Goal: Contribute content

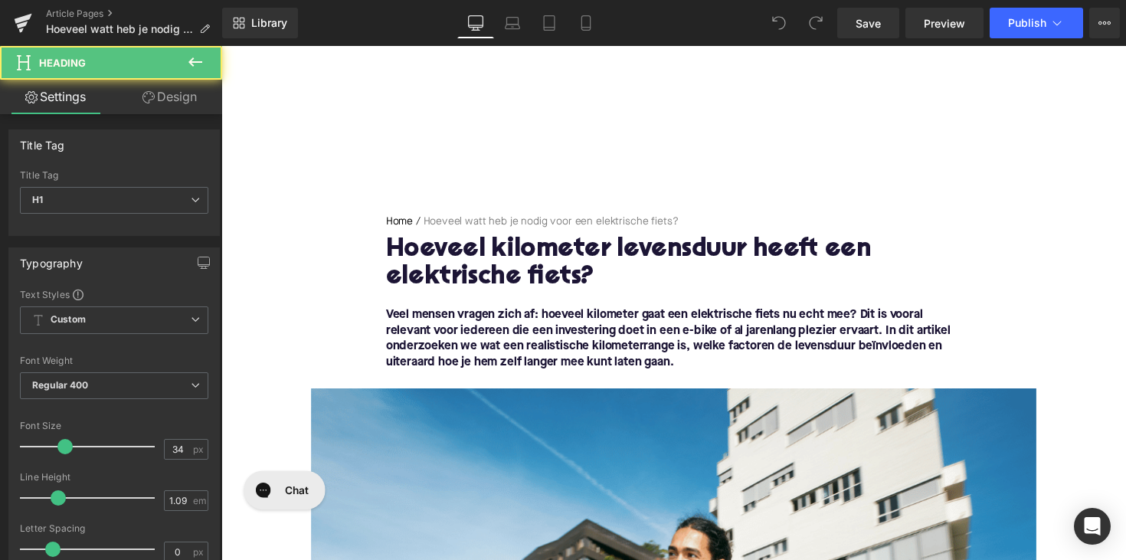
click at [573, 259] on h1 "Hoeveel kilometer levensduur heeft een elektrische fiets?" at bounding box center [685, 269] width 590 height 57
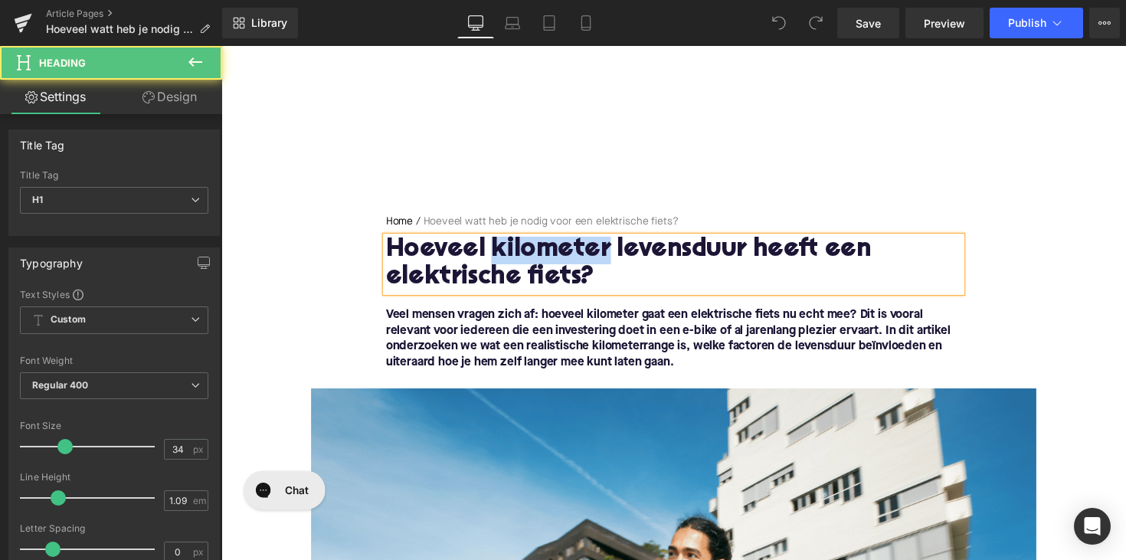
click at [573, 259] on h1 "Hoeveel kilometer levensduur heeft een elektrische fiets?" at bounding box center [685, 269] width 590 height 57
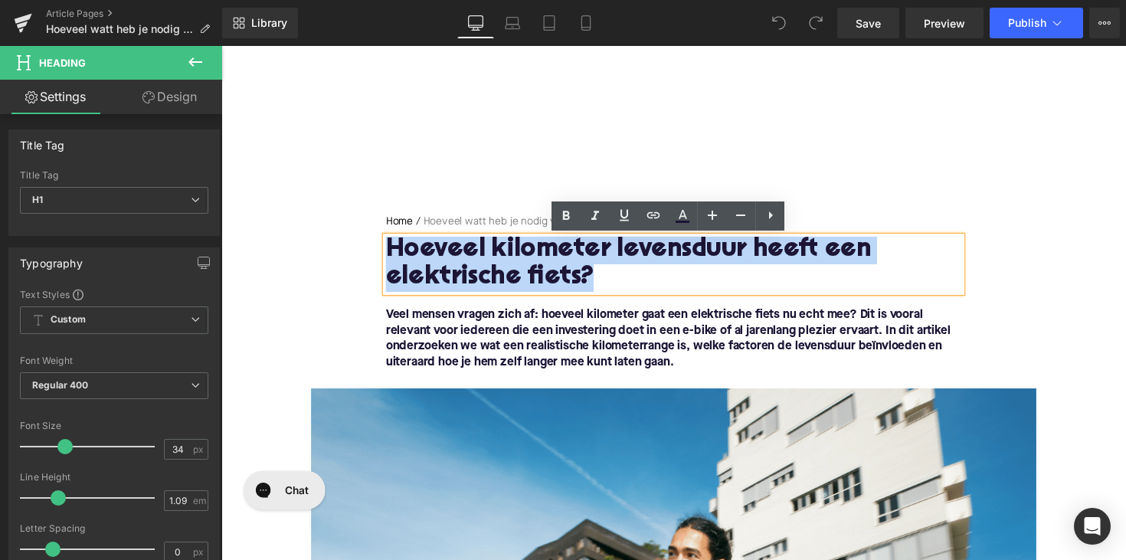
paste div
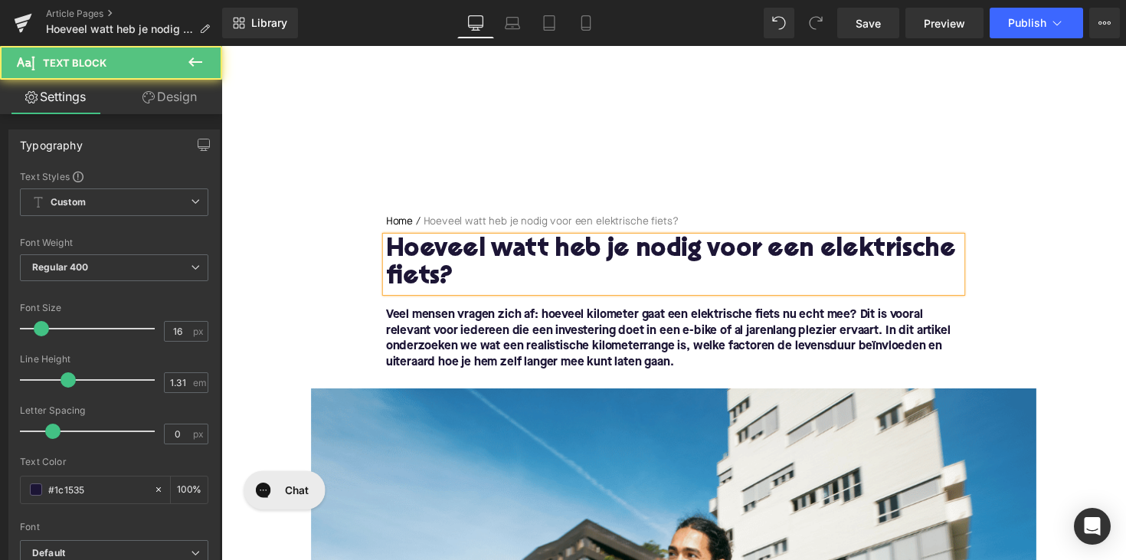
click at [455, 346] on font "Veel mensen vragen zich af: hoeveel kilometer gaat een elektrische fiets nu ech…" at bounding box center [679, 346] width 578 height 60
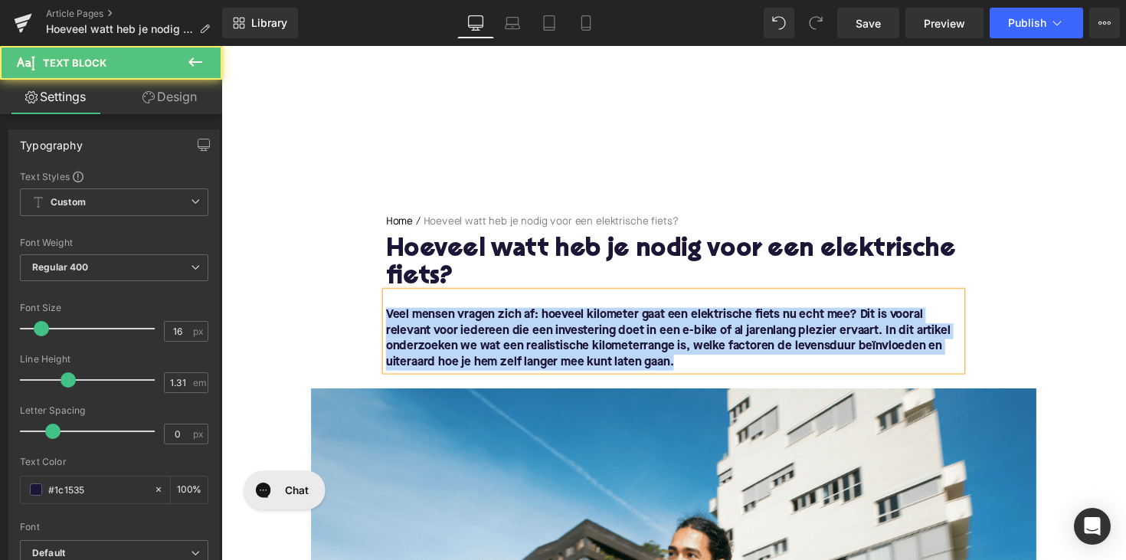
click at [455, 346] on font "Veel mensen vragen zich af: hoeveel kilometer gaat een elektrische fiets nu ech…" at bounding box center [679, 346] width 578 height 60
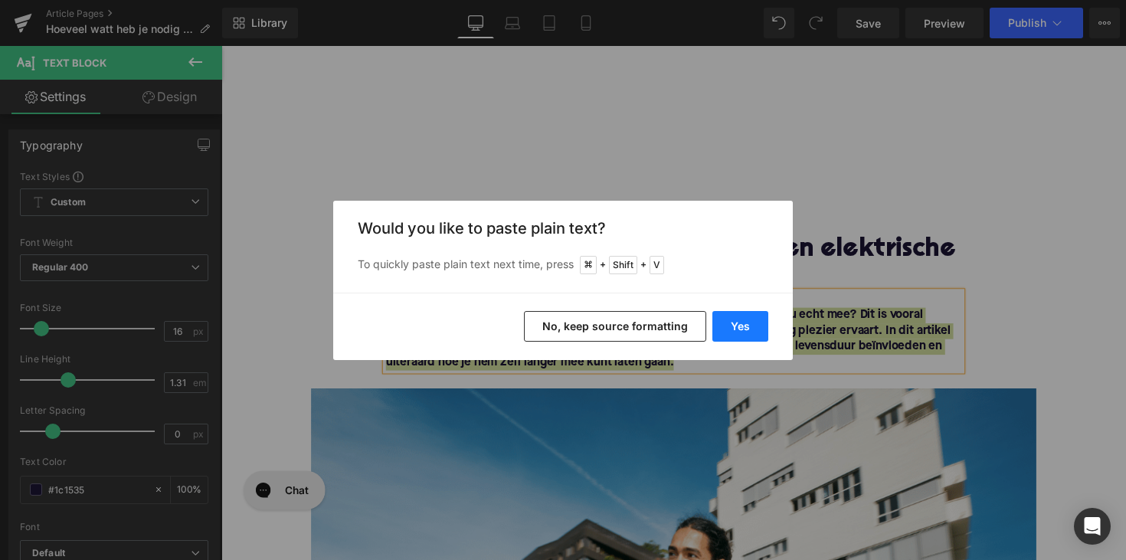
click at [726, 324] on button "Yes" at bounding box center [740, 326] width 56 height 31
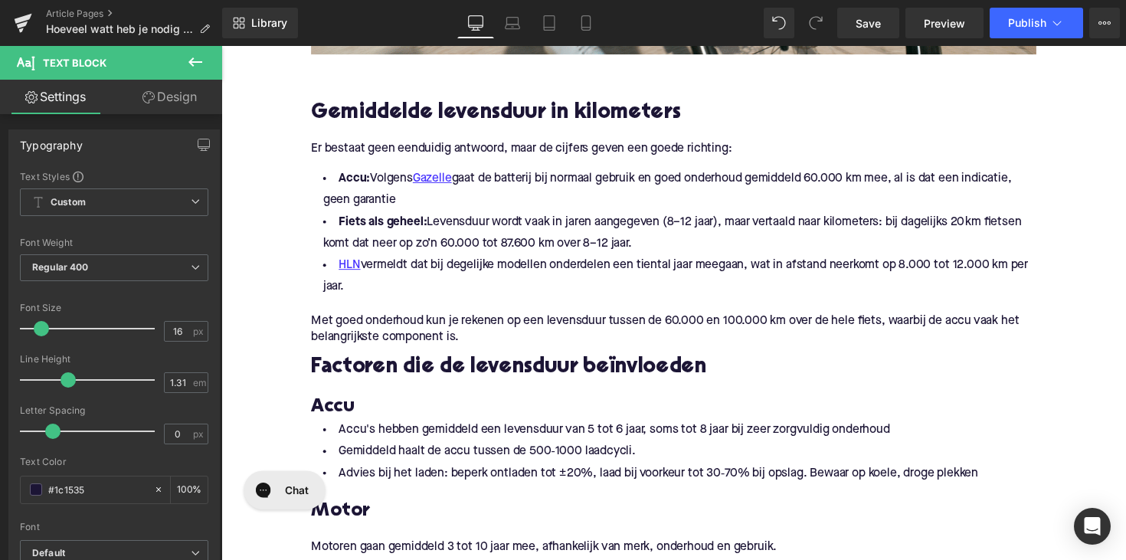
scroll to position [945, 0]
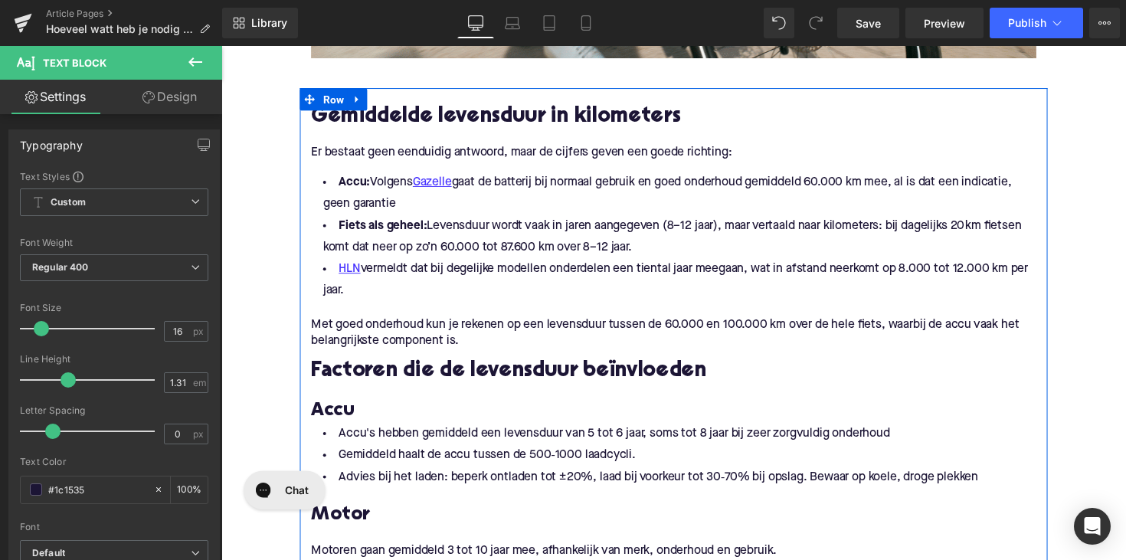
click at [524, 116] on h2 "Gemiddelde levensduur in kilometers" at bounding box center [684, 119] width 743 height 24
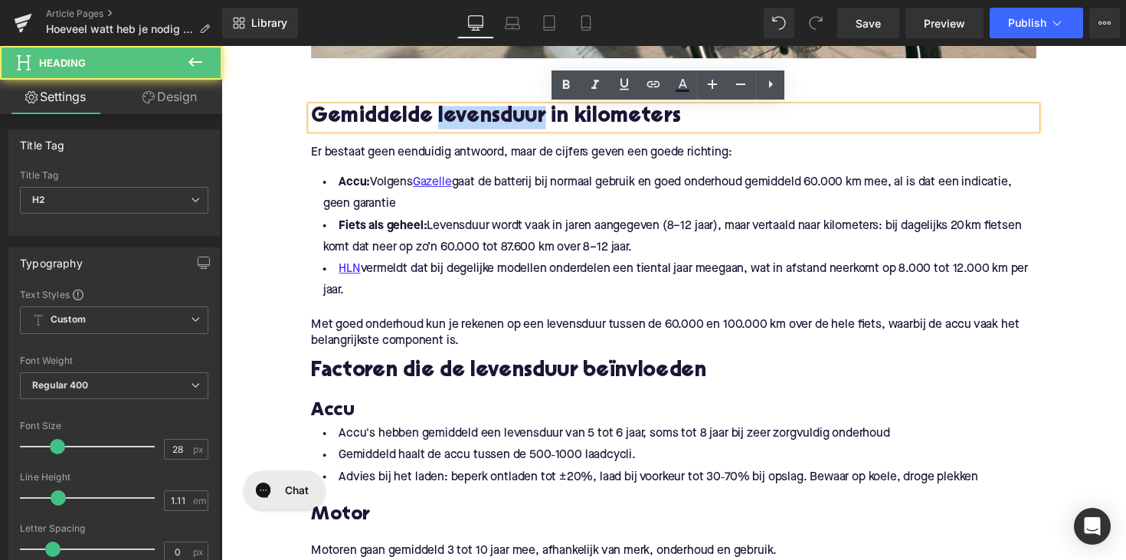
click at [524, 116] on h2 "Gemiddelde levensduur in kilometers" at bounding box center [684, 119] width 743 height 24
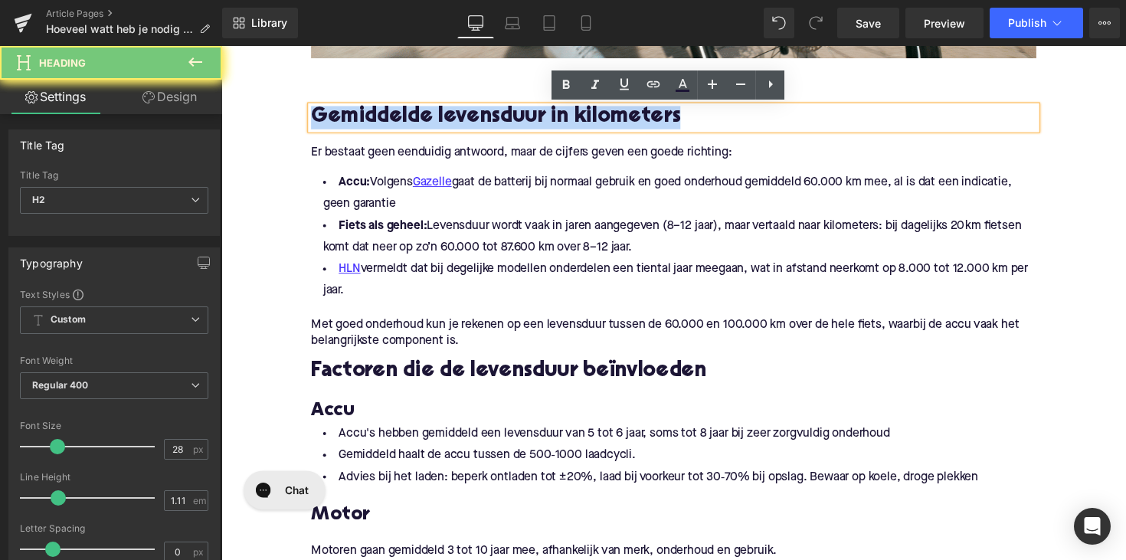
click at [524, 116] on h2 "Gemiddelde levensduur in kilometers" at bounding box center [684, 119] width 743 height 24
paste div
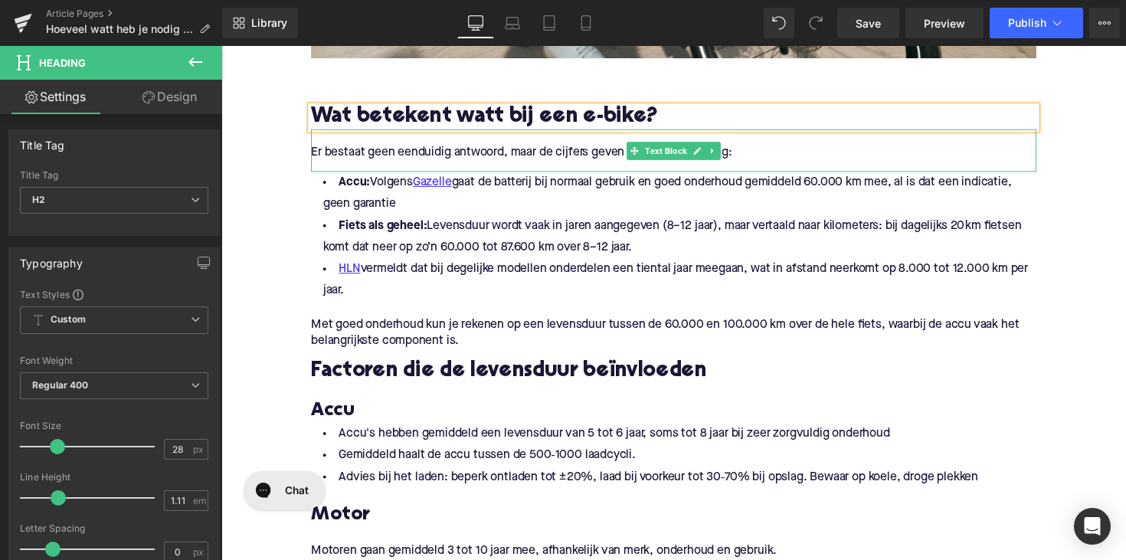
click at [452, 155] on p "Er bestaat geen eenduidig antwoord, maar de cijfers geven een goede richting:" at bounding box center [684, 155] width 743 height 16
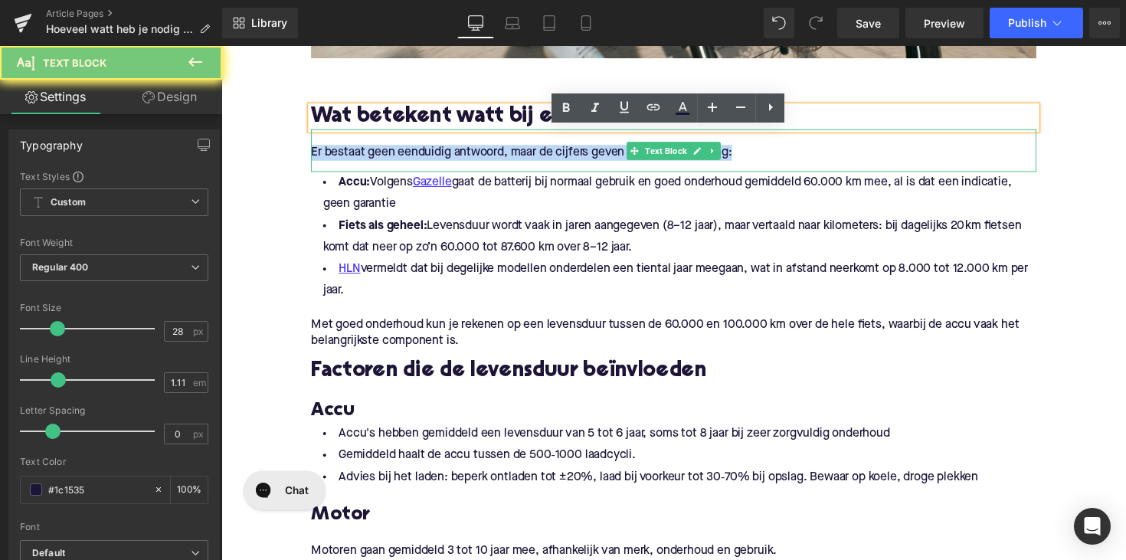
click at [452, 155] on p "Er bestaat geen eenduidig antwoord, maar de cijfers geven een goede richting:" at bounding box center [684, 155] width 743 height 16
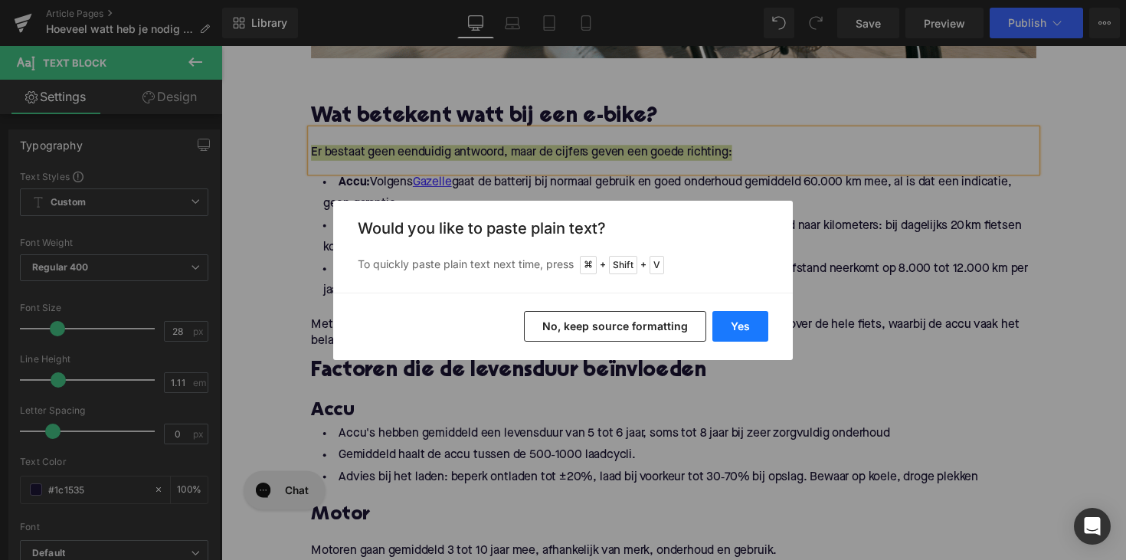
click at [737, 325] on button "Yes" at bounding box center [740, 326] width 56 height 31
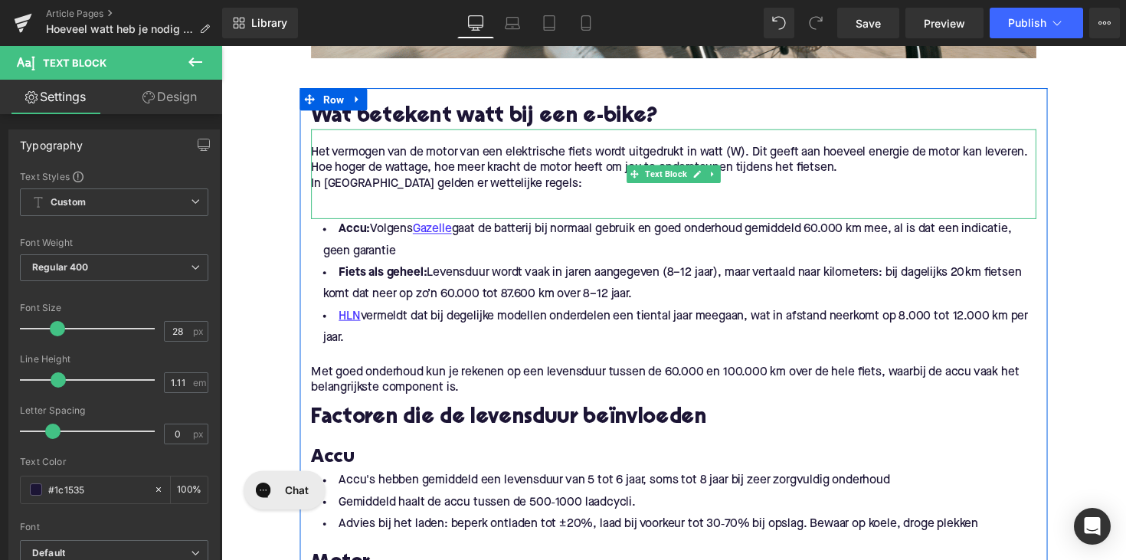
click at [319, 181] on p "In [GEOGRAPHIC_DATA] gelden er wettelijke regels:" at bounding box center [684, 187] width 743 height 16
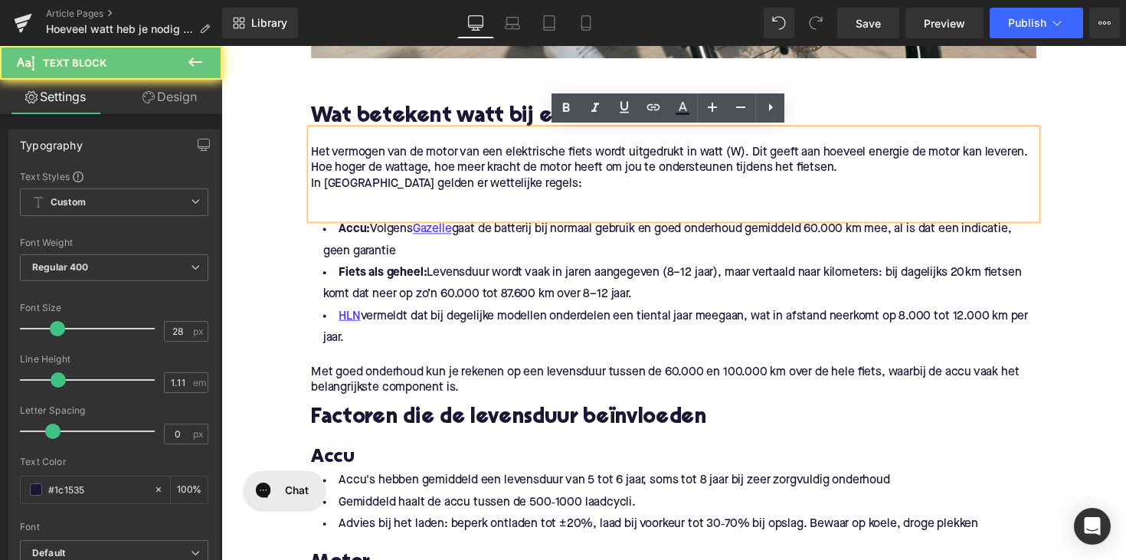
click at [313, 187] on p "In [GEOGRAPHIC_DATA] gelden er wettelijke regels:" at bounding box center [684, 187] width 743 height 16
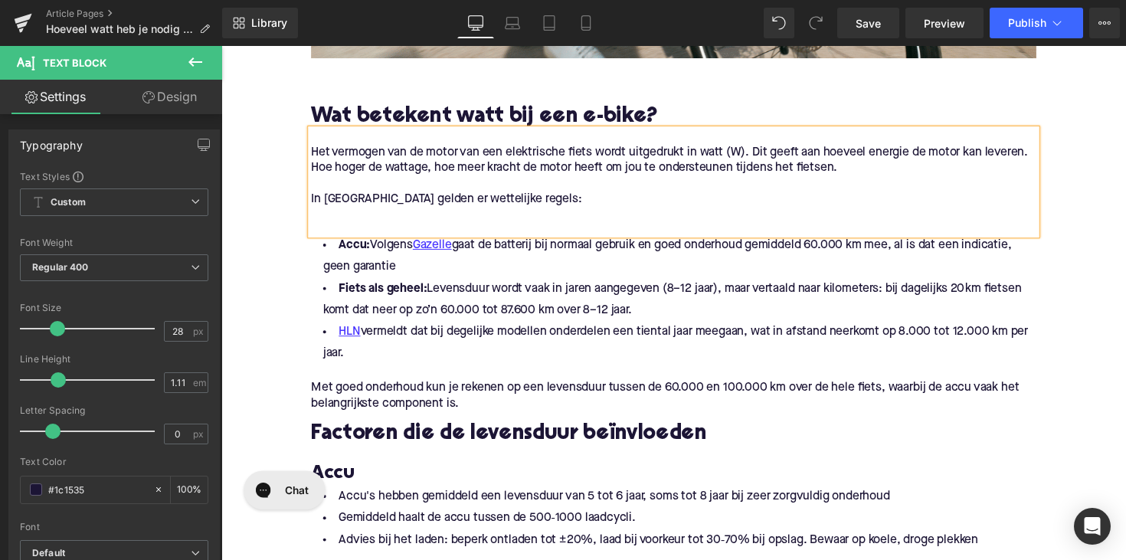
click at [329, 219] on p at bounding box center [684, 219] width 743 height 16
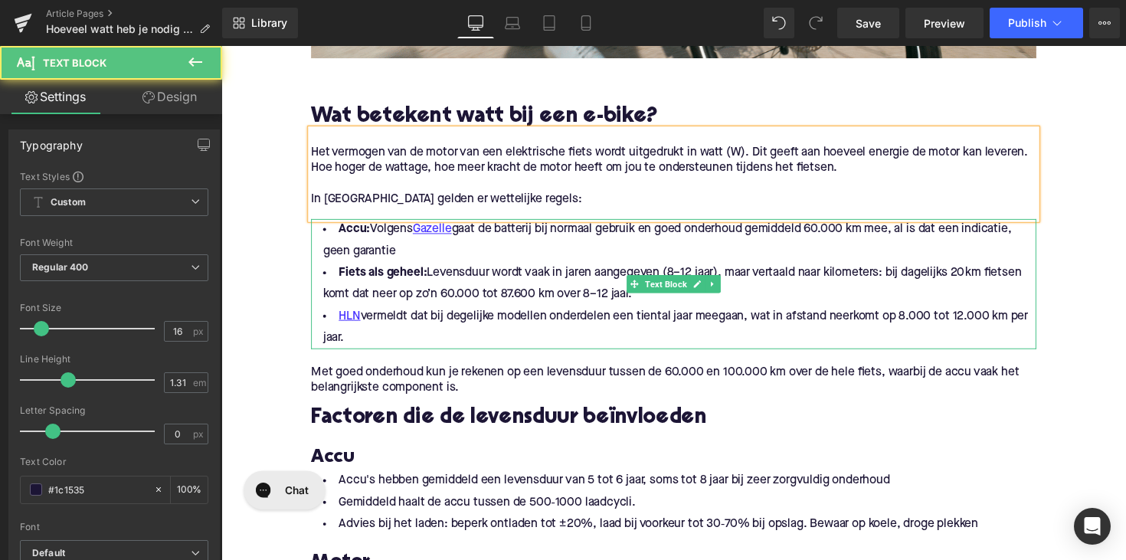
click at [369, 345] on li "HLN vermeldt dat bij degelijke modellen onderdelen een tiental jaar meegaan, wa…" at bounding box center [684, 334] width 743 height 44
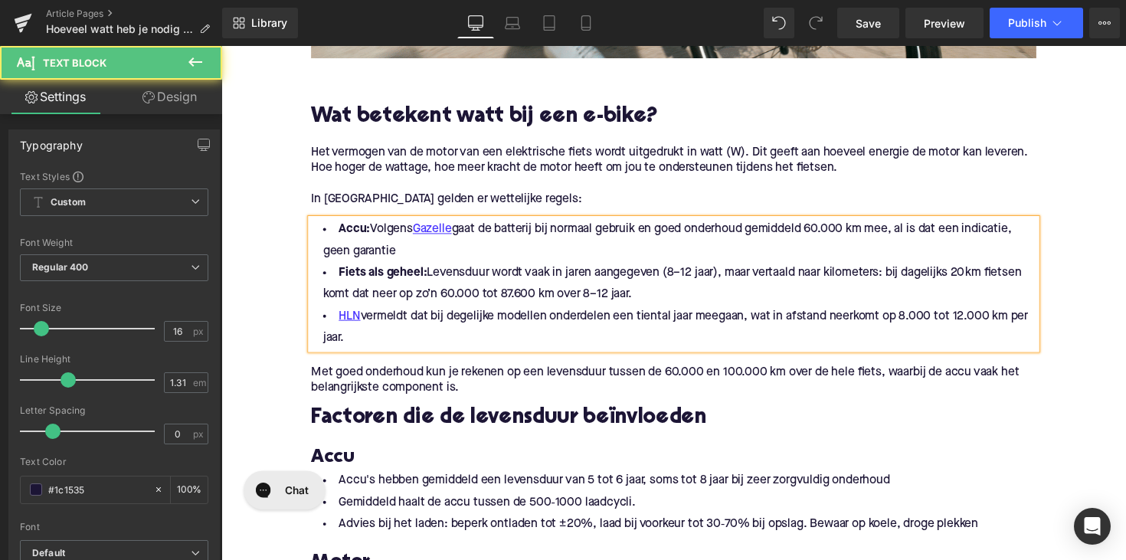
click at [369, 345] on li "HLN vermeldt dat bij degelijke modellen onderdelen een tiental jaar meegaan, wa…" at bounding box center [684, 334] width 743 height 44
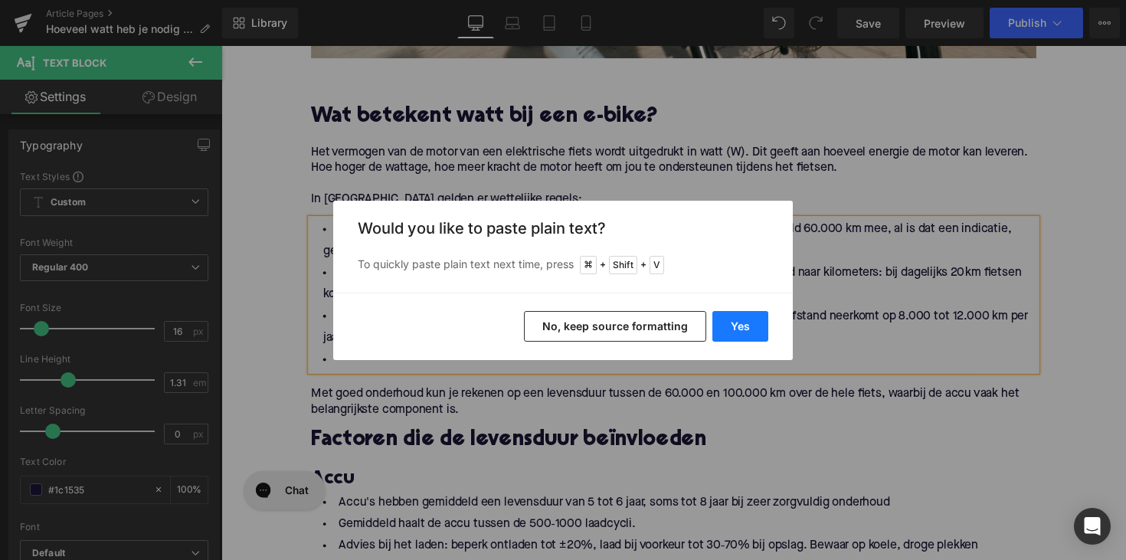
click at [747, 329] on button "Yes" at bounding box center [740, 326] width 56 height 31
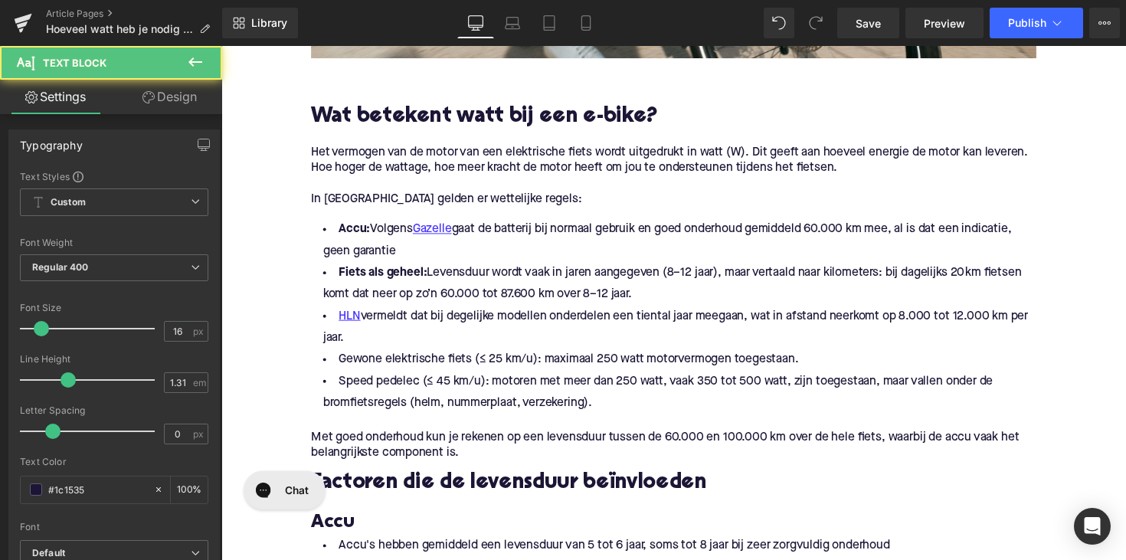
drag, startPoint x: 367, startPoint y: 340, endPoint x: 289, endPoint y: 188, distance: 170.6
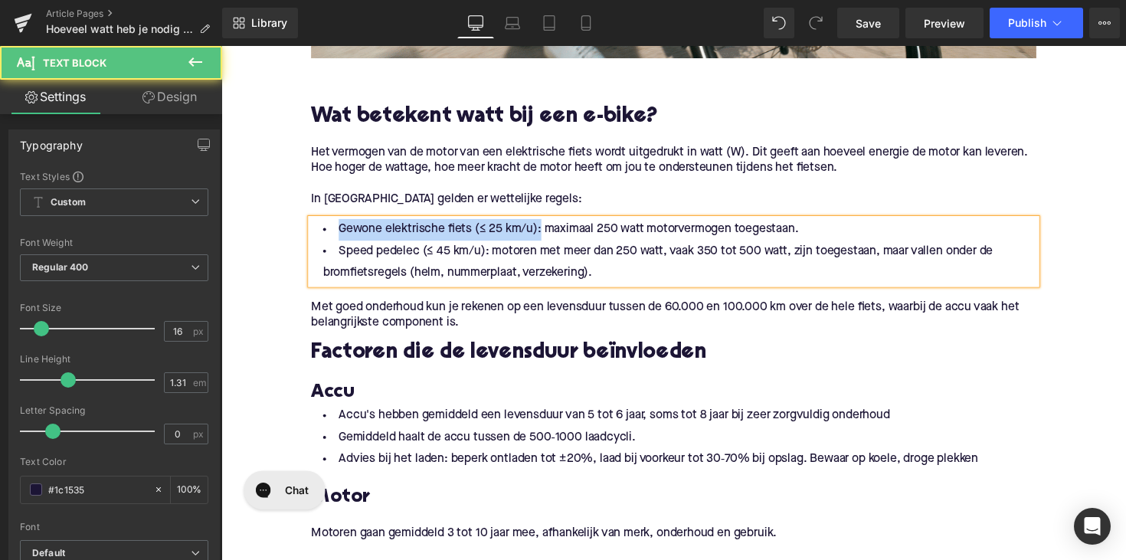
drag, startPoint x: 543, startPoint y: 236, endPoint x: 276, endPoint y: 226, distance: 266.7
click at [276, 226] on div "Home / Hoeveel watt heb je nodig voor een elektrische fiets? Breadcrumbs Hoevee…" at bounding box center [684, 522] width 927 height 2585
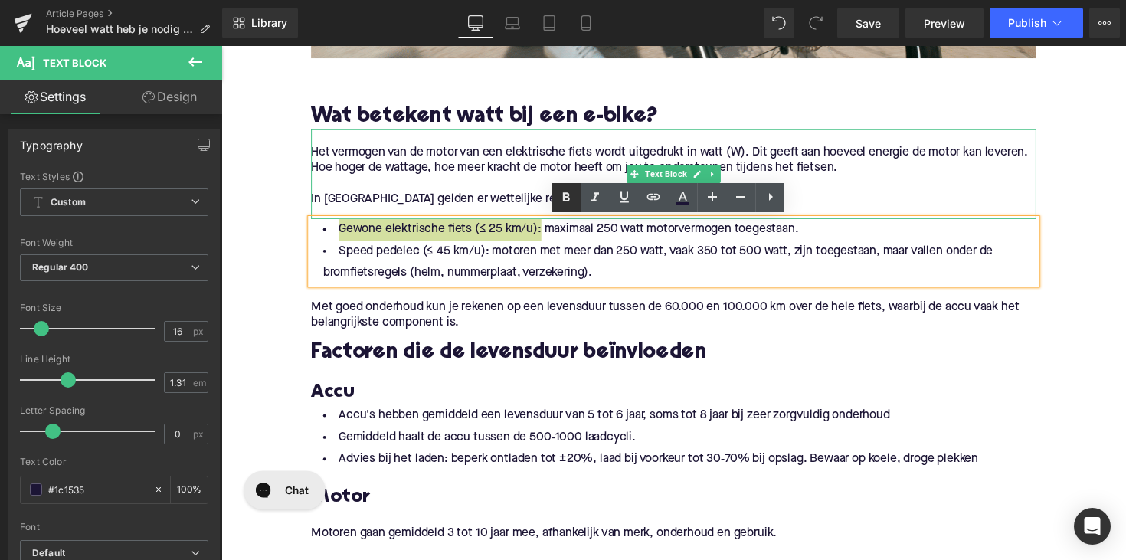
click at [0, 0] on icon at bounding box center [0, 0] width 0 height 0
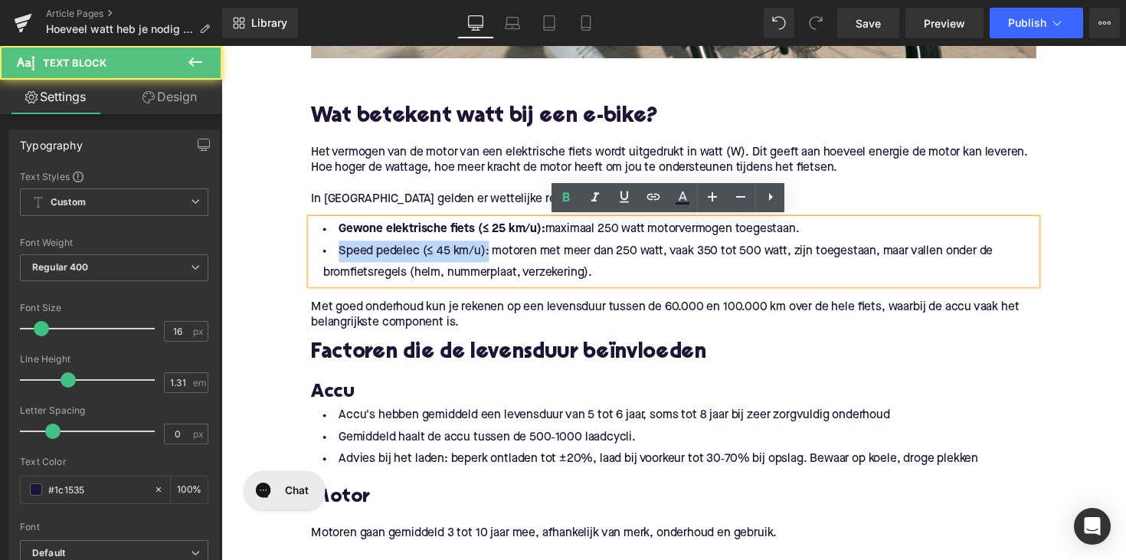
drag, startPoint x: 490, startPoint y: 257, endPoint x: 310, endPoint y: 258, distance: 180.0
click at [313, 258] on li "Speed pedelec (≤ 45 km/u): motoren met meer dan 250 watt, vaak 350 tot 500 watt…" at bounding box center [684, 267] width 743 height 44
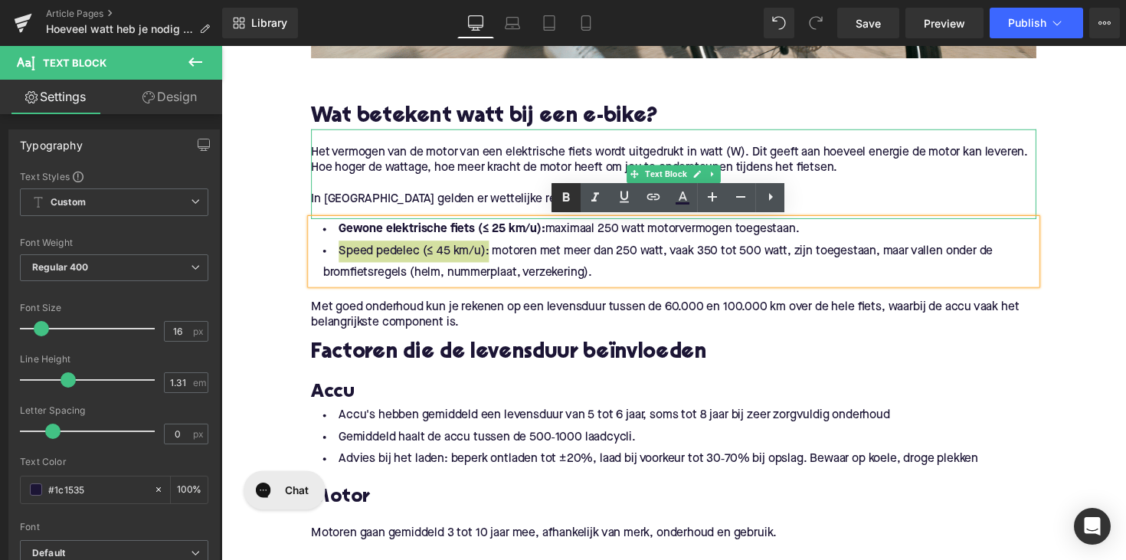
click at [566, 201] on icon at bounding box center [566, 197] width 7 height 9
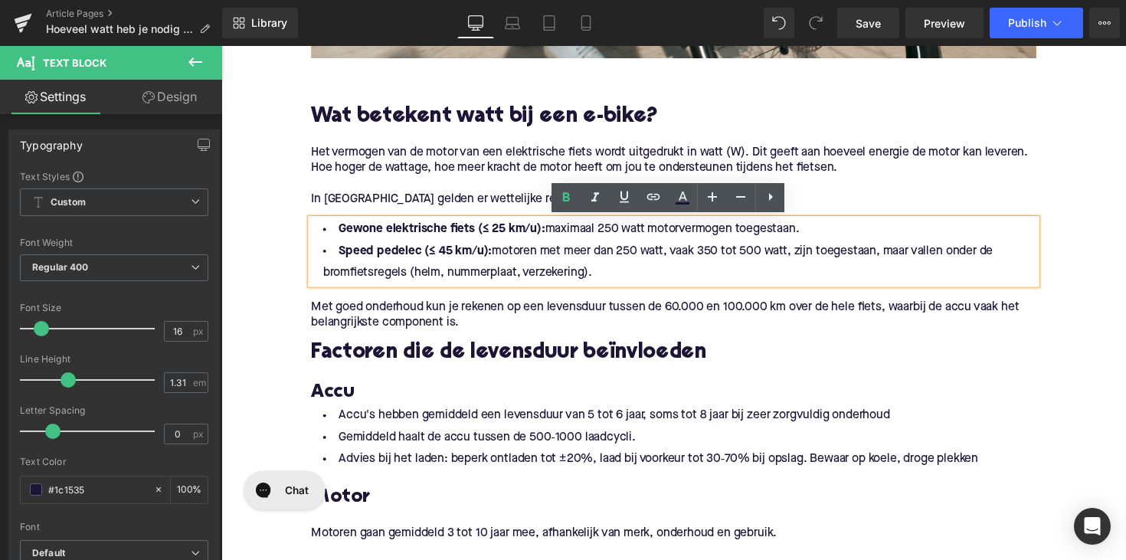
click at [430, 330] on p "Met goed onderhoud kun je rekenen op een levensduur tussen de 60.000 en 100.000…" at bounding box center [684, 322] width 743 height 32
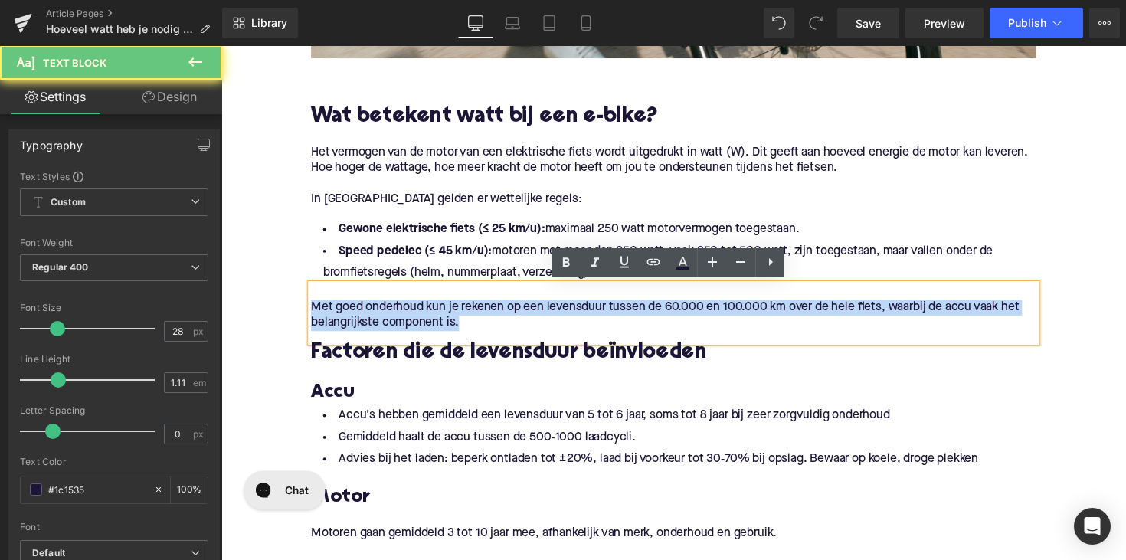
click at [430, 330] on p "Met goed onderhoud kun je rekenen op een levensduur tussen de 60.000 en 100.000…" at bounding box center [684, 322] width 743 height 32
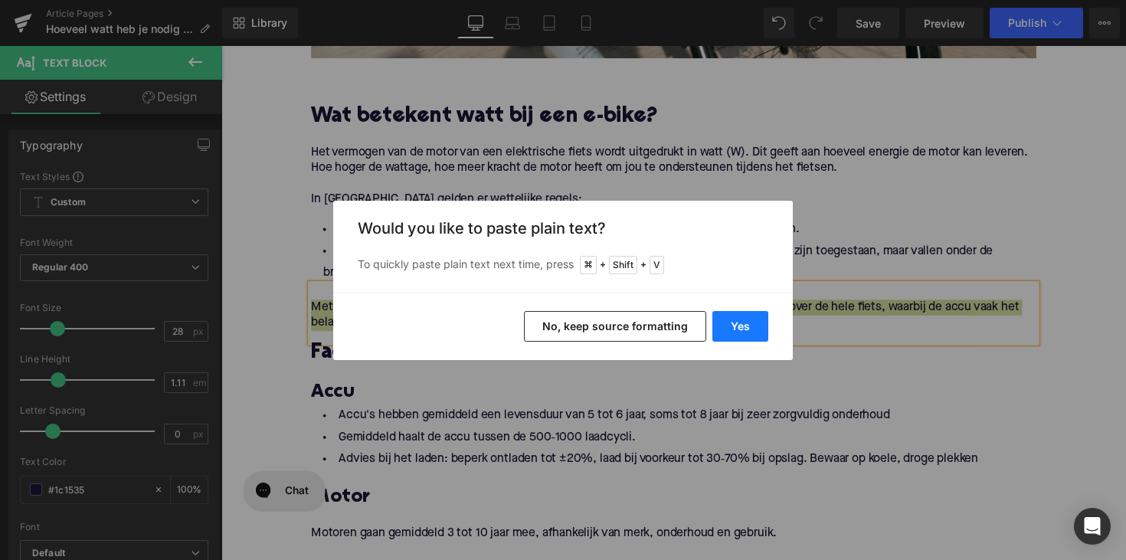
click at [729, 322] on button "Yes" at bounding box center [740, 326] width 56 height 31
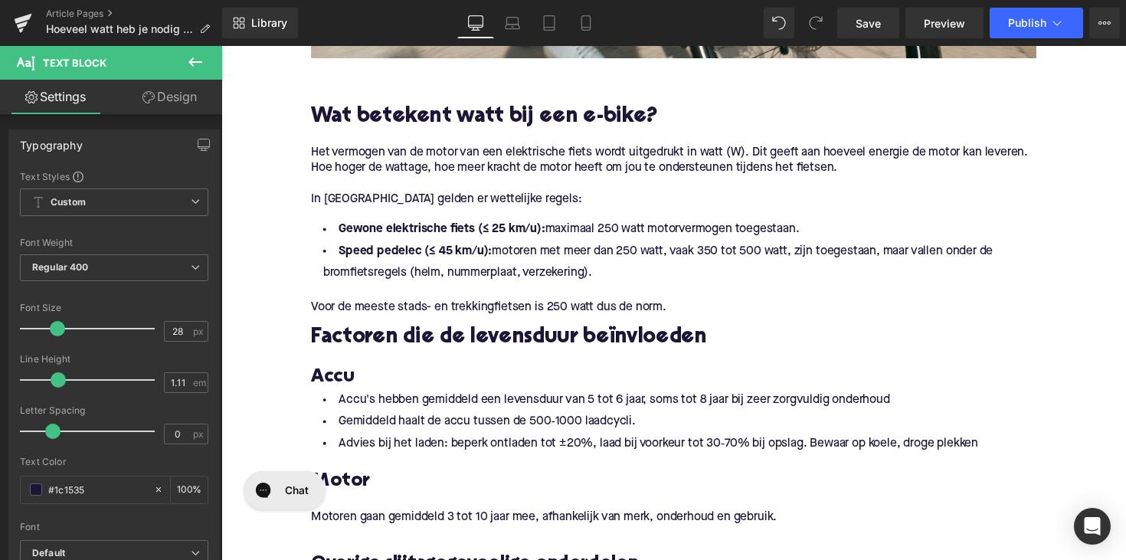
click at [414, 339] on h2 "Factoren die de levensduur beïnvloeden" at bounding box center [684, 345] width 743 height 24
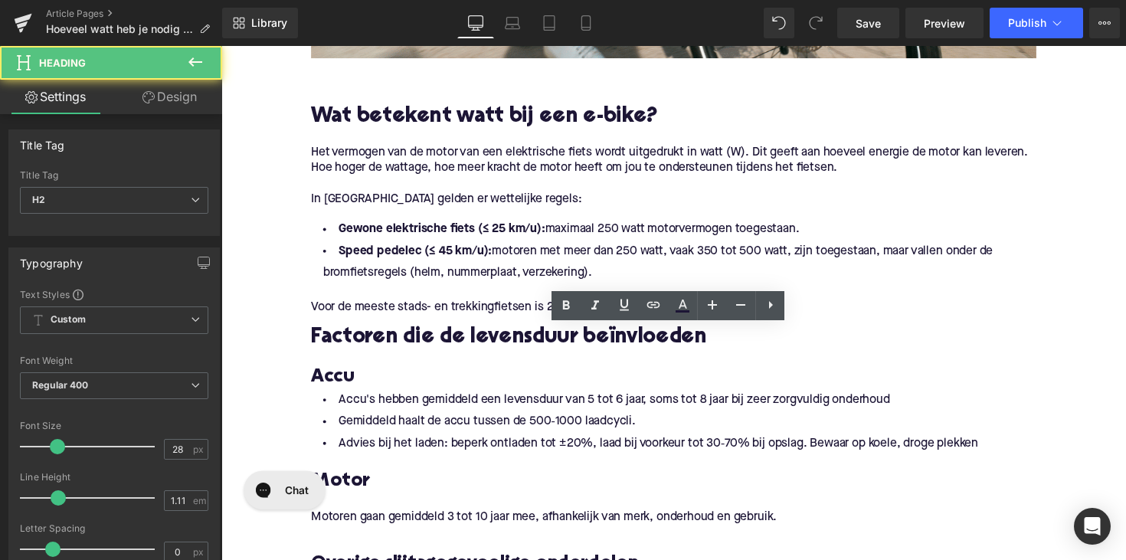
click at [414, 339] on h2 "Factoren die de levensduur beïnvloeden" at bounding box center [684, 345] width 743 height 24
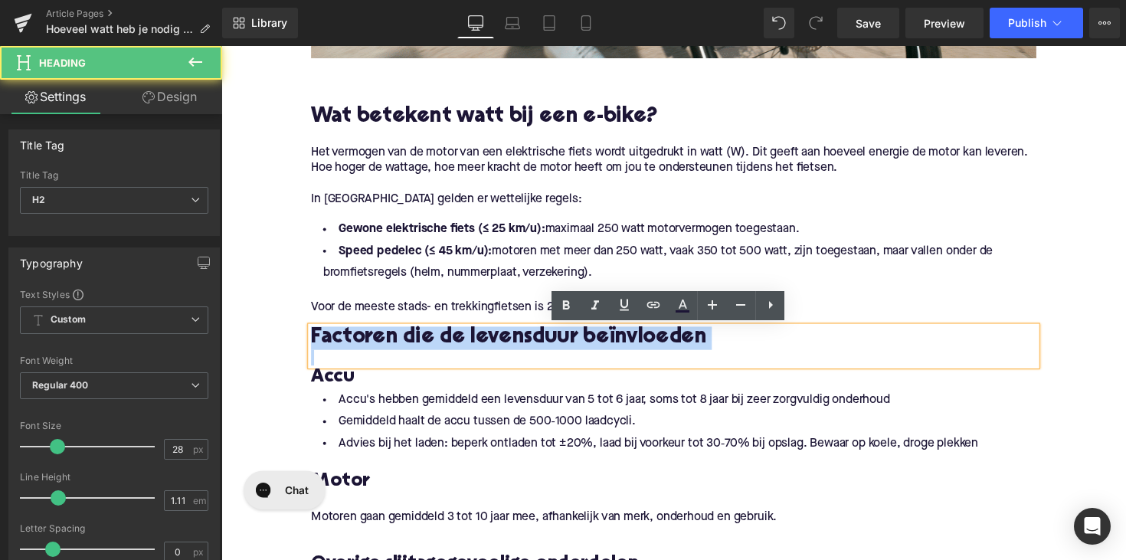
click at [414, 339] on h2 "Factoren die de levensduur beïnvloeden" at bounding box center [684, 345] width 743 height 24
paste div
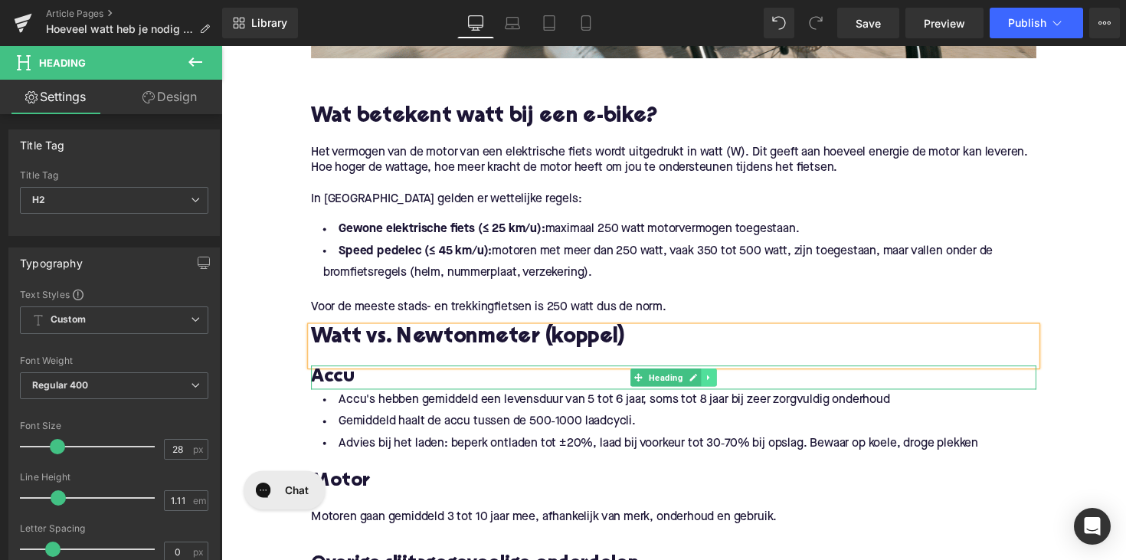
click at [717, 388] on icon at bounding box center [721, 385] width 8 height 9
click at [724, 386] on icon at bounding box center [728, 385] width 8 height 9
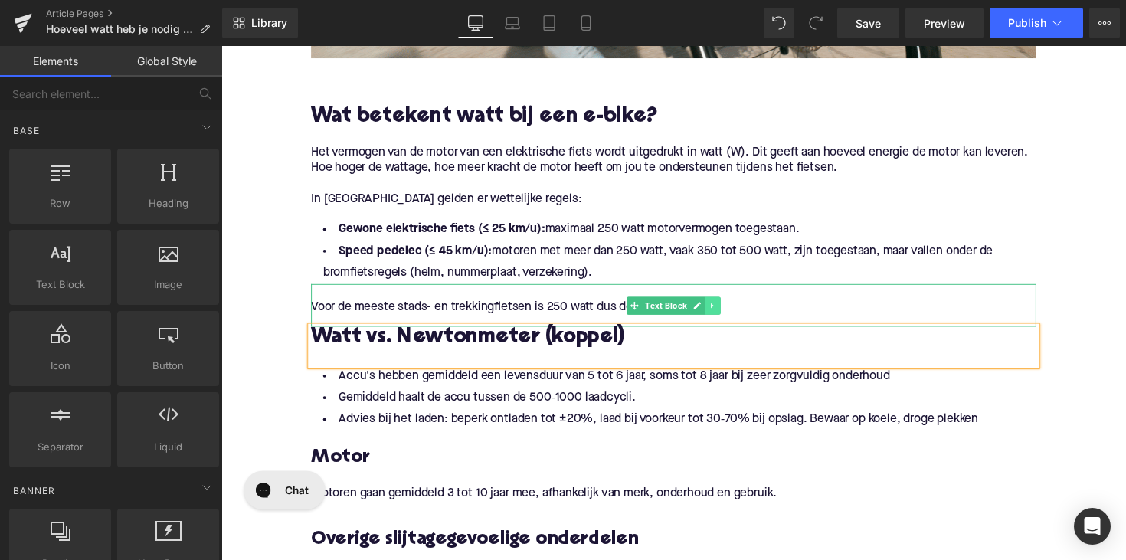
click at [720, 316] on link at bounding box center [725, 311] width 16 height 18
click at [716, 316] on link at bounding box center [717, 311] width 16 height 18
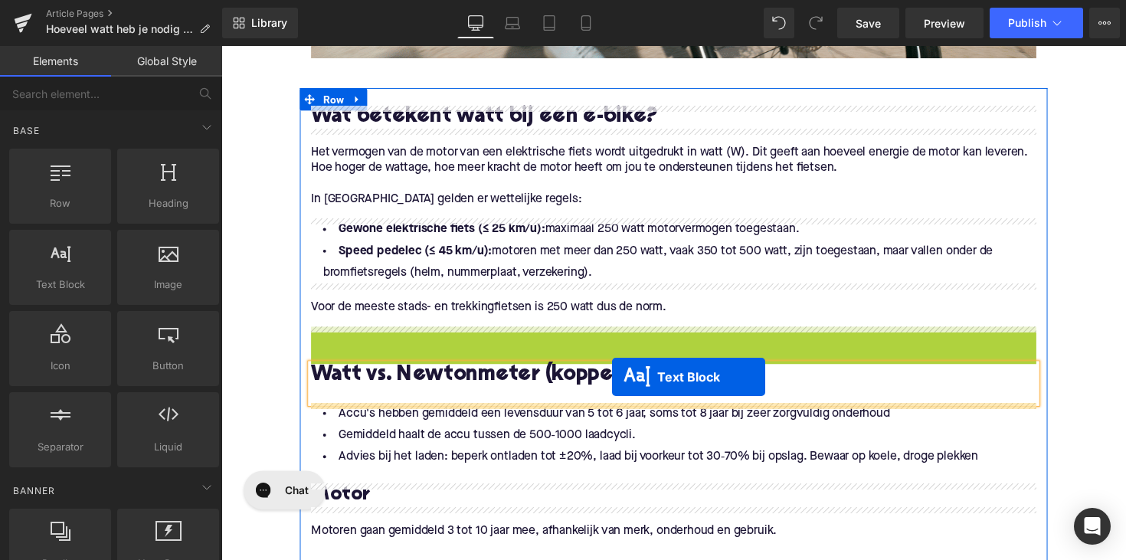
drag, startPoint x: 644, startPoint y: 351, endPoint x: 622, endPoint y: 385, distance: 41.0
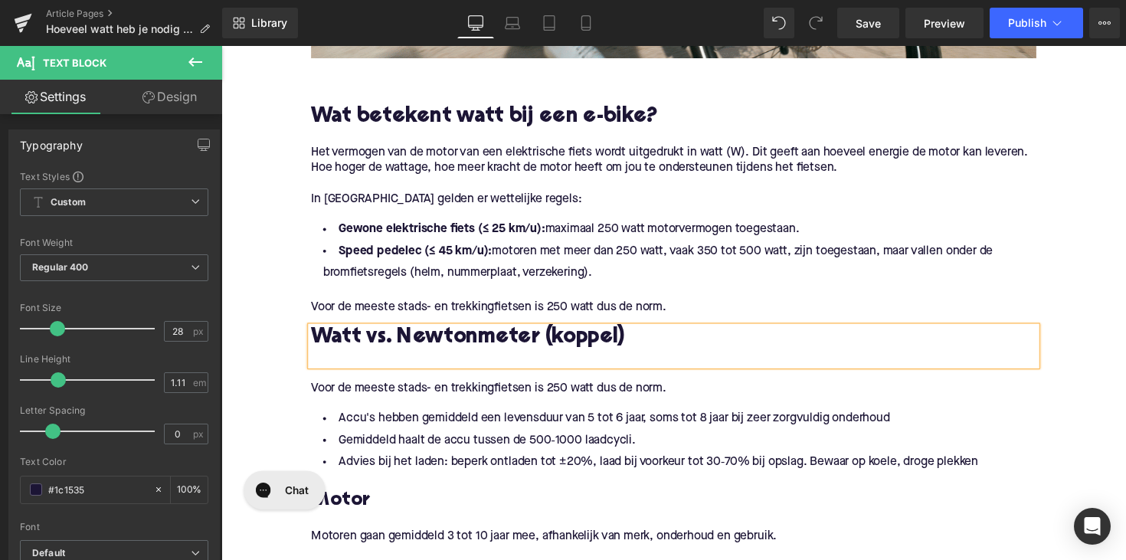
click at [469, 397] on p "Voor de meeste stads- en trekkingfietsen is 250 watt dus de norm." at bounding box center [684, 397] width 743 height 16
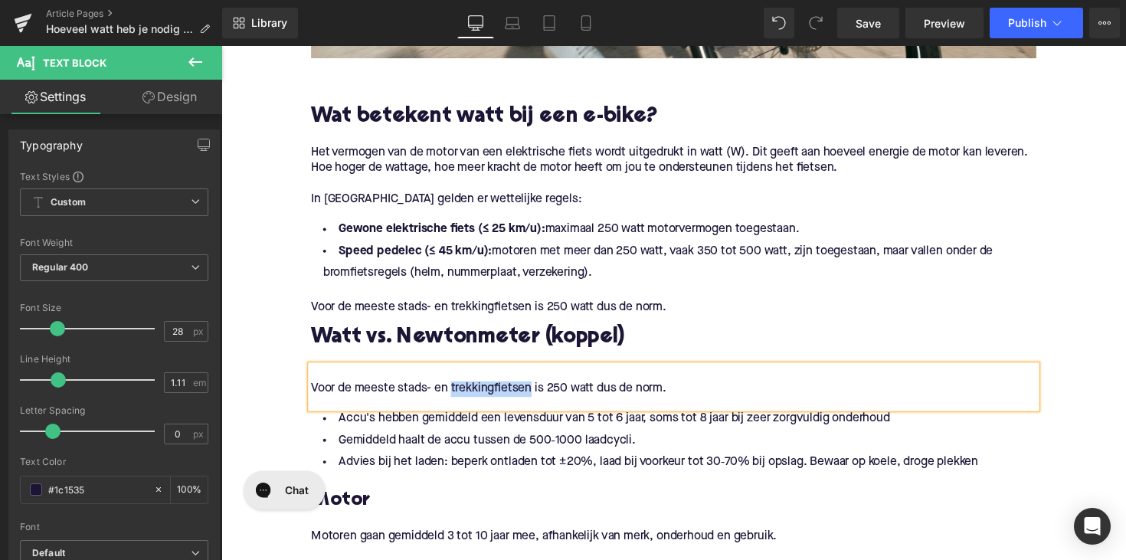
click at [469, 397] on p "Voor de meeste stads- en trekkingfietsen is 250 watt dus de norm." at bounding box center [684, 397] width 743 height 16
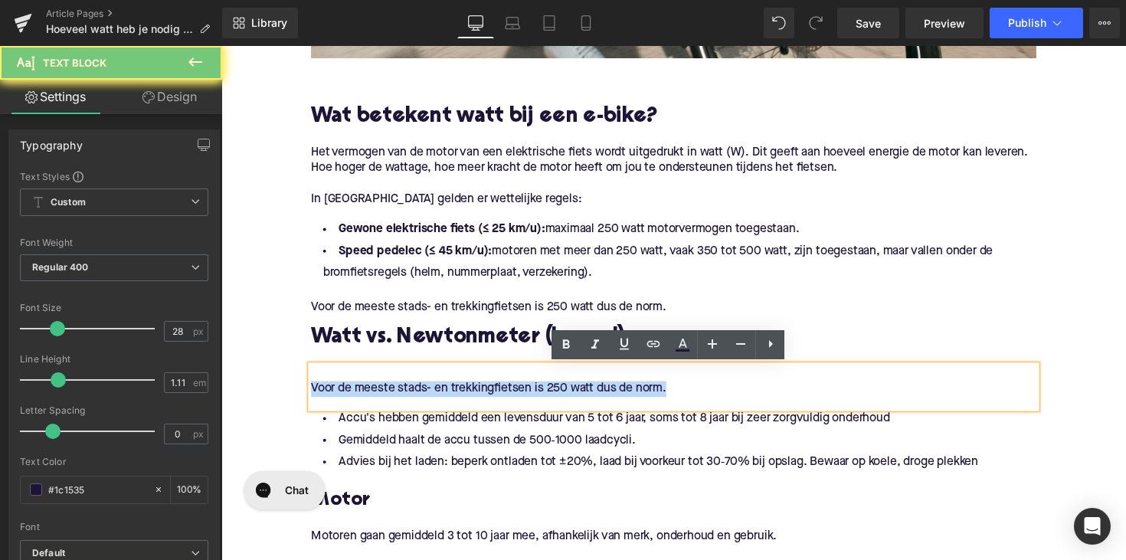
click at [469, 397] on p "Voor de meeste stads- en trekkingfietsen is 250 watt dus de norm." at bounding box center [684, 397] width 743 height 16
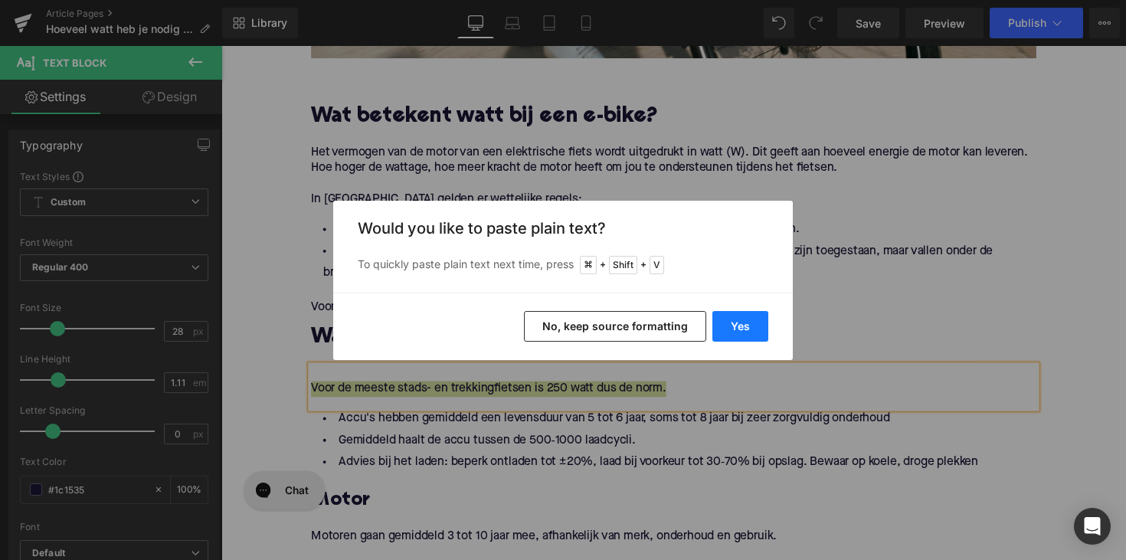
click at [725, 312] on button "Yes" at bounding box center [740, 326] width 56 height 31
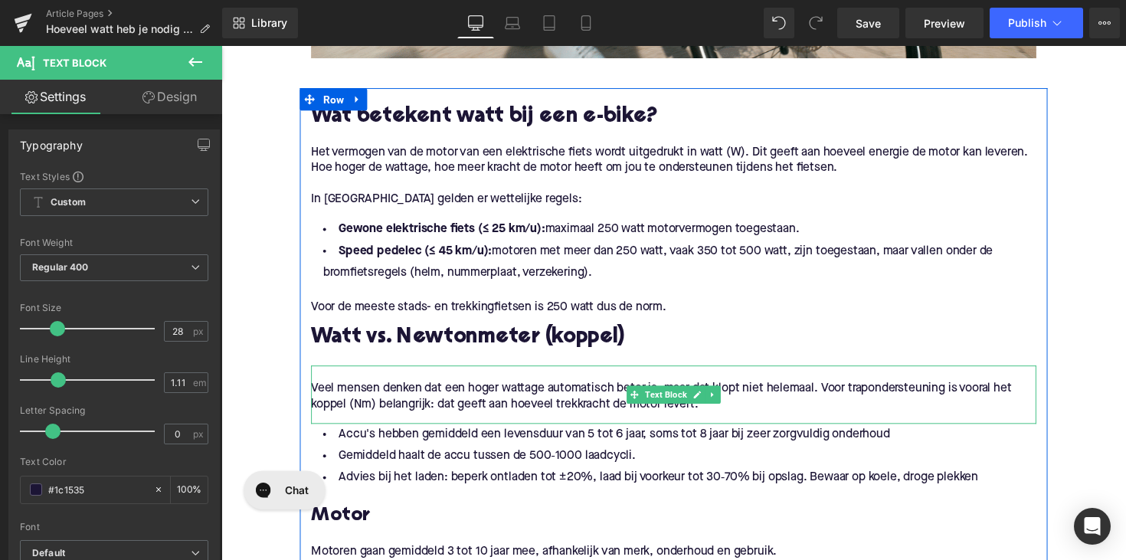
scroll to position [1082, 0]
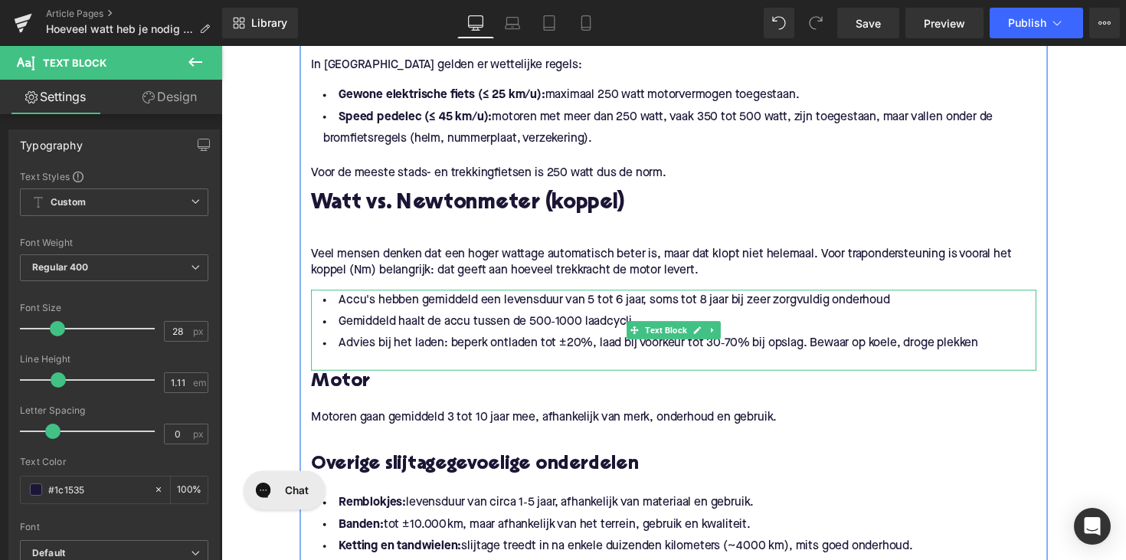
click at [511, 323] on li "Gemiddeld haalt de accu tussen de 500‑1000 laadcycli." at bounding box center [684, 329] width 743 height 22
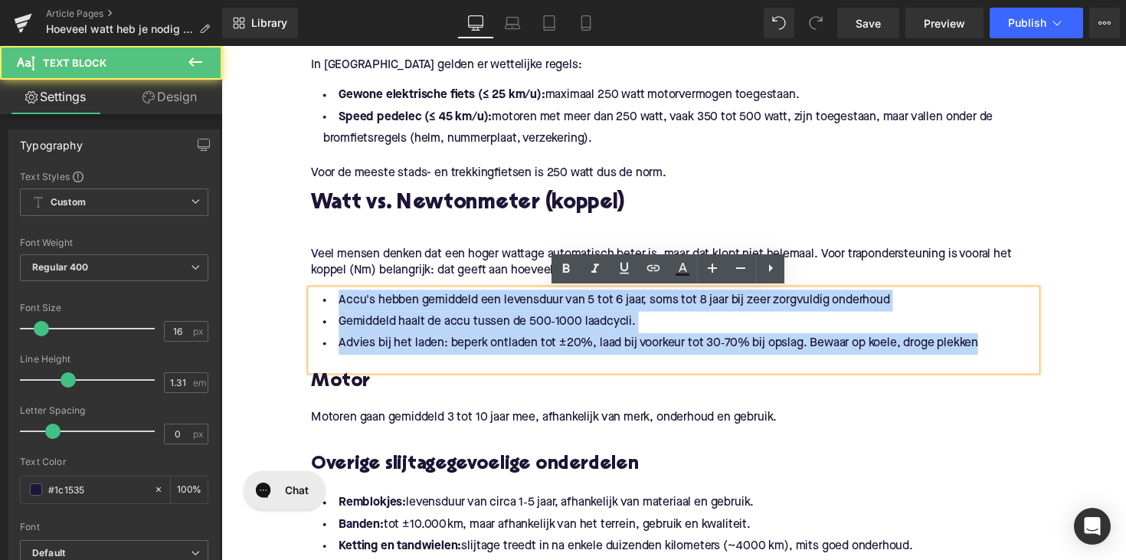
drag, startPoint x: 999, startPoint y: 347, endPoint x: 309, endPoint y: 300, distance: 691.5
click at [313, 300] on div "Accu's hebben gemiddeld een levensduur van 5 tot 6 jaar, soms tot 8 jaar bij ze…" at bounding box center [684, 337] width 743 height 83
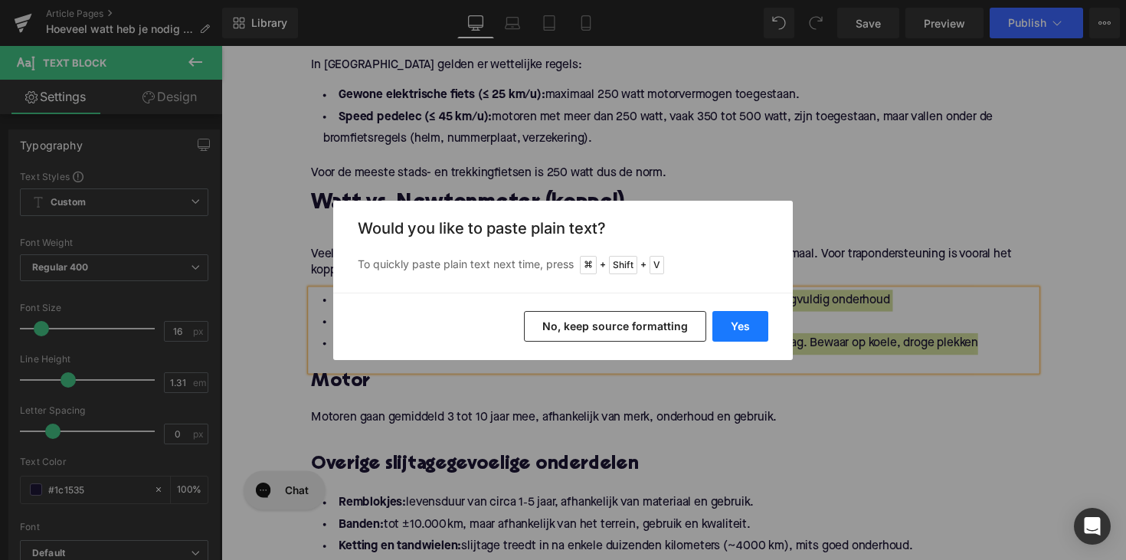
click at [734, 325] on button "Yes" at bounding box center [740, 326] width 56 height 31
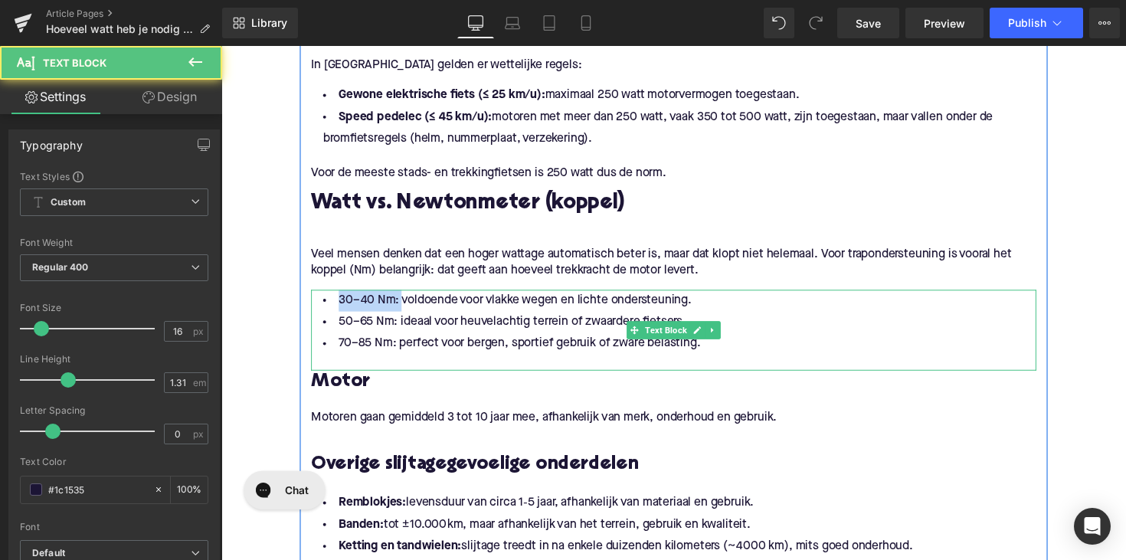
drag, startPoint x: 398, startPoint y: 306, endPoint x: 329, endPoint y: 306, distance: 69.7
click at [329, 306] on li "30–40 Nm: voldoende voor vlakke wegen en lichte ondersteuning." at bounding box center [684, 307] width 743 height 22
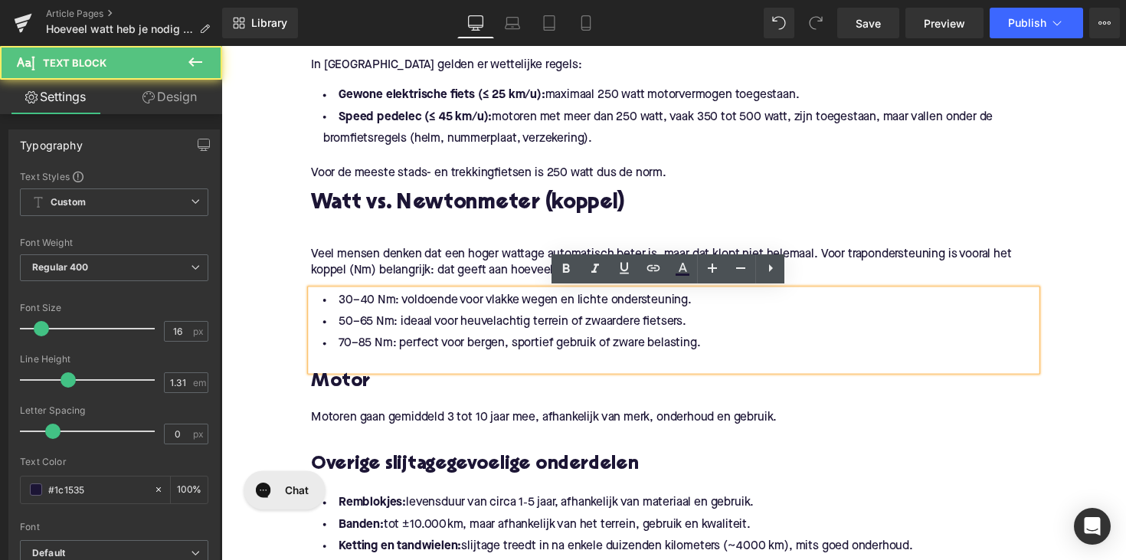
click at [395, 305] on li "30–40 Nm: voldoende voor vlakke wegen en lichte ondersteuning." at bounding box center [684, 307] width 743 height 22
drag, startPoint x: 395, startPoint y: 305, endPoint x: 311, endPoint y: 305, distance: 84.2
click at [313, 305] on li "30–40 Nm: voldoende voor vlakke wegen en lichte ondersteuning." at bounding box center [684, 307] width 743 height 22
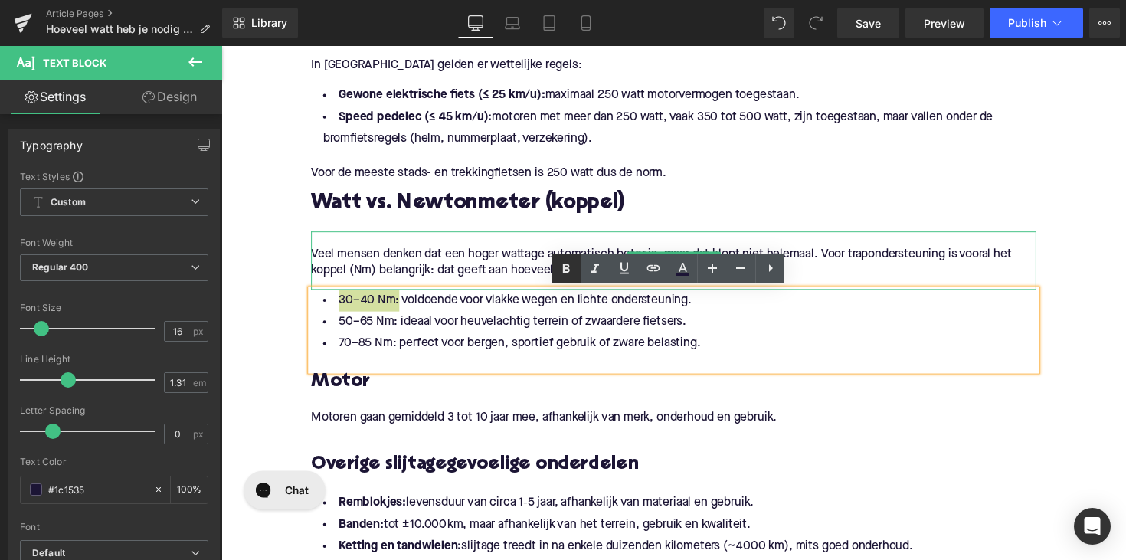
click at [0, 0] on icon at bounding box center [0, 0] width 0 height 0
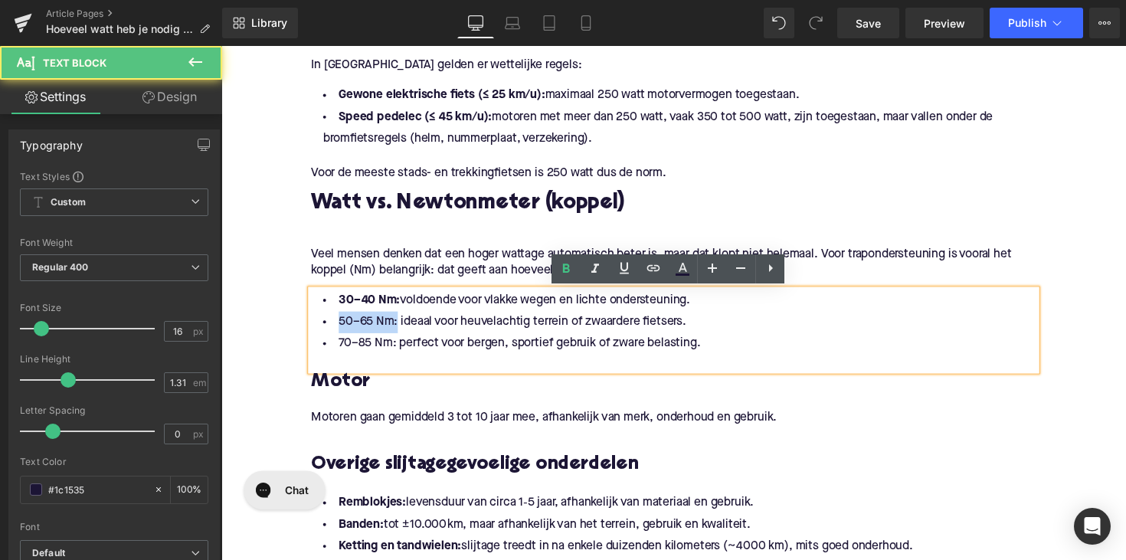
drag, startPoint x: 396, startPoint y: 329, endPoint x: 302, endPoint y: 329, distance: 93.4
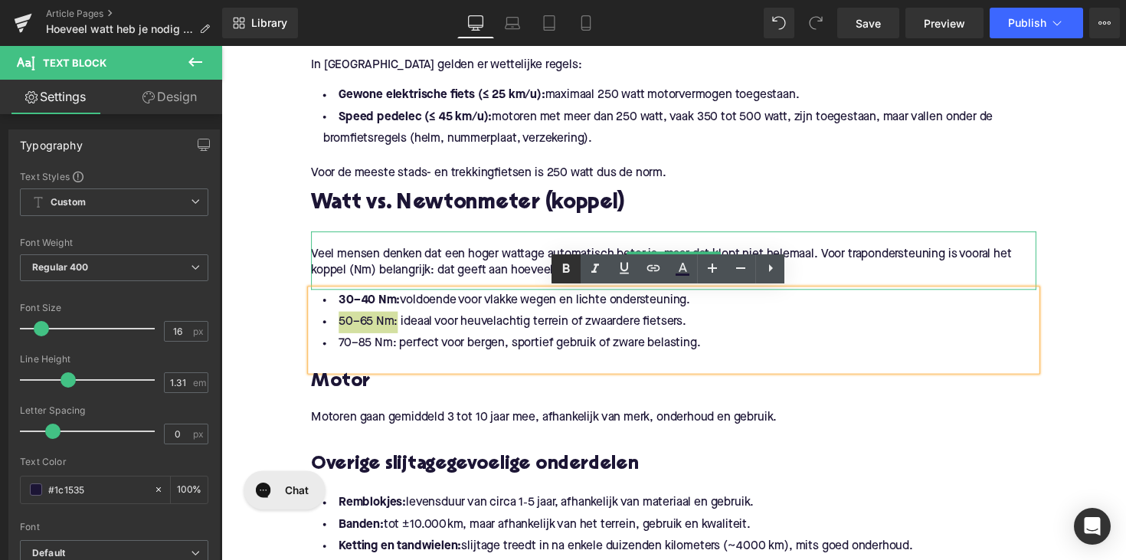
click at [0, 0] on icon at bounding box center [0, 0] width 0 height 0
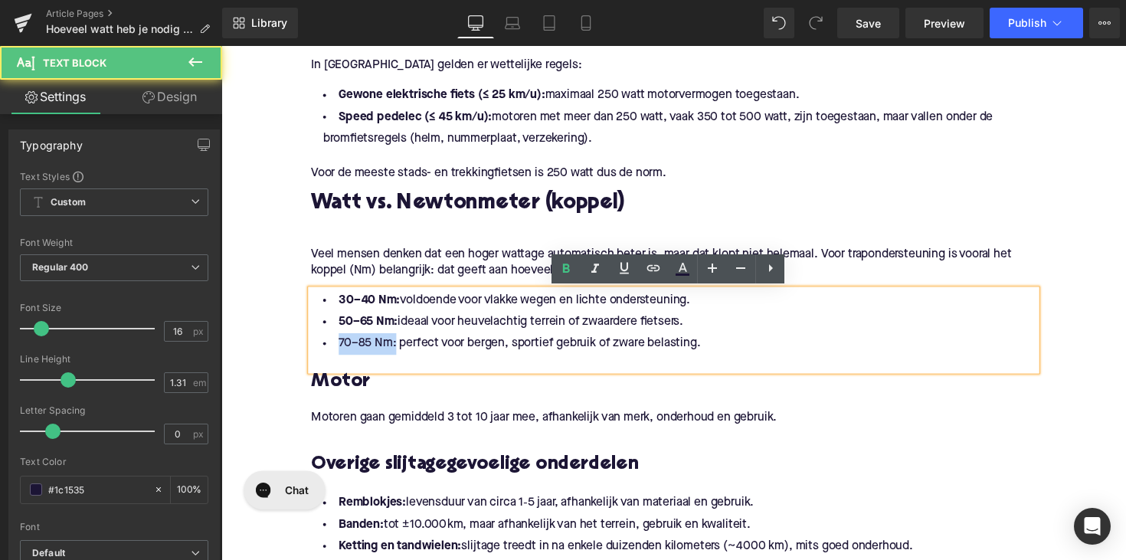
drag, startPoint x: 395, startPoint y: 350, endPoint x: 314, endPoint y: 351, distance: 81.2
click at [314, 351] on li "70–85 Nm: perfect voor bergen, sportief gebruik of zware belasting." at bounding box center [684, 351] width 743 height 22
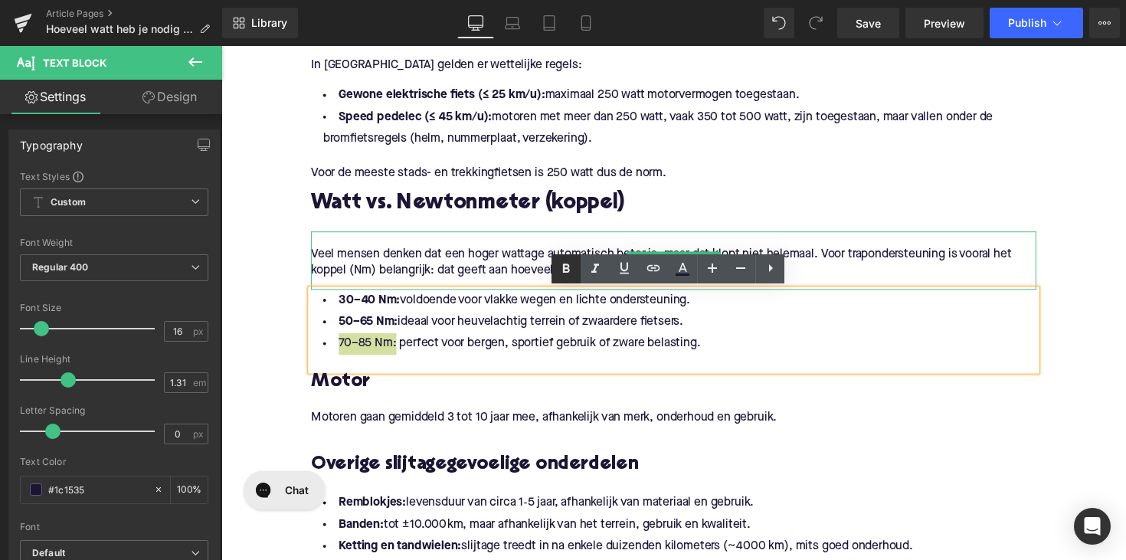
click at [0, 0] on icon at bounding box center [0, 0] width 0 height 0
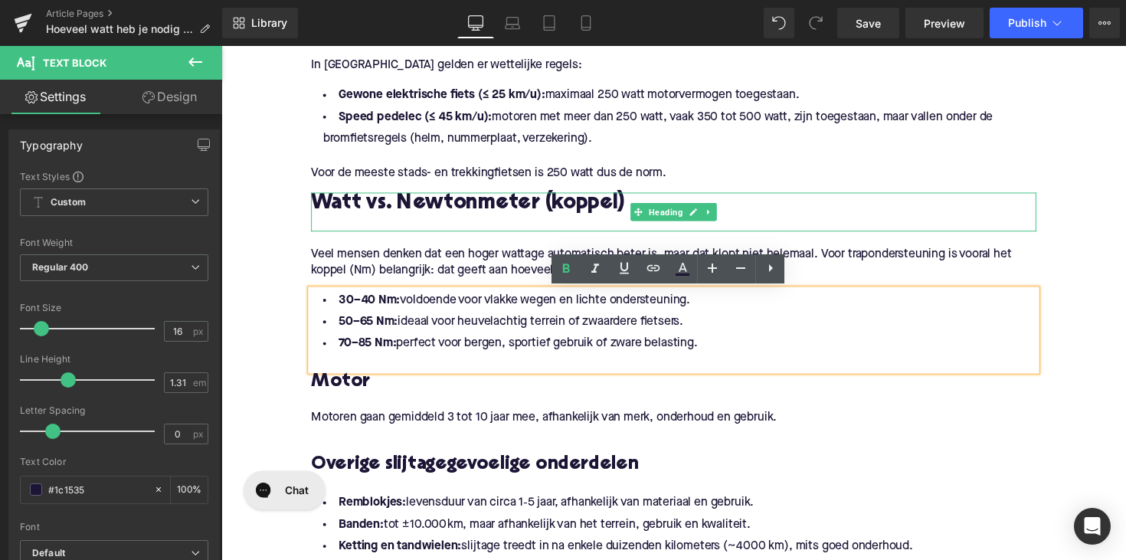
click at [453, 222] on div at bounding box center [684, 228] width 743 height 16
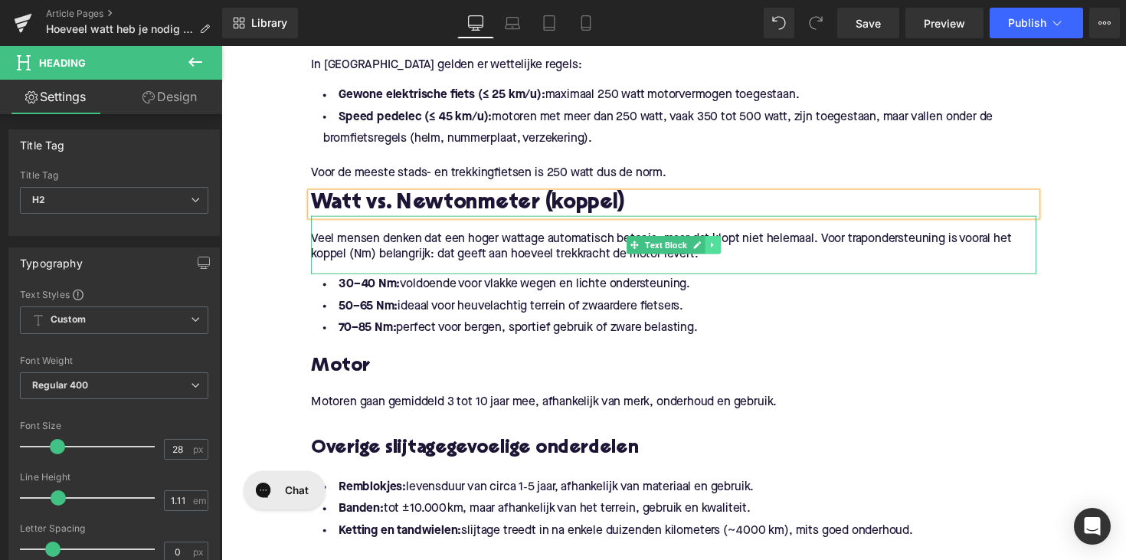
click at [727, 244] on link at bounding box center [725, 249] width 16 height 18
click at [713, 246] on icon at bounding box center [716, 250] width 8 height 8
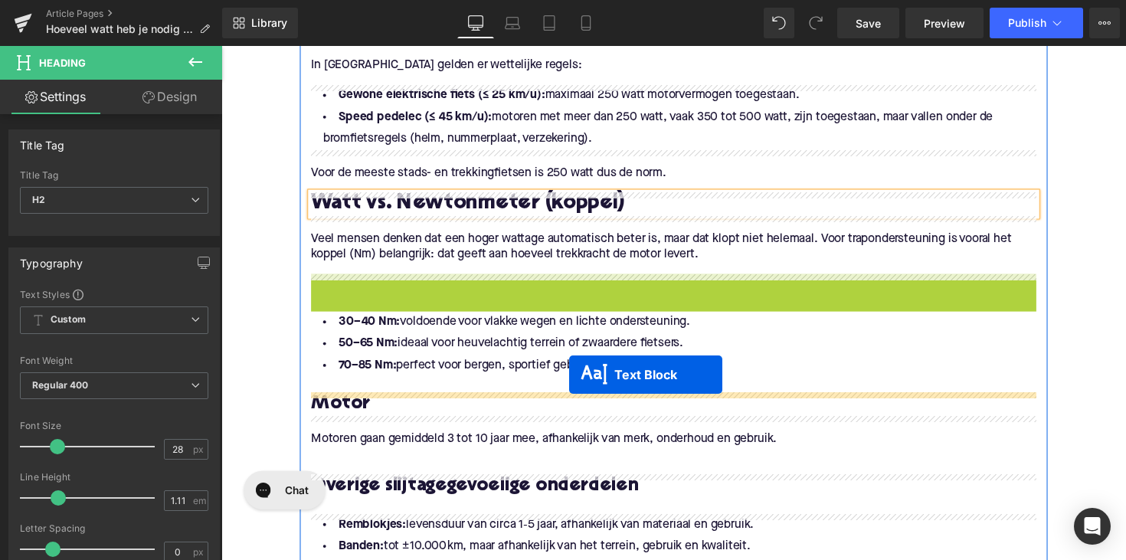
drag, startPoint x: 641, startPoint y: 307, endPoint x: 577, endPoint y: 383, distance: 98.9
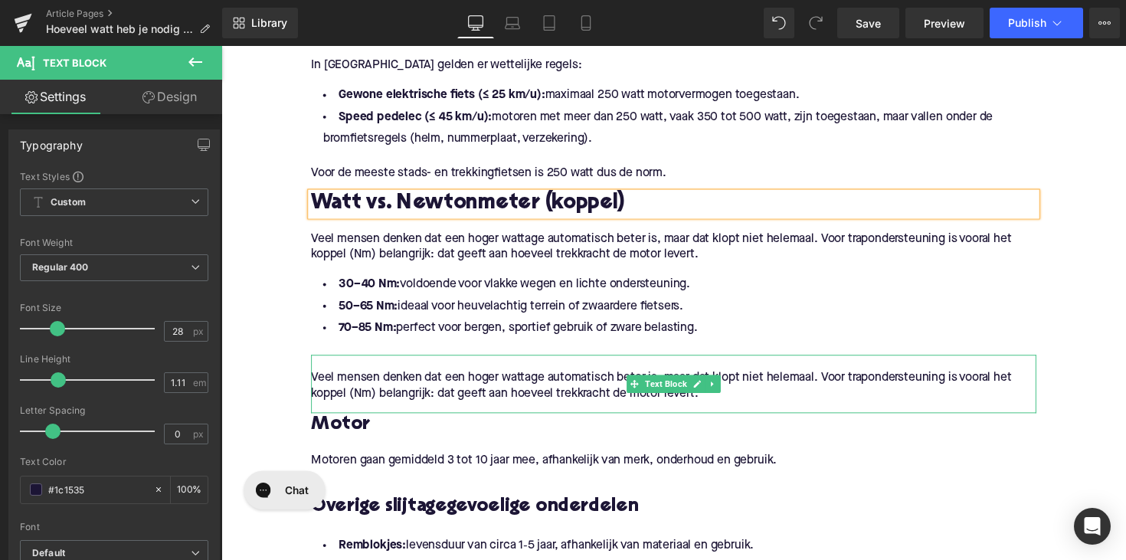
click at [450, 400] on p "Veel mensen denken dat een hoger wattage automatisch beter is, maar dat klopt n…" at bounding box center [684, 394] width 743 height 32
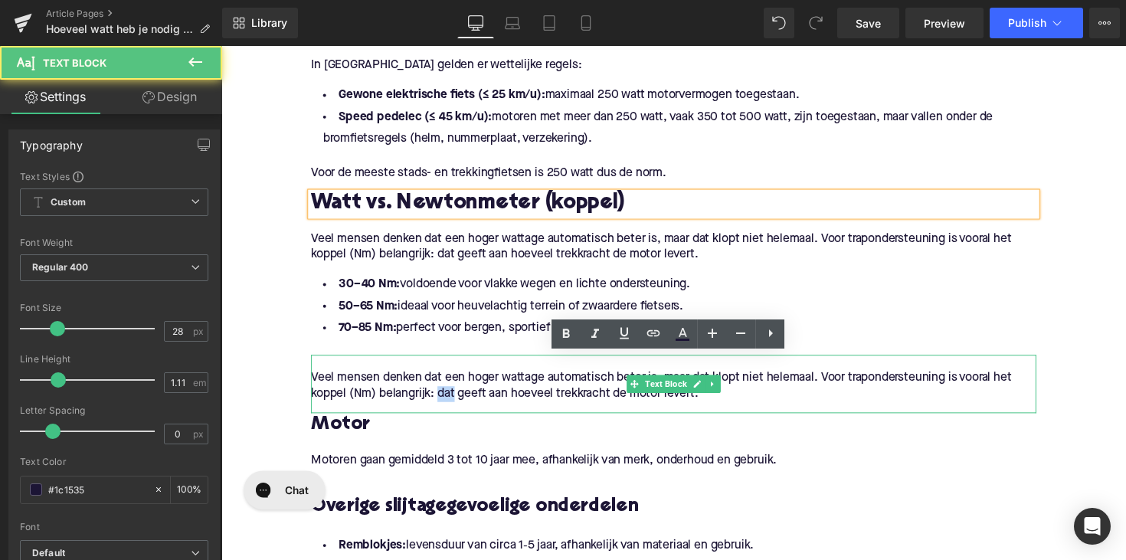
click at [450, 400] on p "Veel mensen denken dat een hoger wattage automatisch beter is, maar dat klopt n…" at bounding box center [684, 394] width 743 height 32
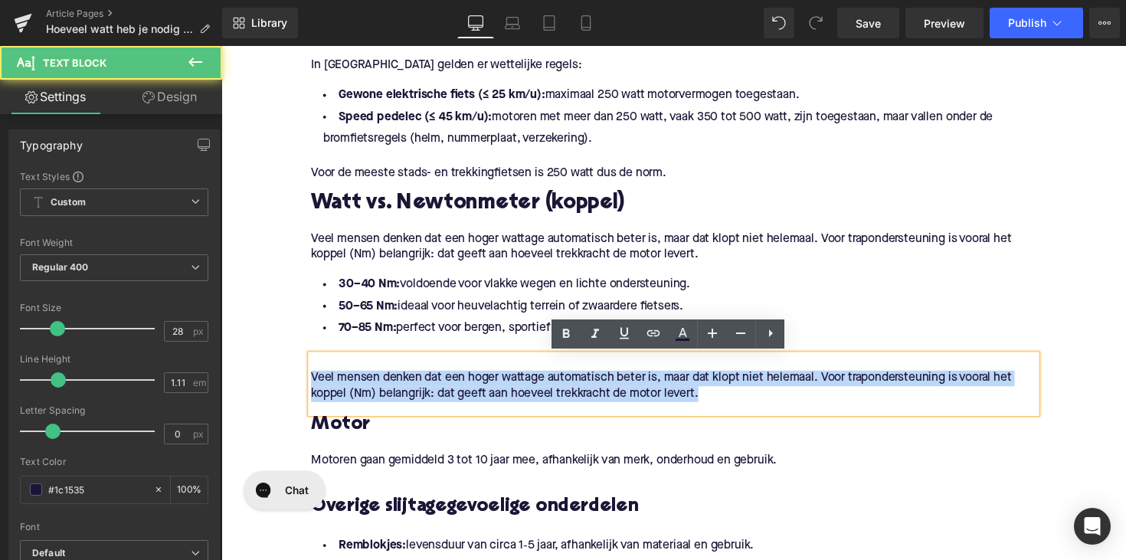
click at [450, 400] on p "Veel mensen denken dat een hoger wattage automatisch beter is, maar dat klopt n…" at bounding box center [684, 394] width 743 height 32
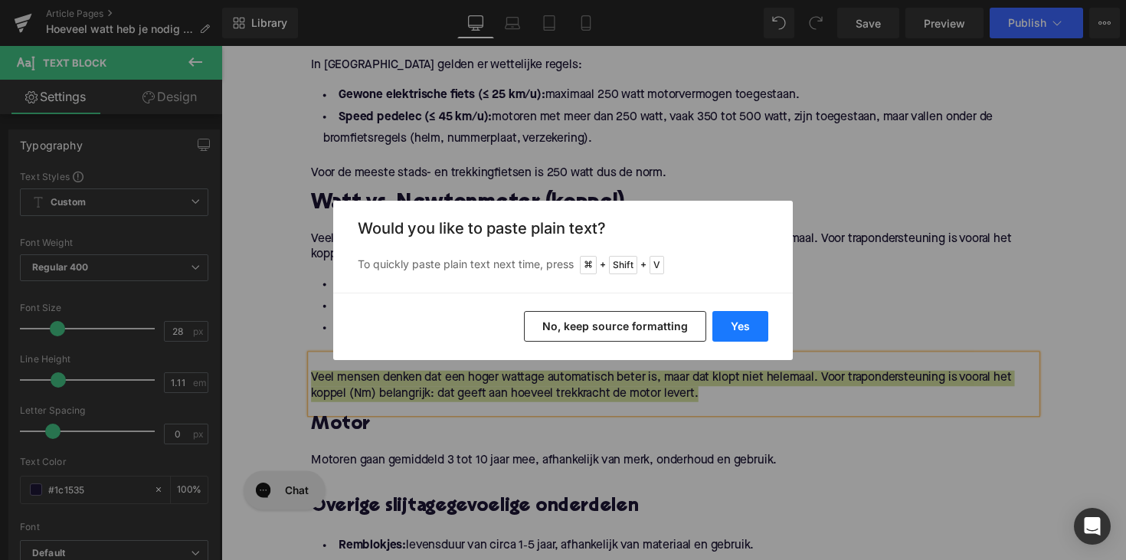
click at [755, 327] on button "Yes" at bounding box center [740, 326] width 56 height 31
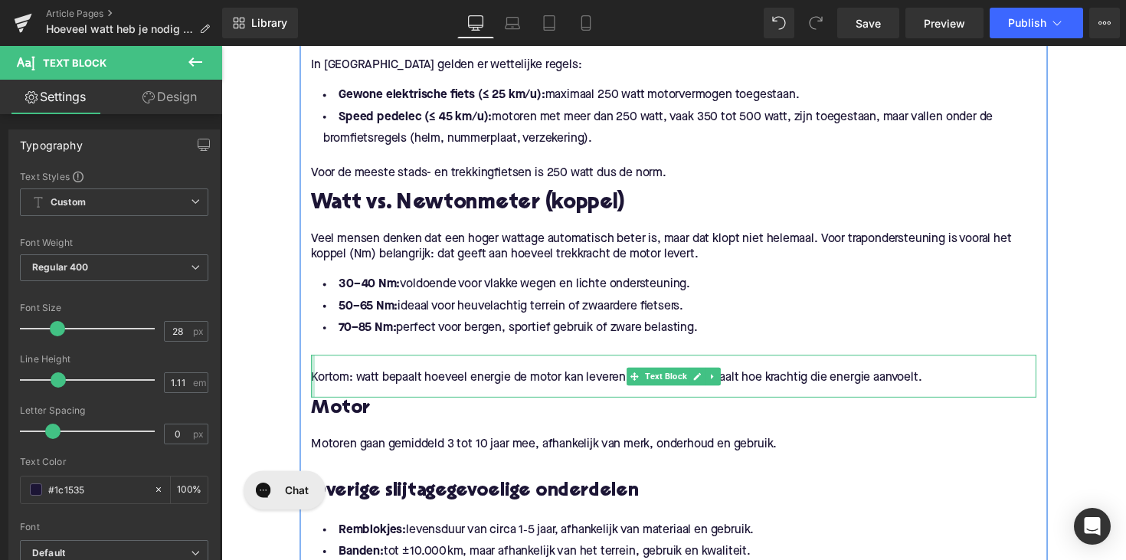
click at [313, 386] on div "Kortom: watt bepaalt hoeveel energie de motor kan leveren, maar koppel bepaalt …" at bounding box center [684, 384] width 743 height 44
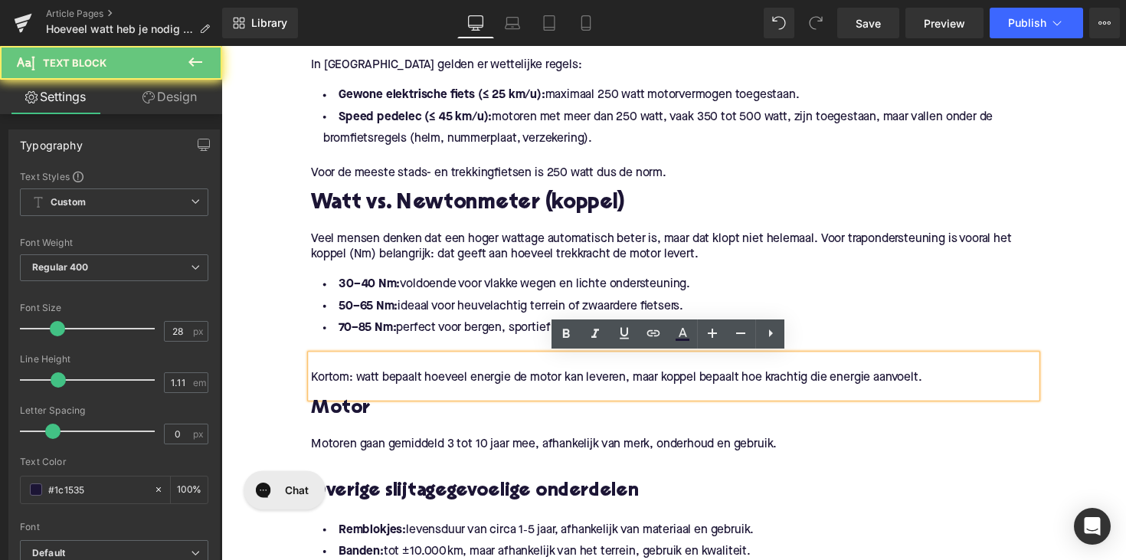
click at [316, 386] on p "Kortom: watt bepaalt hoeveel energie de motor kan leveren, maar koppel bepaalt …" at bounding box center [684, 386] width 743 height 16
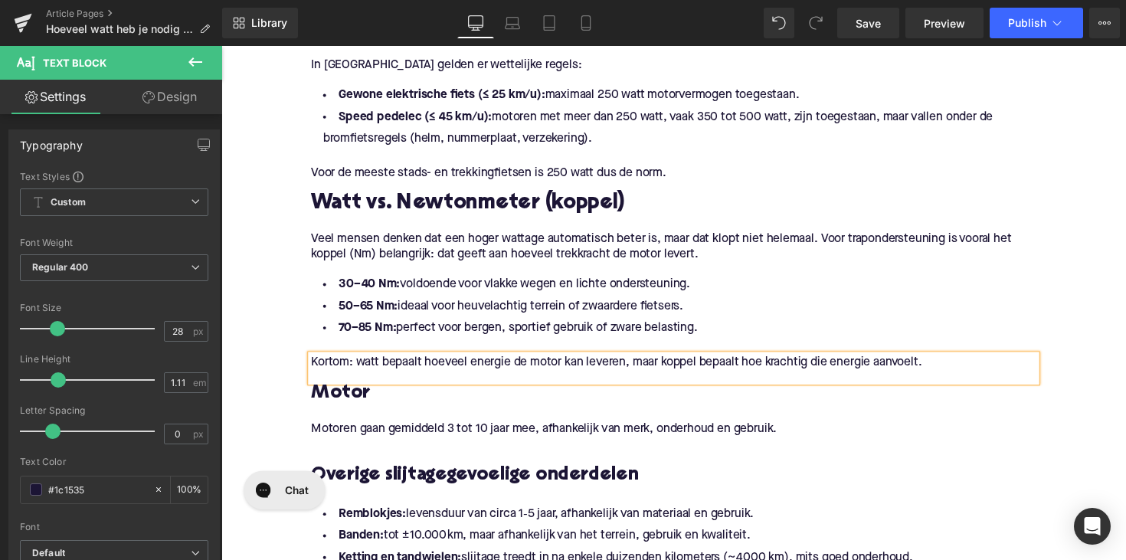
click at [325, 401] on h3 "Motor" at bounding box center [684, 402] width 743 height 25
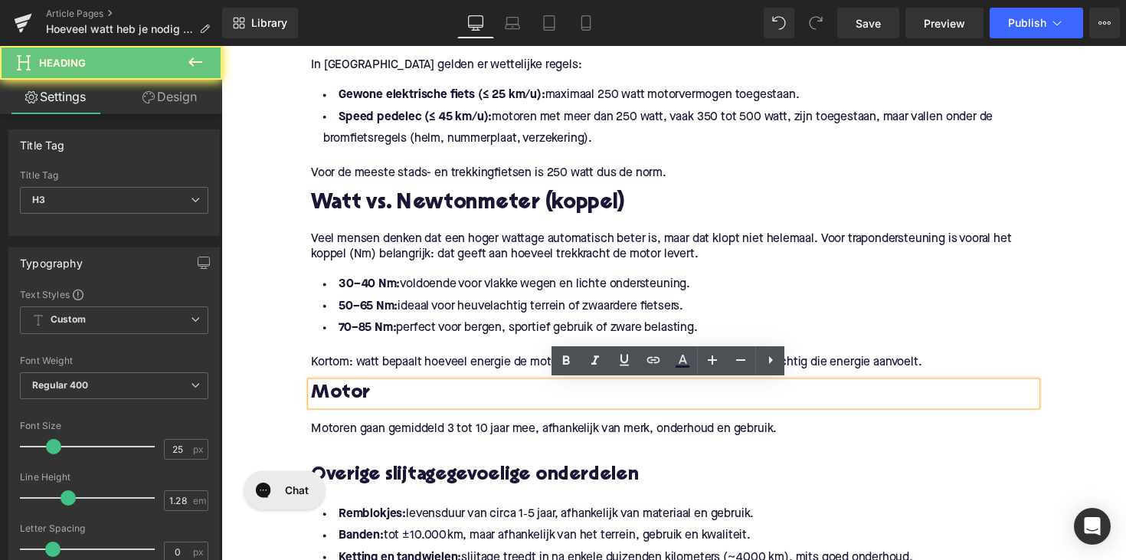
click at [325, 401] on h3 "Motor" at bounding box center [684, 402] width 743 height 25
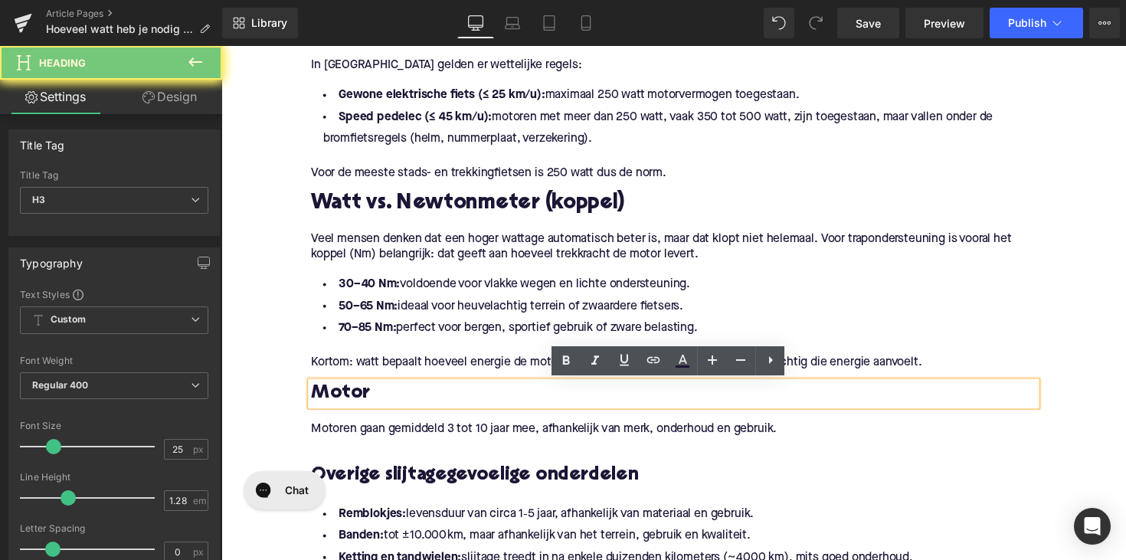
paste div
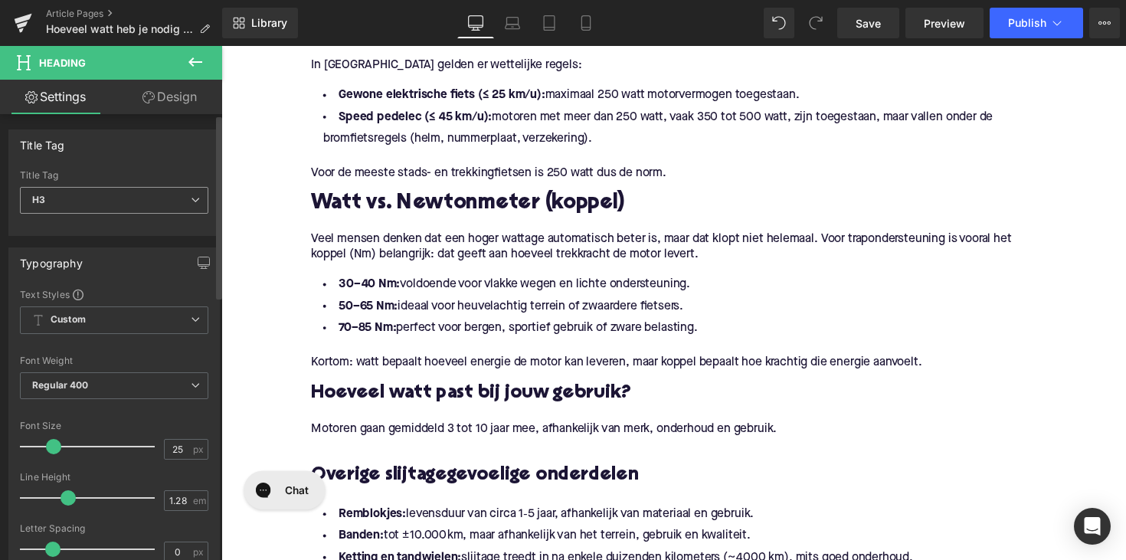
click at [132, 189] on span "H3" at bounding box center [114, 200] width 188 height 27
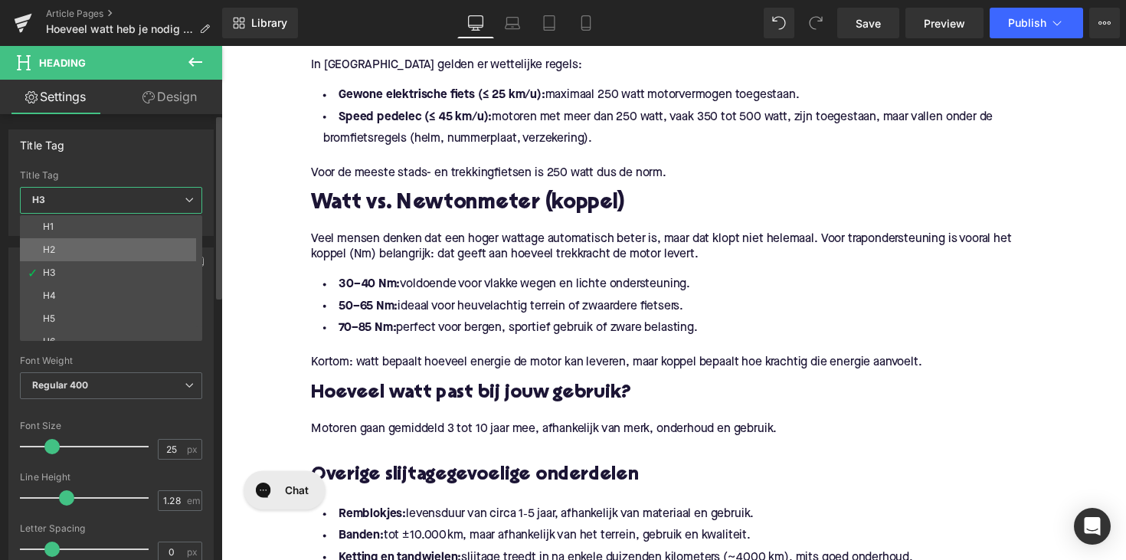
click at [116, 253] on li "H2" at bounding box center [114, 249] width 189 height 23
type input "28"
type input "1.11"
type input "100"
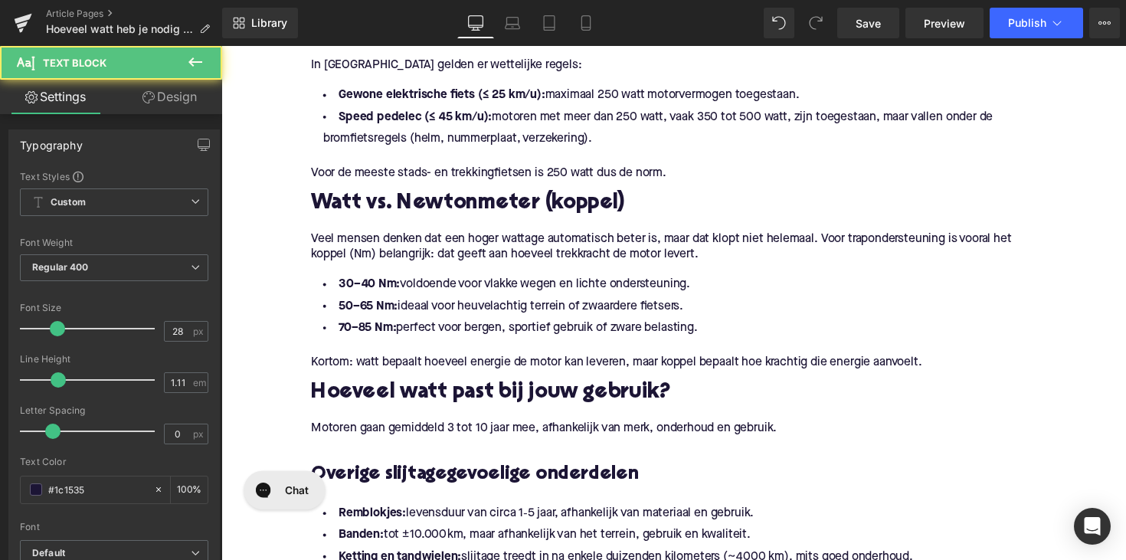
click at [481, 437] on p "Motoren gaan gemiddeld 3 tot 10 jaar mee, afhankelijk van merk, onderhoud en ge…" at bounding box center [684, 438] width 743 height 16
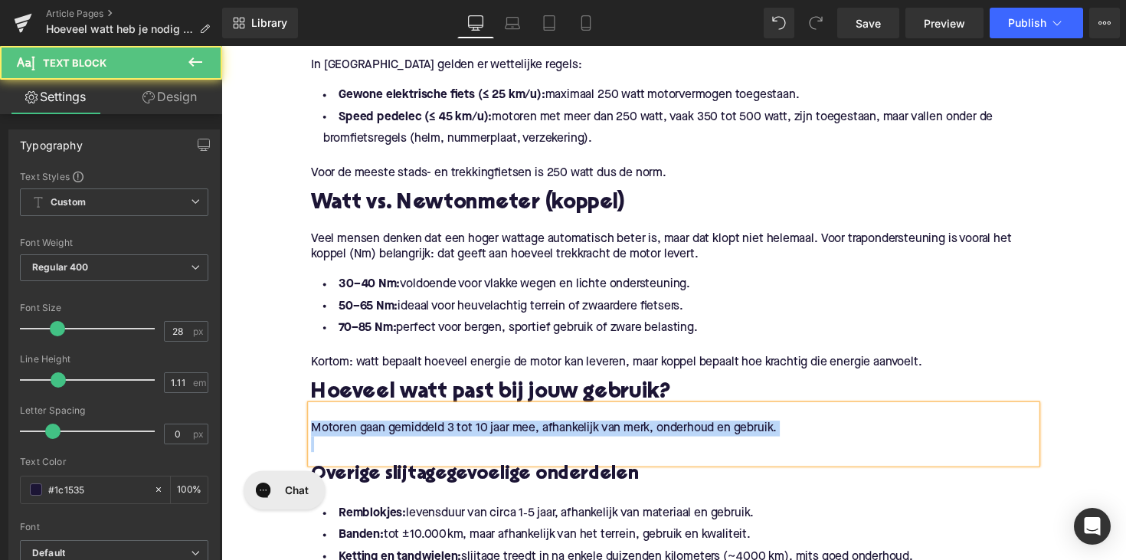
click at [481, 437] on p "Motoren gaan gemiddeld 3 tot 10 jaar mee, afhankelijk van merk, onderhoud en ge…" at bounding box center [684, 438] width 743 height 16
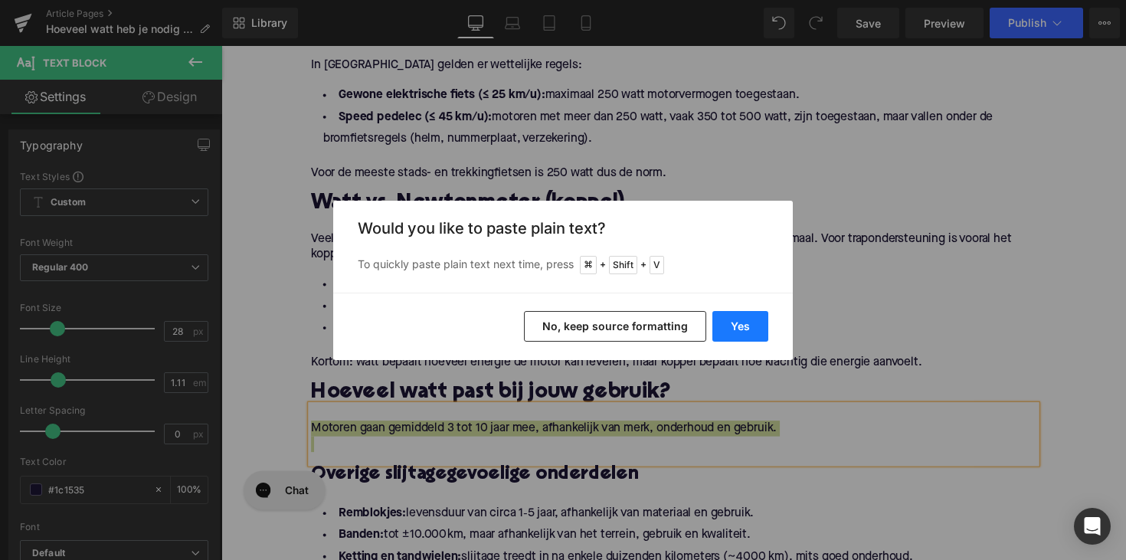
click at [723, 330] on button "Yes" at bounding box center [740, 326] width 56 height 31
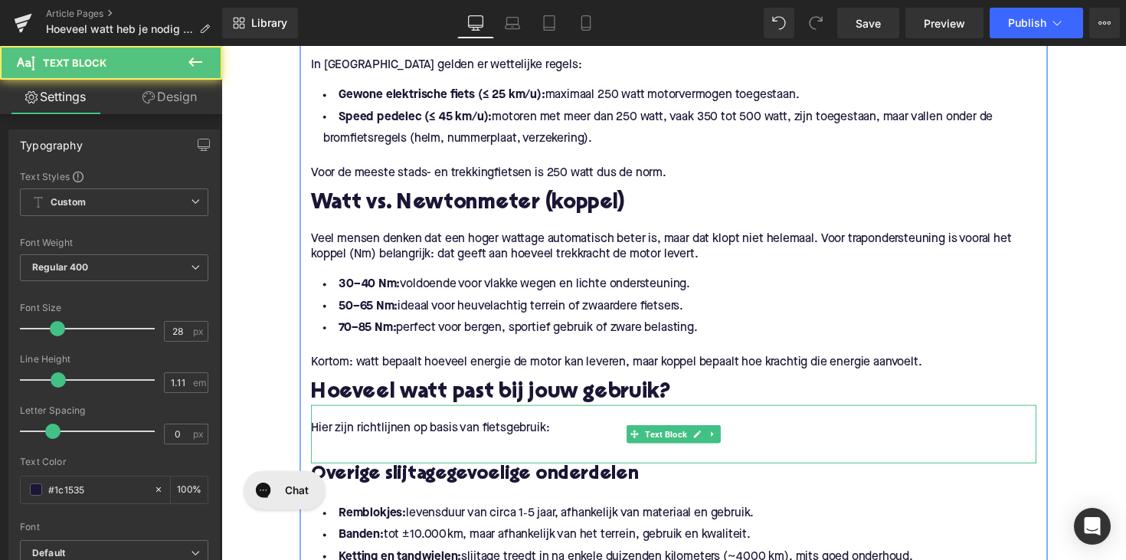
click at [497, 464] on div "Hier zijn richtlijnen op basis van fietsgebruik:" at bounding box center [684, 444] width 743 height 60
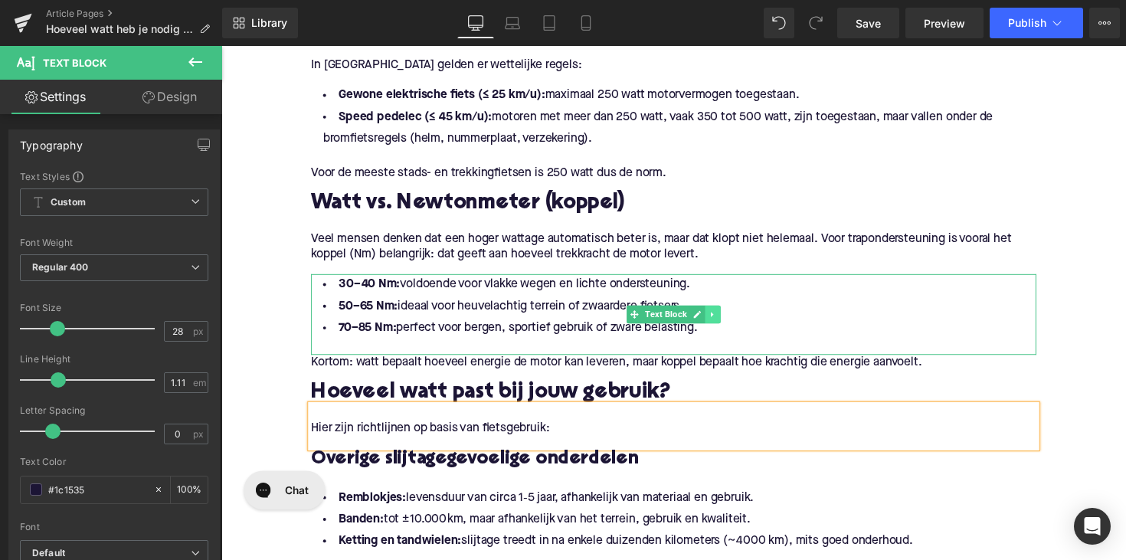
click at [719, 326] on link at bounding box center [725, 321] width 16 height 18
click at [714, 322] on icon at bounding box center [716, 321] width 8 height 8
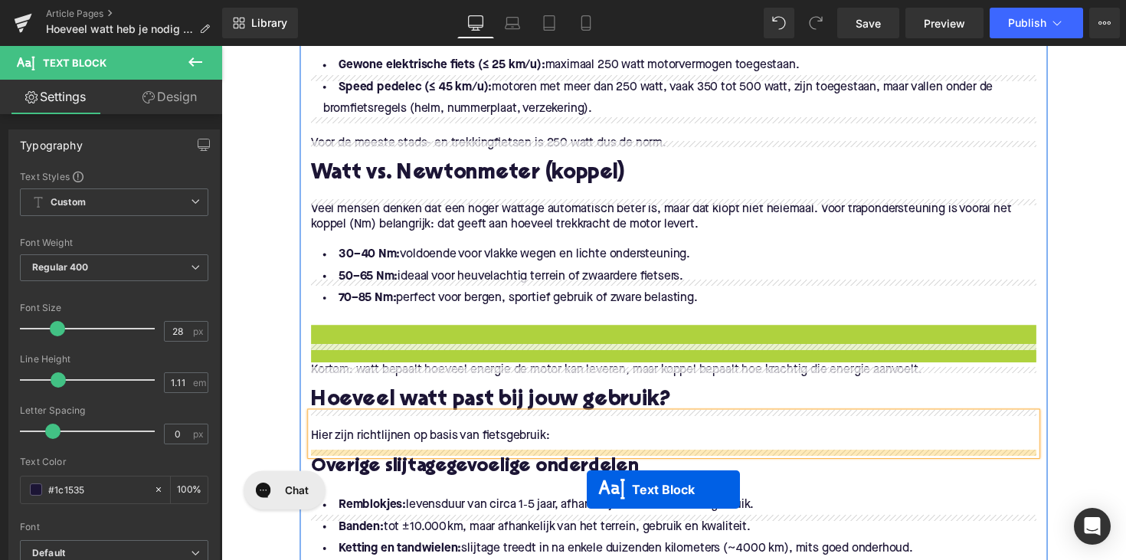
scroll to position [1159, 0]
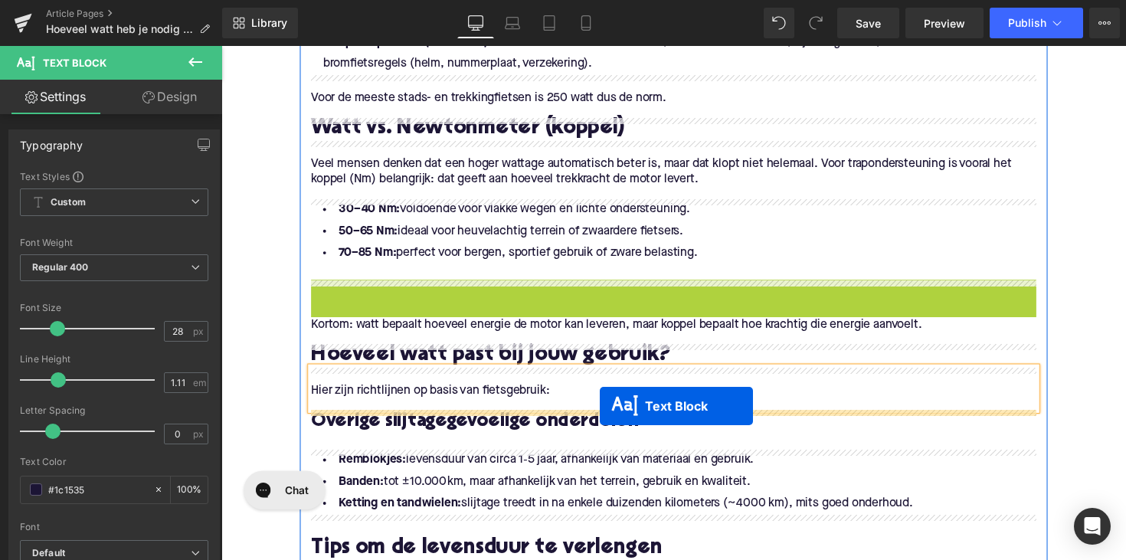
drag, startPoint x: 642, startPoint y: 404, endPoint x: 609, endPoint y: 415, distance: 35.4
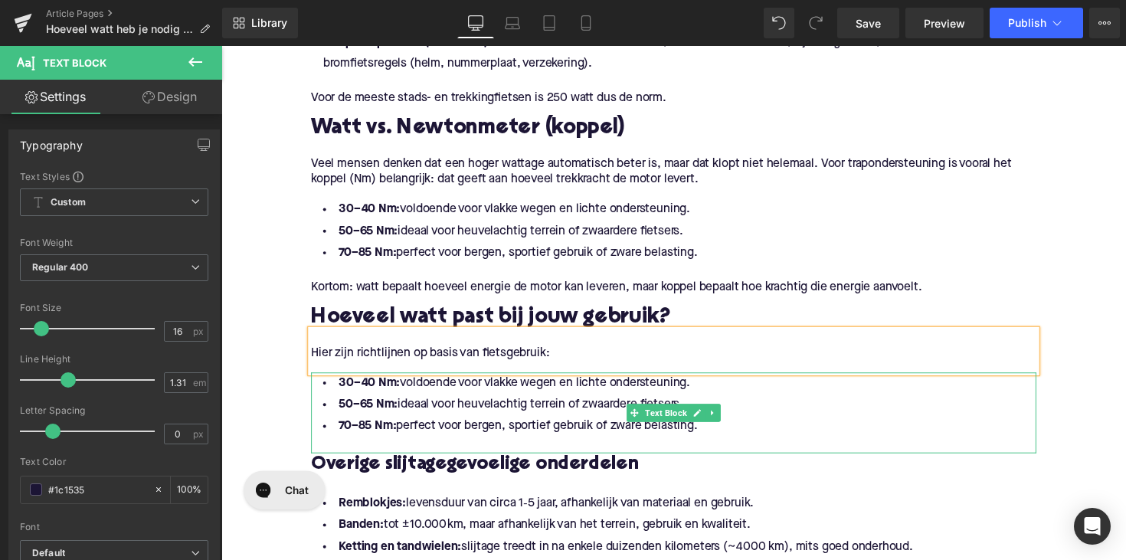
click at [760, 431] on li "70–85 Nm: perfect voor bergen, sportief gebruik of zware belasting." at bounding box center [684, 436] width 743 height 22
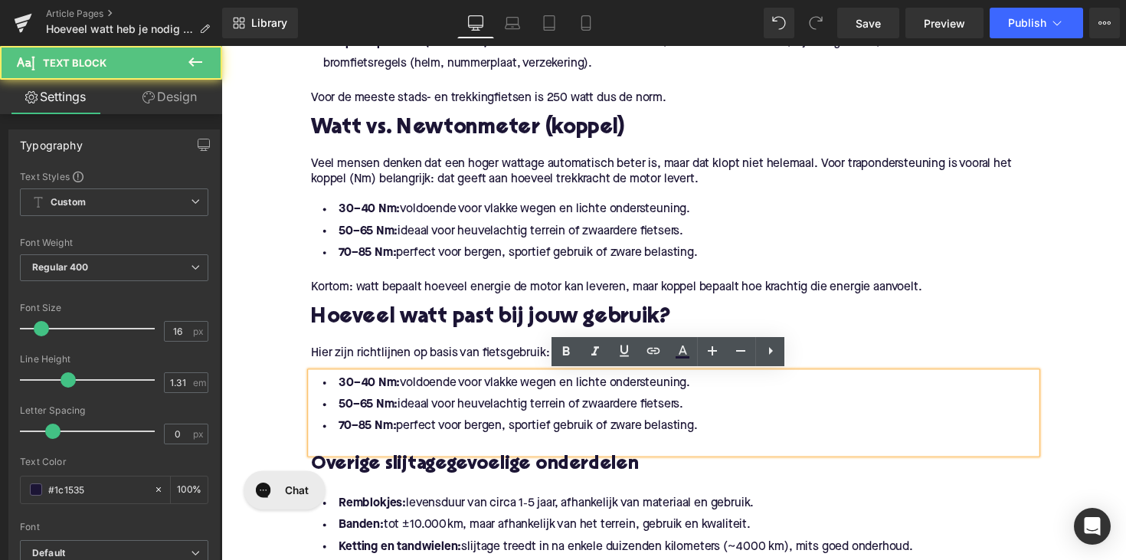
click at [729, 436] on li "70–85 Nm: perfect voor bergen, sportief gebruik of zware belasting." at bounding box center [684, 436] width 743 height 22
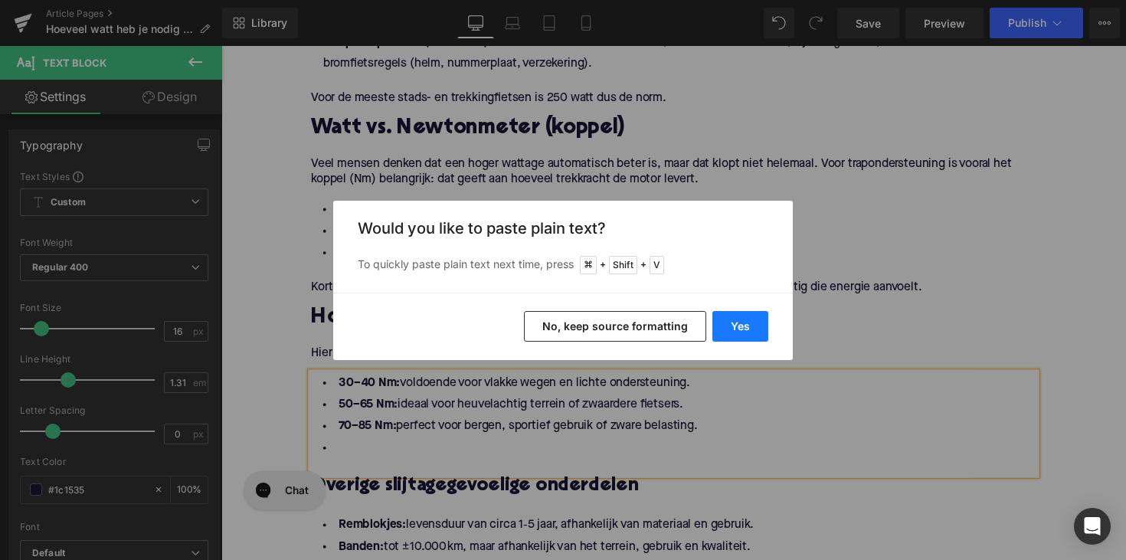
click at [744, 327] on button "Yes" at bounding box center [740, 326] width 56 height 31
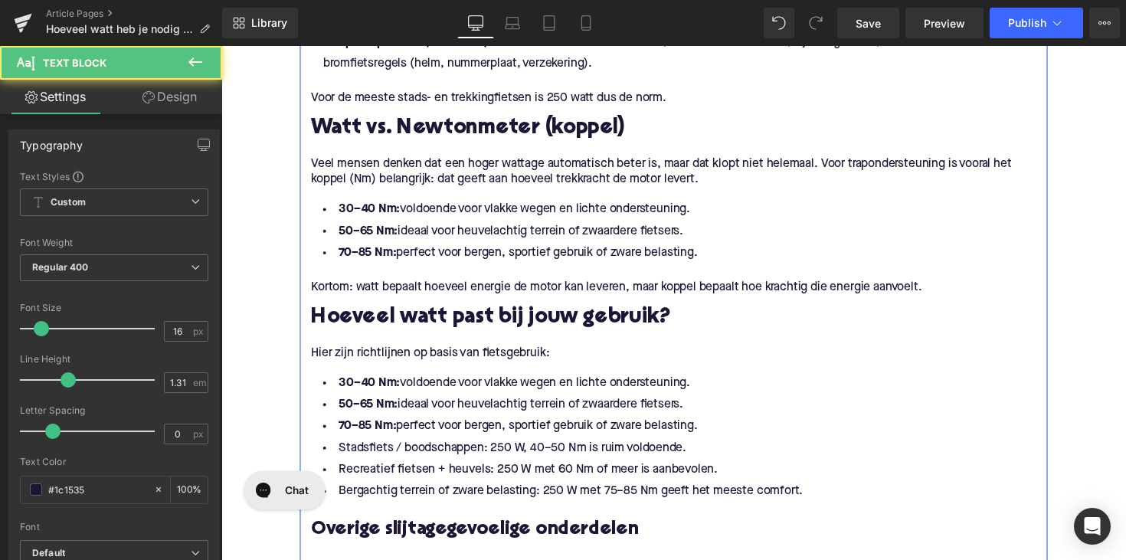
drag, startPoint x: 724, startPoint y: 436, endPoint x: 309, endPoint y: 387, distance: 417.3
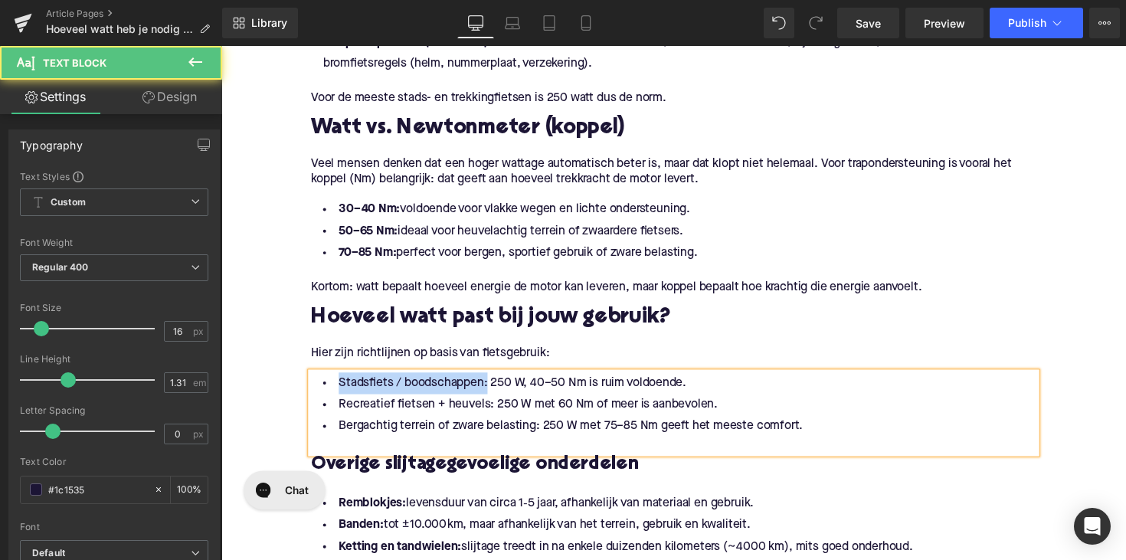
drag, startPoint x: 489, startPoint y: 394, endPoint x: 312, endPoint y: 394, distance: 176.9
click at [313, 394] on li "Stadsfiets / boodschappen: 250 W, 40–50 Nm is ruim voldoende." at bounding box center [684, 392] width 743 height 22
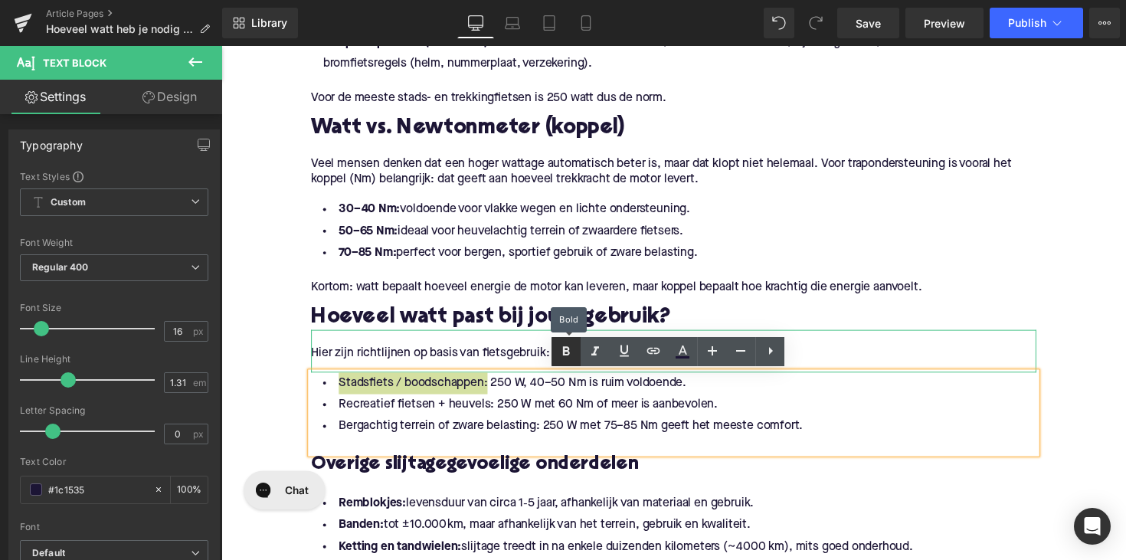
click at [0, 0] on icon at bounding box center [0, 0] width 0 height 0
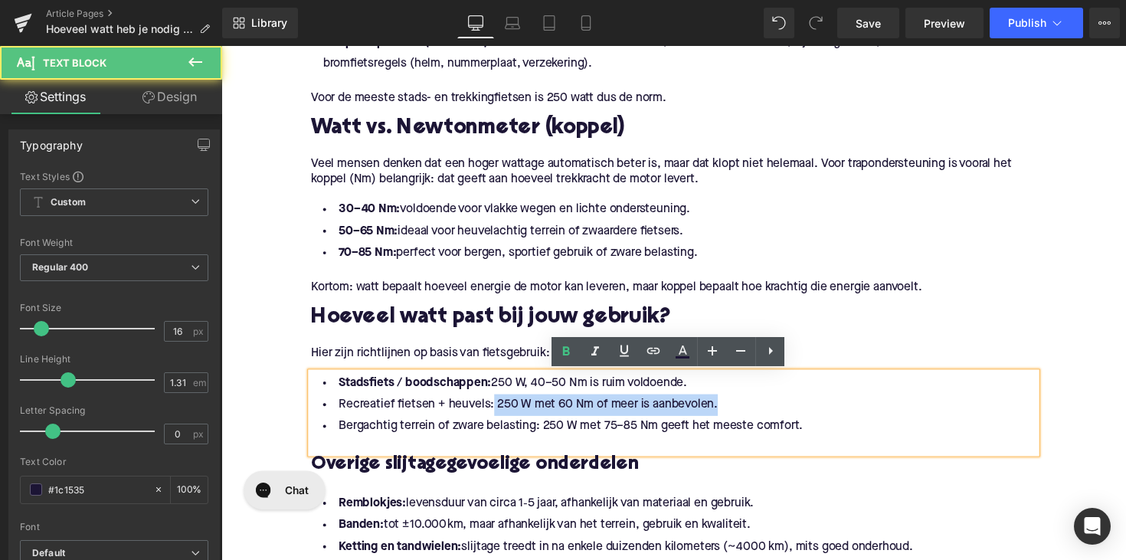
drag, startPoint x: 492, startPoint y: 413, endPoint x: 285, endPoint y: 425, distance: 207.1
click at [285, 425] on div "Home / Hoeveel watt heb je nodig voor een elektrische fiets? Breadcrumbs Hoevee…" at bounding box center [684, 358] width 927 height 2682
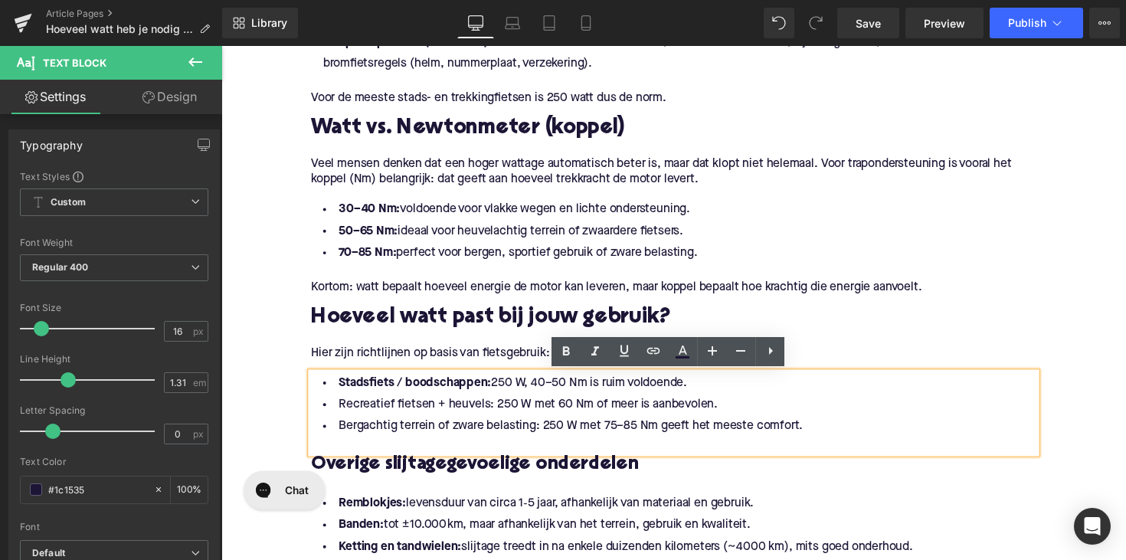
click at [337, 415] on li "Recreatief fietsen + heuvels: 250 W met 60 Nm of meer is aanbevolen." at bounding box center [684, 414] width 743 height 22
drag, startPoint x: 334, startPoint y: 415, endPoint x: 492, endPoint y: 415, distance: 157.8
click at [492, 415] on li "Recreatief fietsen + heuvels: 250 W met 60 Nm of meer is aanbevolen." at bounding box center [684, 414] width 743 height 22
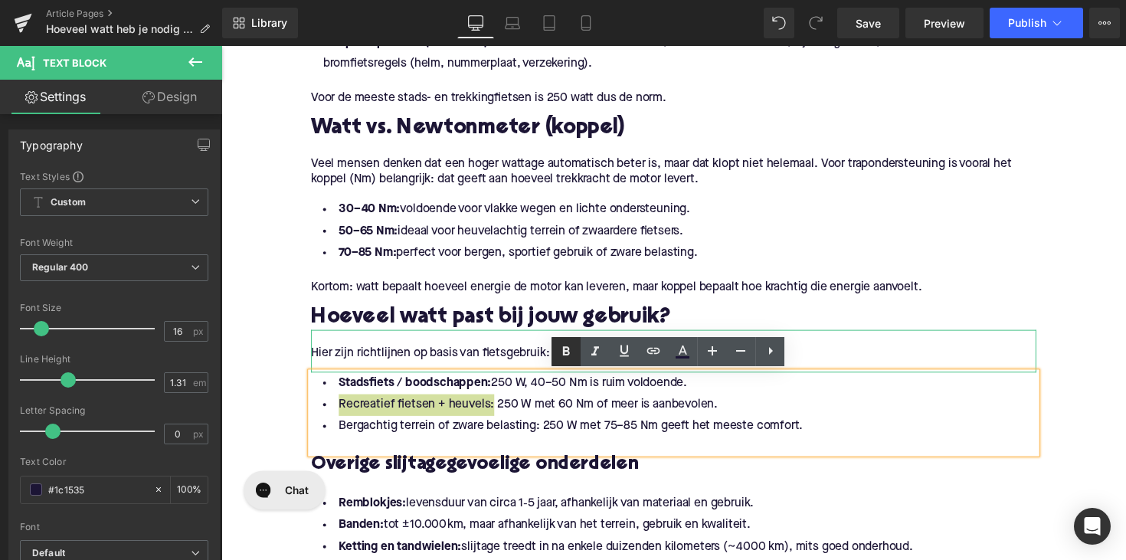
click at [0, 0] on link at bounding box center [0, 0] width 0 height 0
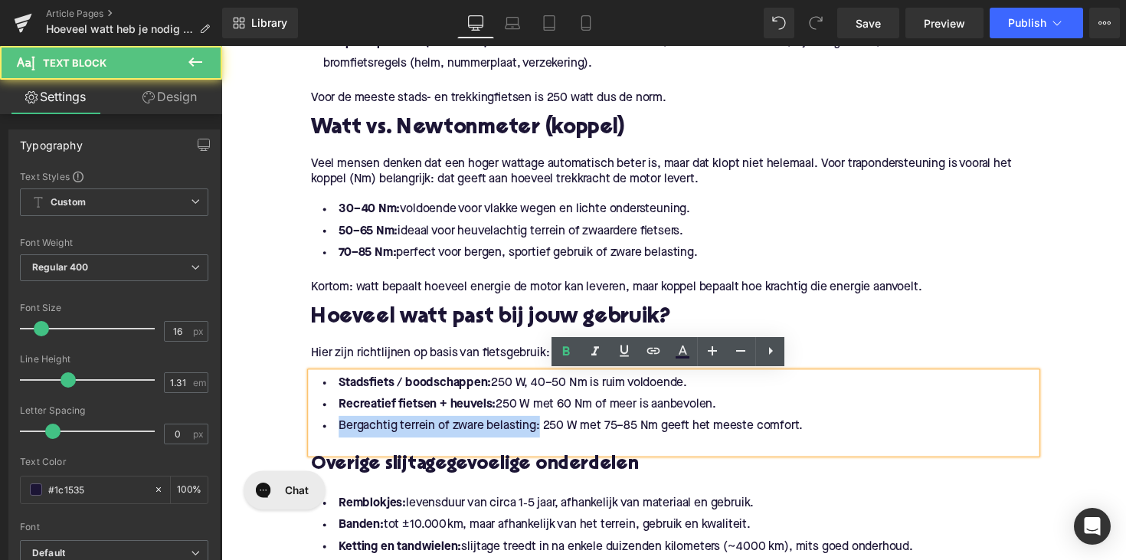
drag, startPoint x: 541, startPoint y: 440, endPoint x: 246, endPoint y: 427, distance: 295.1
click at [246, 427] on div "Home / Hoeveel watt heb je nodig voor een elektrische fiets? Breadcrumbs Hoevee…" at bounding box center [684, 358] width 927 height 2682
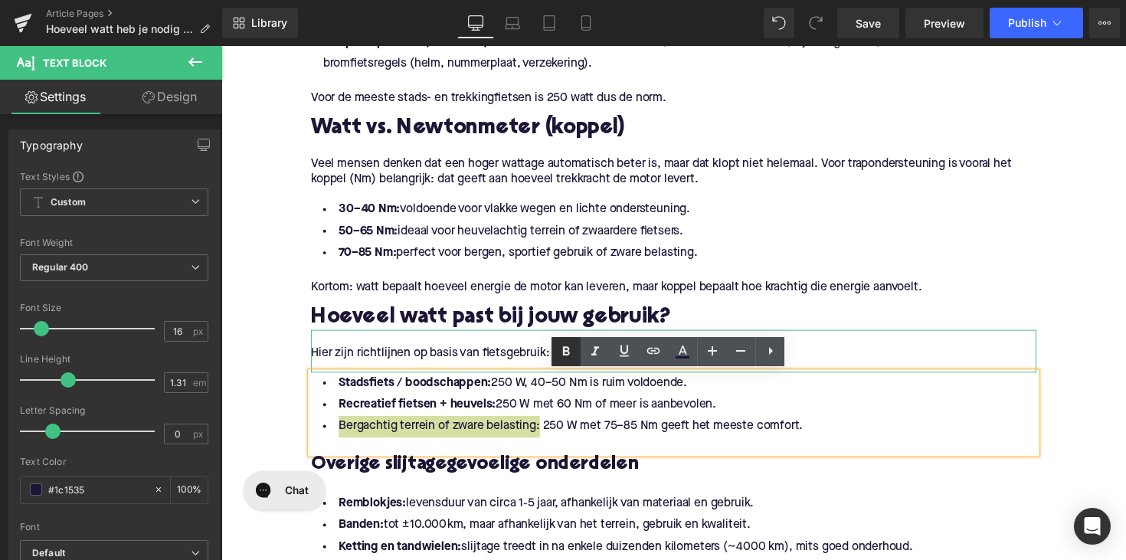
click at [568, 349] on icon at bounding box center [566, 351] width 7 height 9
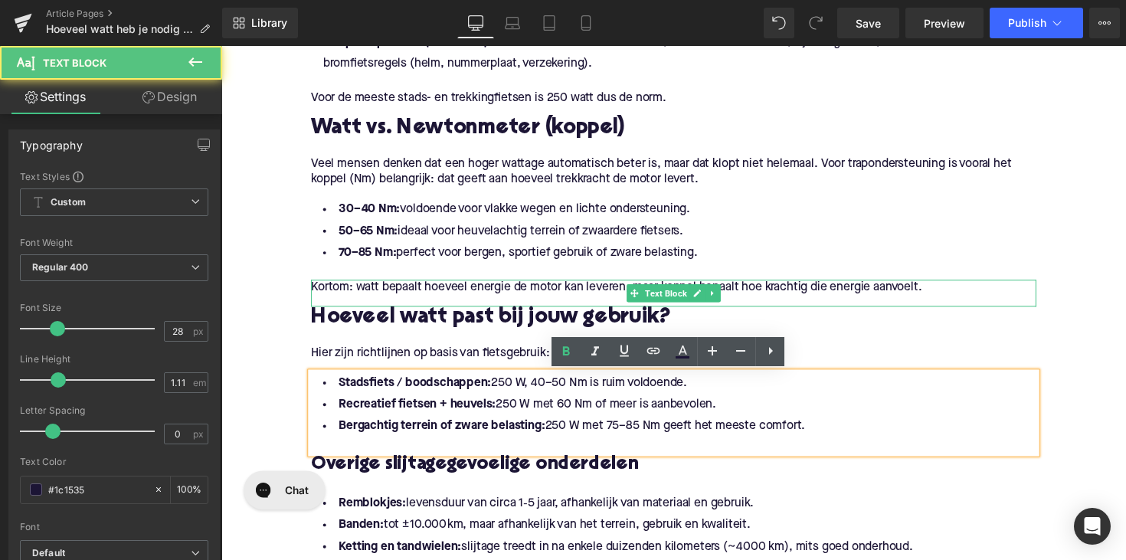
click at [472, 304] on div "Kortom: watt bepaalt hoeveel energie de motor kan leveren, maar koppel bepaalt …" at bounding box center [684, 300] width 743 height 28
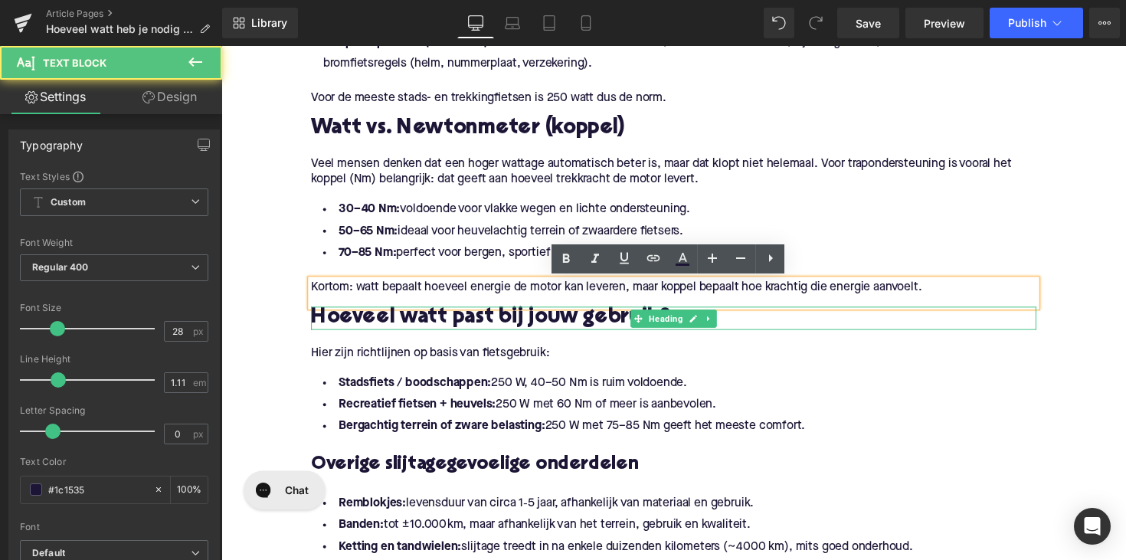
click at [467, 321] on h2 "Hoeveel watt past bij jouw gebruik?" at bounding box center [684, 325] width 743 height 24
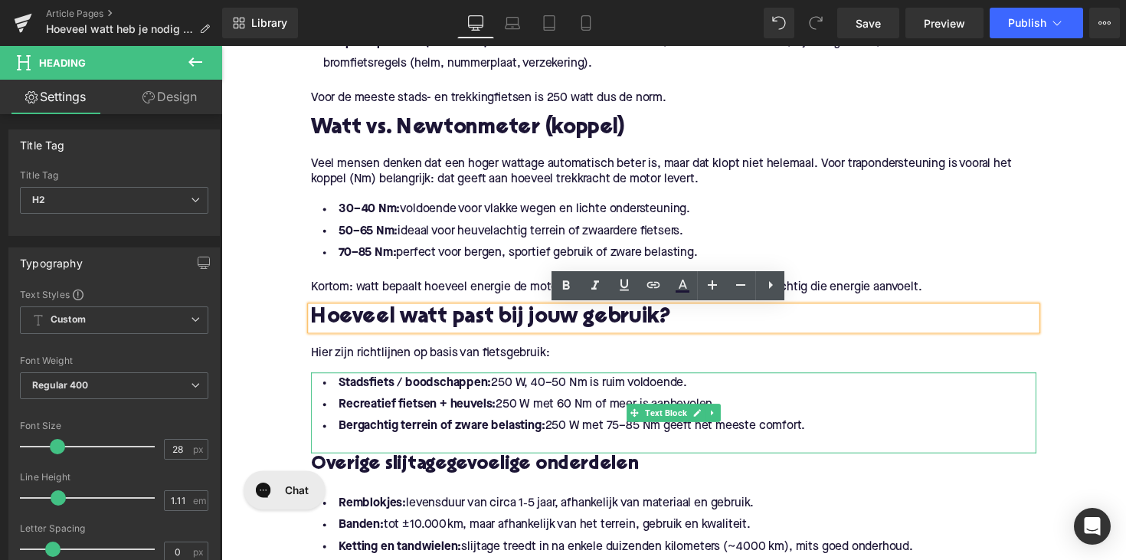
click at [819, 436] on li "Bergachtig terrein of zware belasting: 250 W met 75–85 Nm geeft het meeste comf…" at bounding box center [684, 436] width 743 height 22
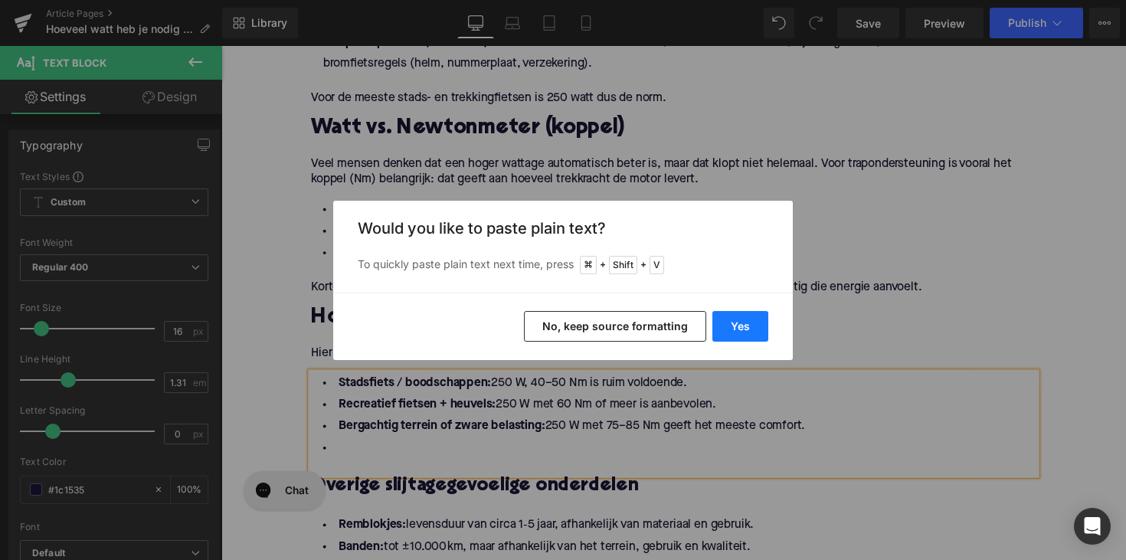
click at [746, 325] on button "Yes" at bounding box center [740, 326] width 56 height 31
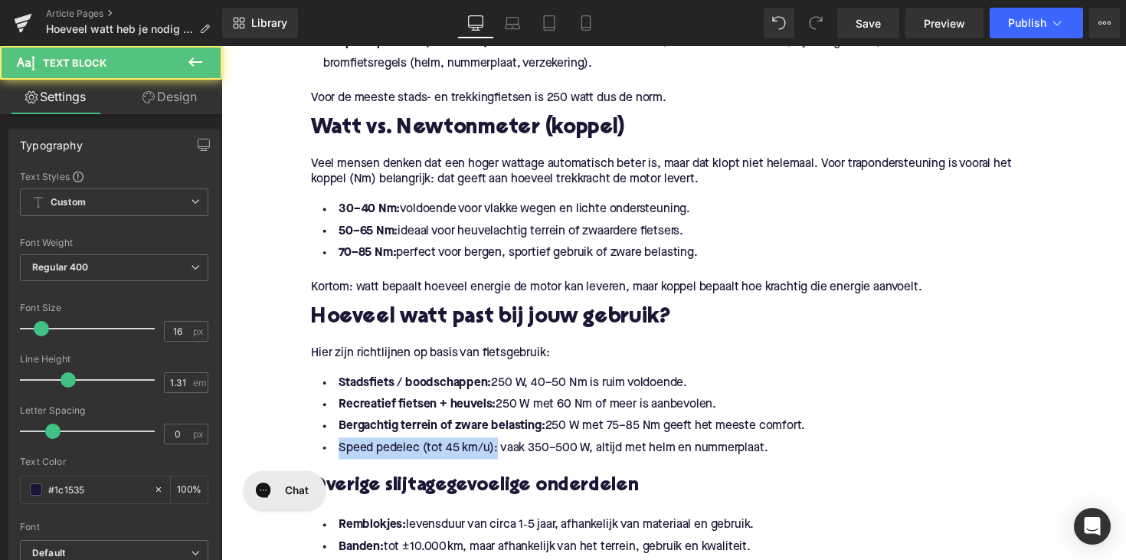
drag, startPoint x: 498, startPoint y: 458, endPoint x: 277, endPoint y: 456, distance: 220.5
click at [277, 456] on div "Home / Hoeveel watt heb je nodig voor een elektrische fiets? Breadcrumbs Hoevee…" at bounding box center [684, 369] width 927 height 2704
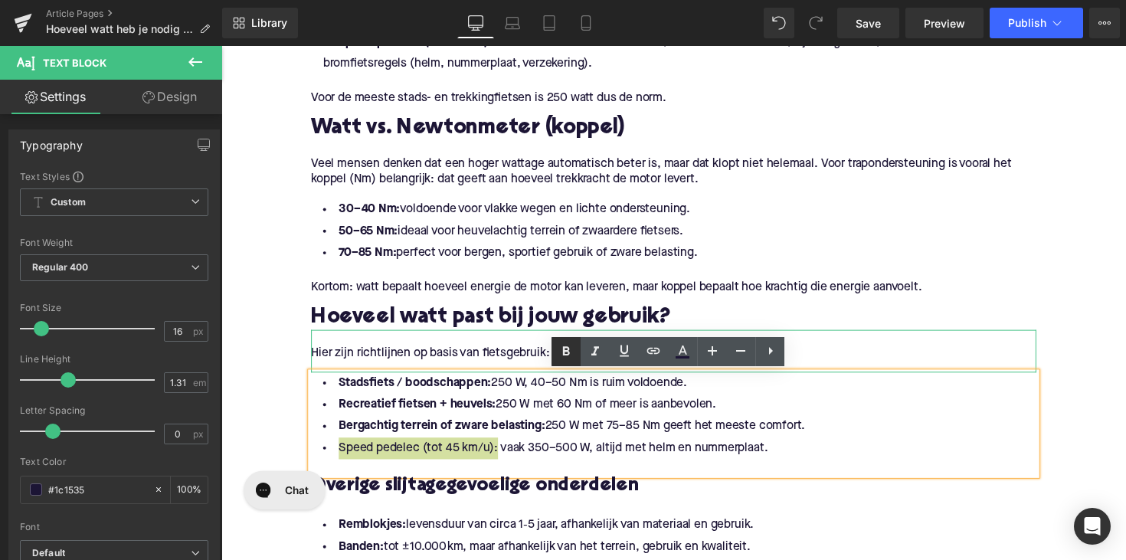
click at [569, 354] on icon at bounding box center [566, 351] width 7 height 9
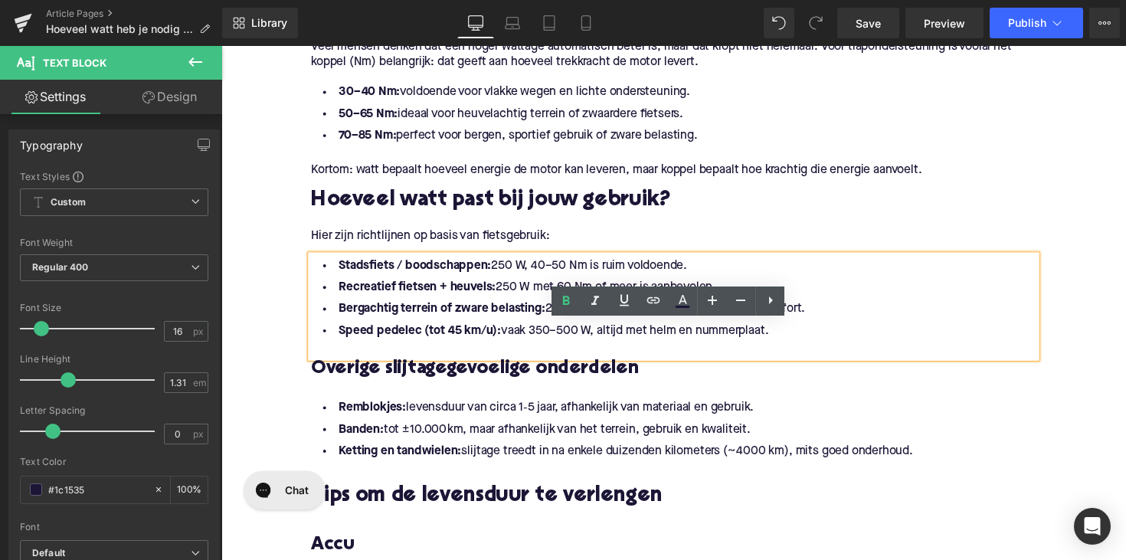
scroll to position [1346, 0]
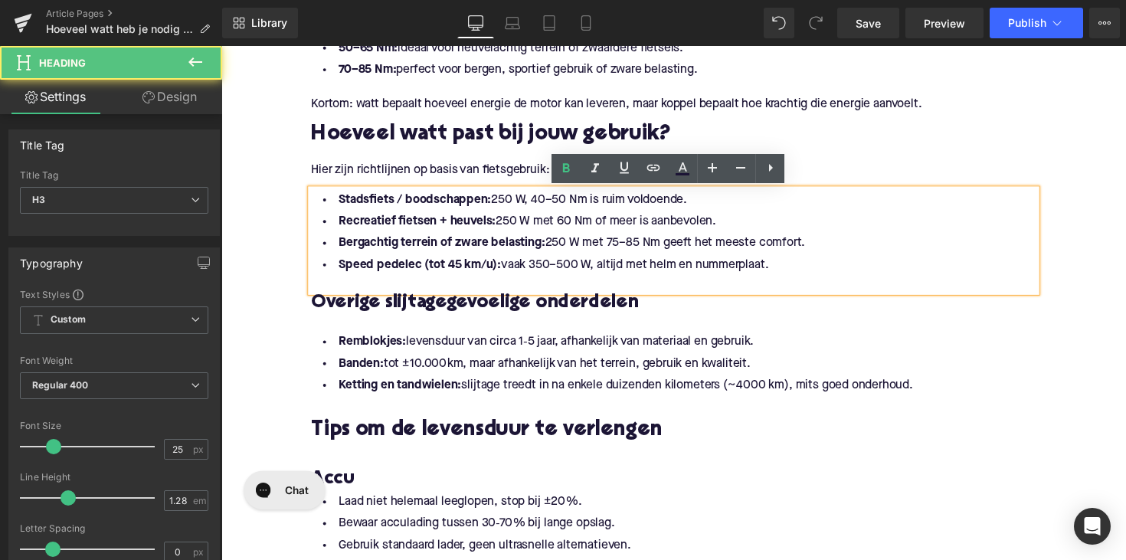
click at [426, 310] on h3 "Overige slijtagegevoelige onderdelen" at bounding box center [684, 310] width 743 height 25
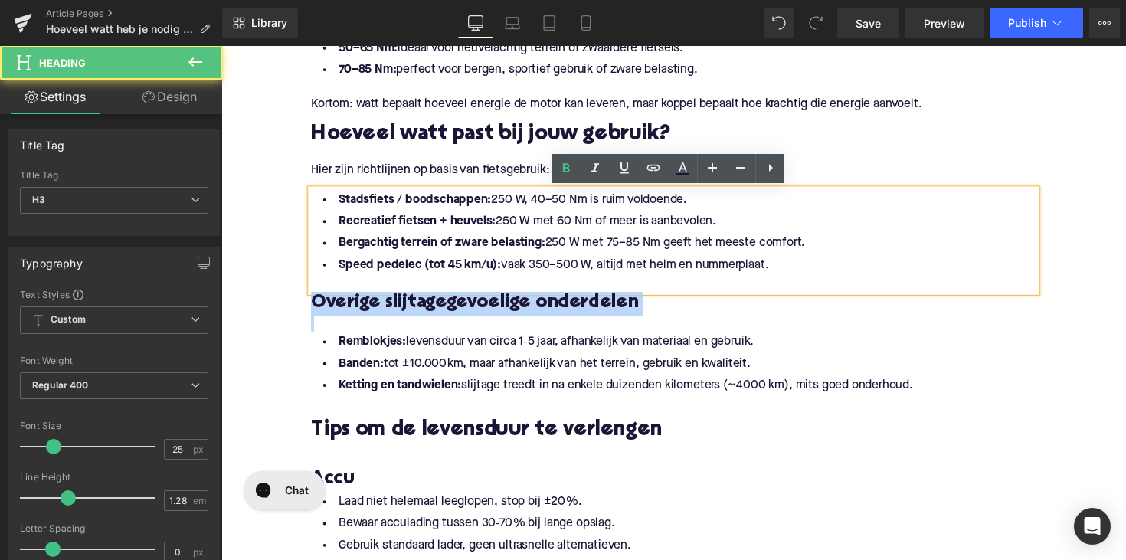
click at [426, 310] on h3 "Overige slijtagegevoelige onderdelen" at bounding box center [684, 310] width 743 height 25
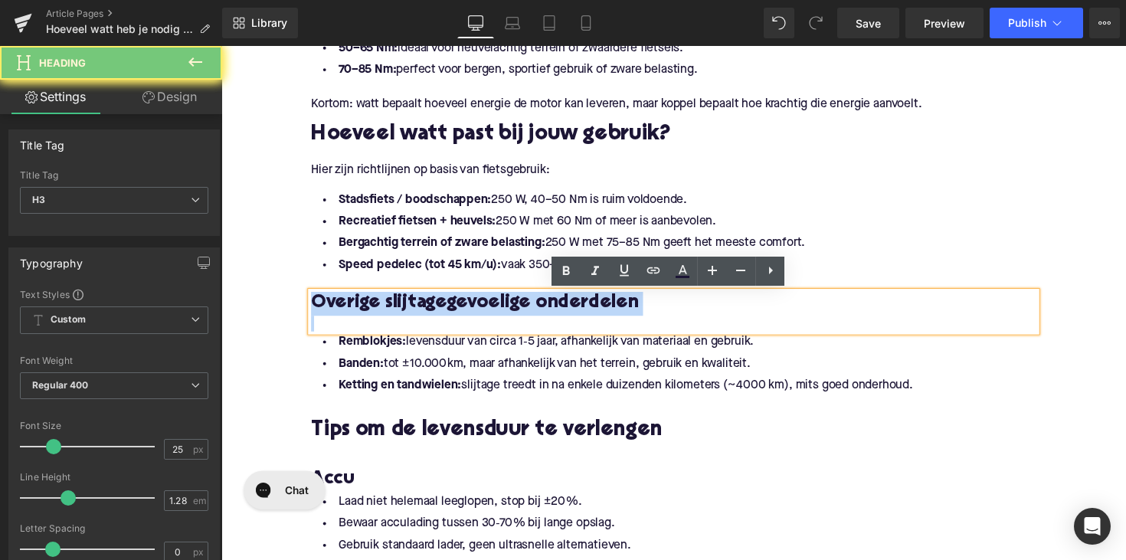
paste div
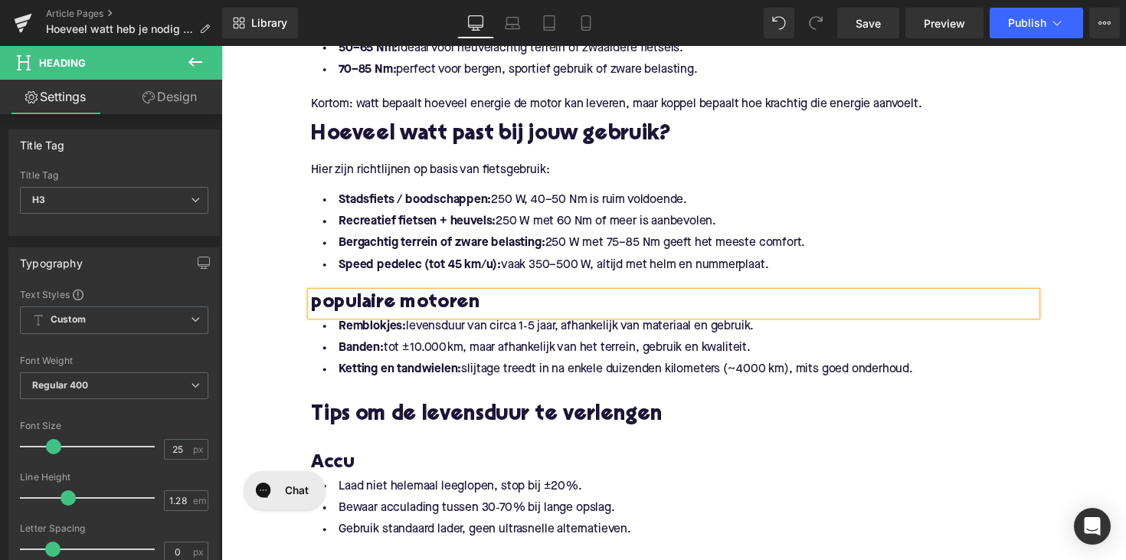
click at [314, 309] on h3 "populaire motoren" at bounding box center [684, 310] width 743 height 25
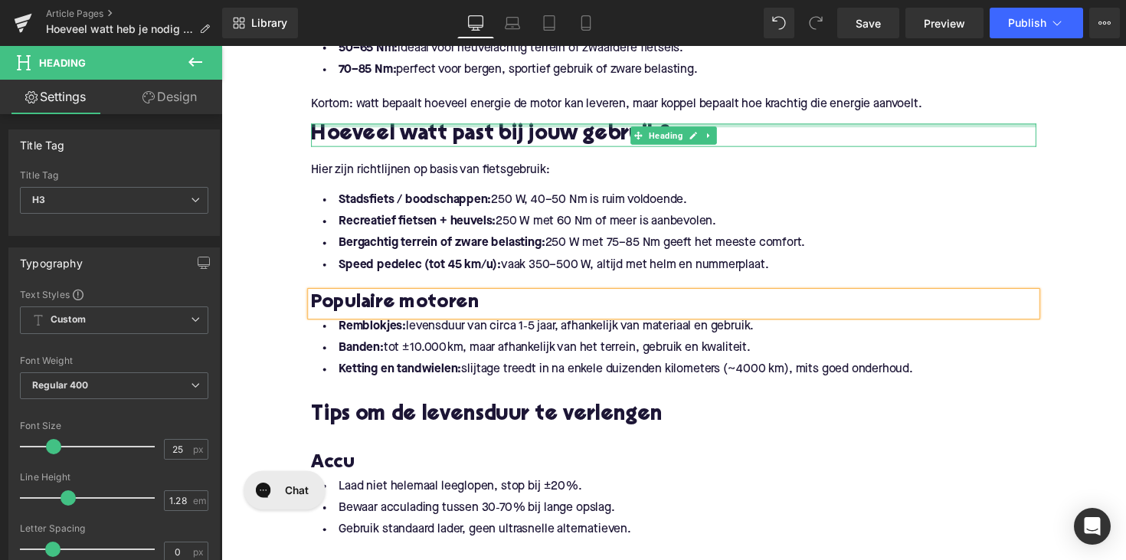
click at [367, 129] on div at bounding box center [684, 128] width 743 height 4
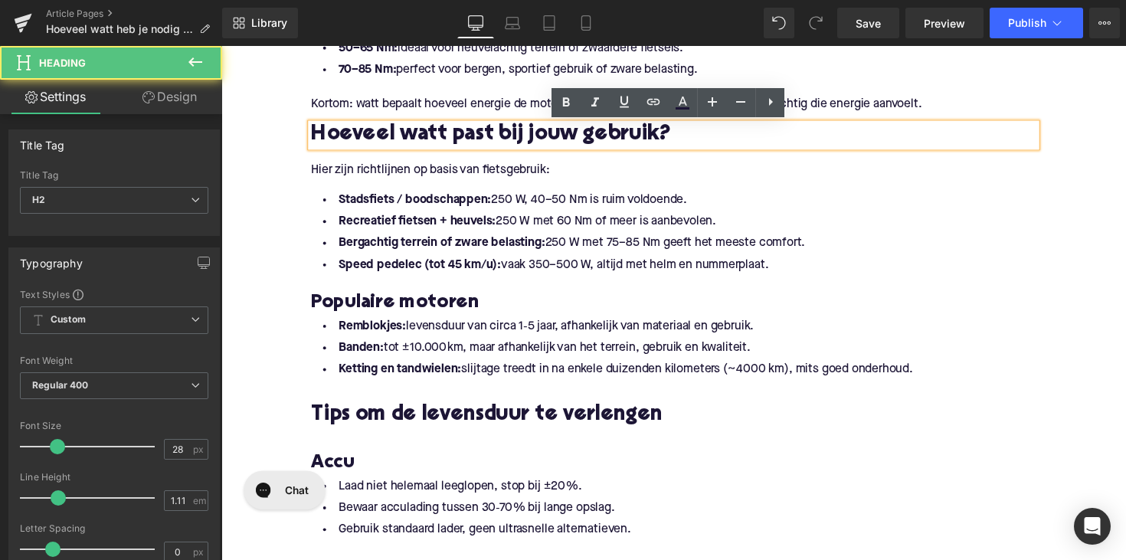
click at [366, 309] on h3 "Populaire motoren" at bounding box center [684, 310] width 743 height 25
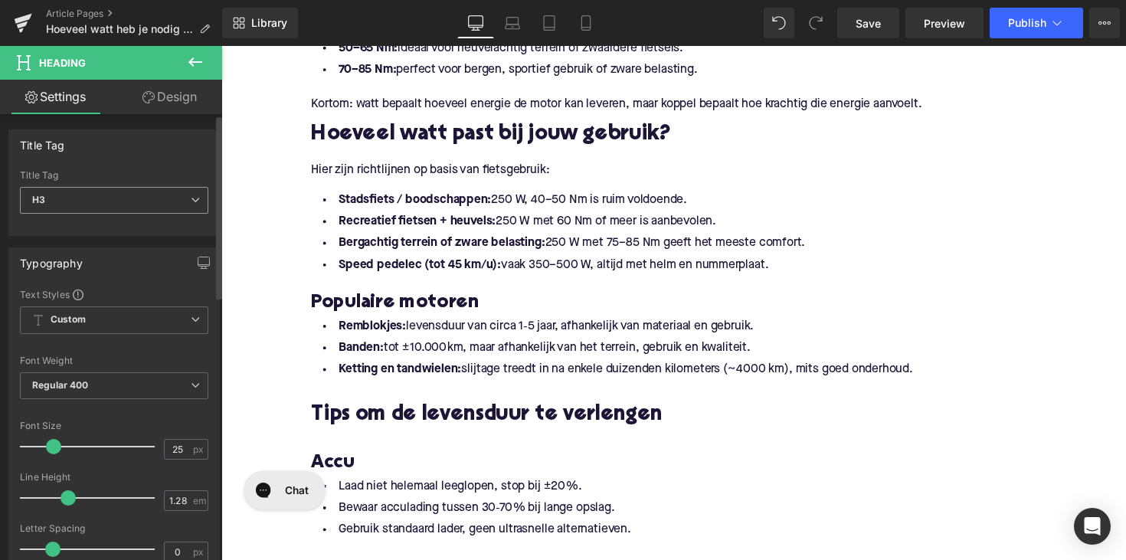
click at [116, 213] on div "H3 H1 H2 H3 H4 H5 H6" at bounding box center [114, 204] width 188 height 34
click at [123, 198] on span "H3" at bounding box center [114, 200] width 188 height 27
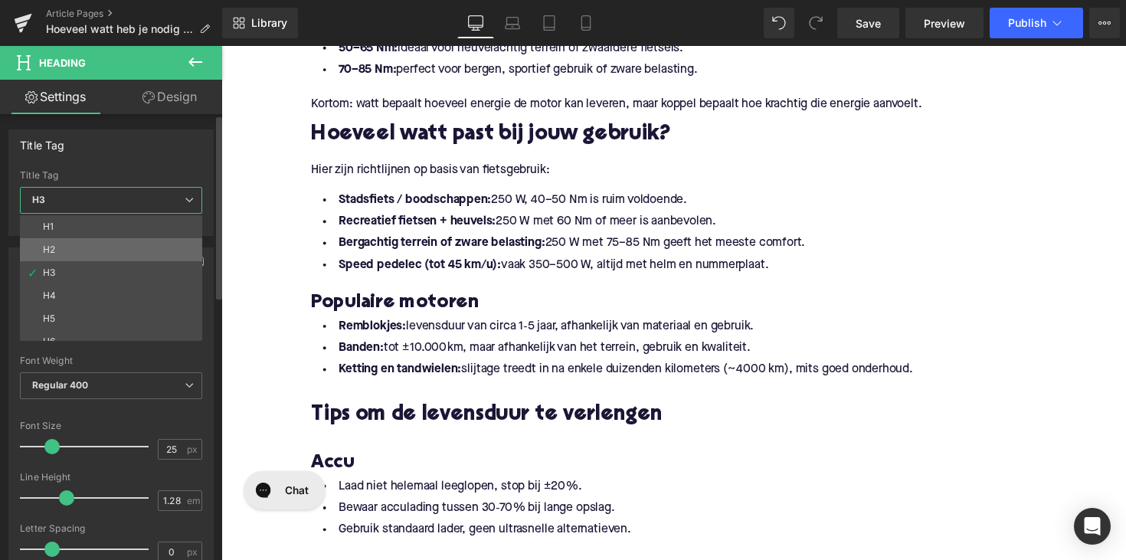
click at [116, 253] on li "H2" at bounding box center [114, 249] width 189 height 23
type input "28"
type input "1.11"
type input "100"
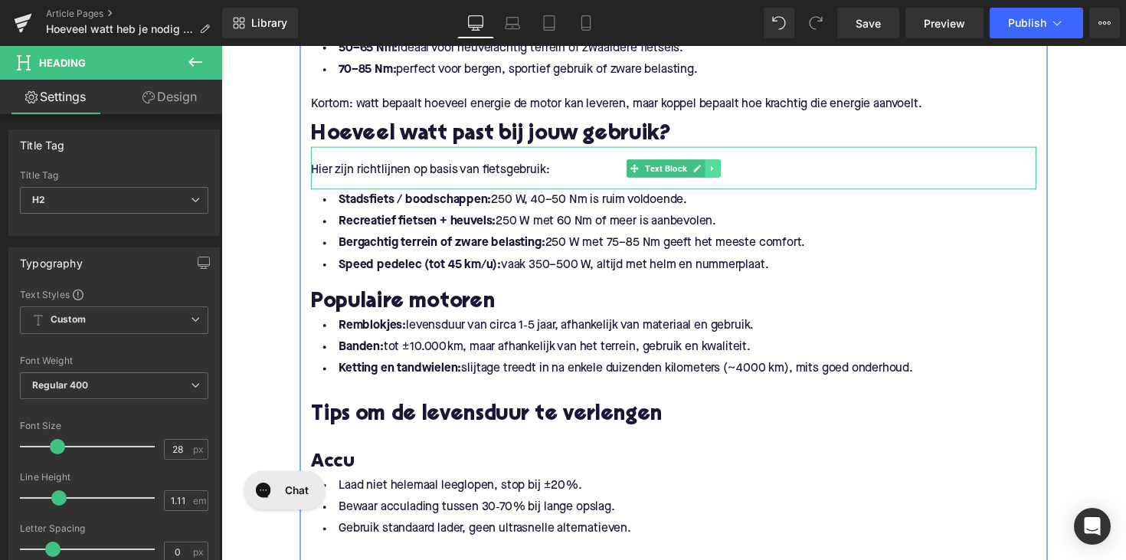
click at [728, 171] on link at bounding box center [725, 171] width 16 height 18
click at [713, 171] on icon at bounding box center [716, 171] width 8 height 8
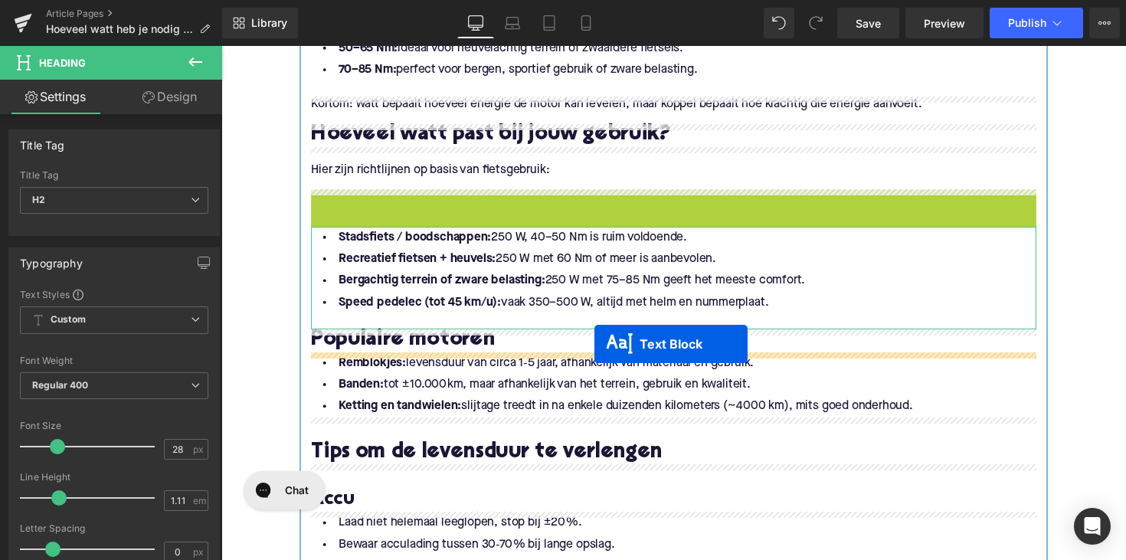
drag, startPoint x: 639, startPoint y: 215, endPoint x: 603, endPoint y: 351, distance: 140.8
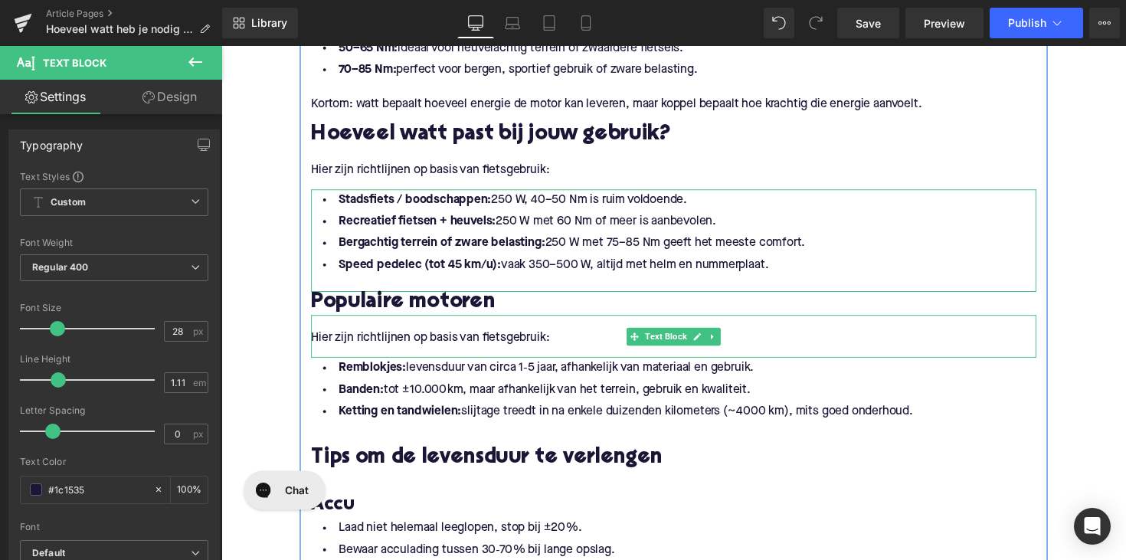
click at [488, 340] on p "Hier zijn richtlijnen op basis van fietsgebruik:" at bounding box center [684, 346] width 743 height 16
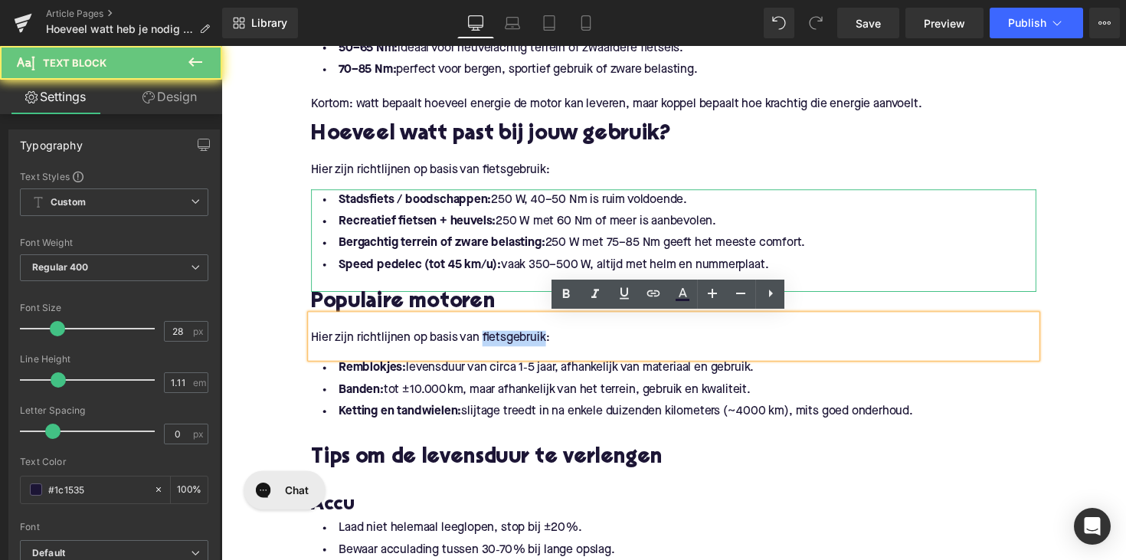
click at [488, 340] on p "Hier zijn richtlijnen op basis van fietsgebruik:" at bounding box center [684, 346] width 743 height 16
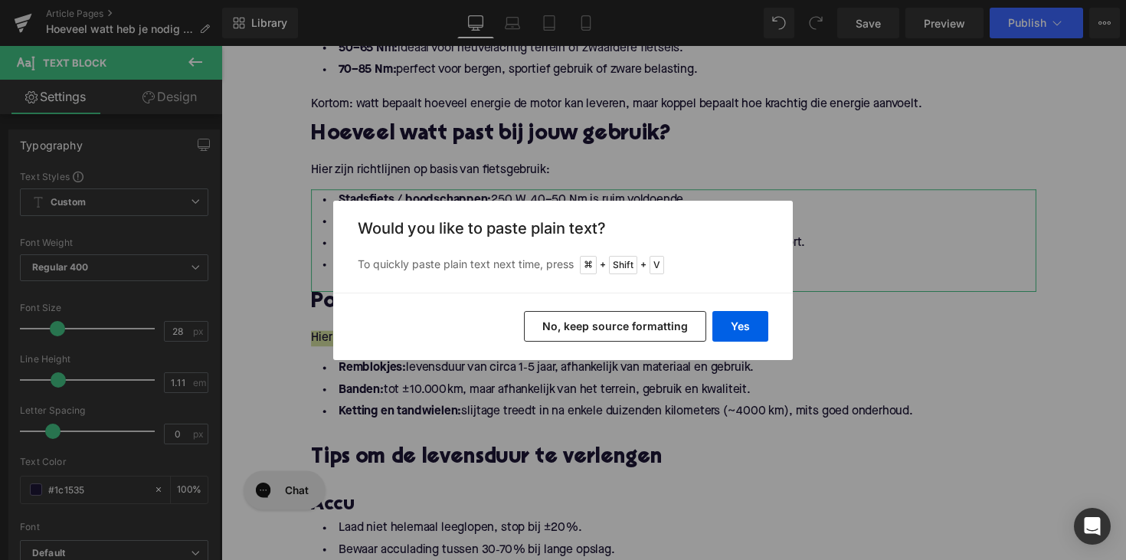
click at [711, 333] on div "Yes No, keep source formatting" at bounding box center [562, 326] width 459 height 67
click at [727, 327] on button "Yes" at bounding box center [740, 326] width 56 height 31
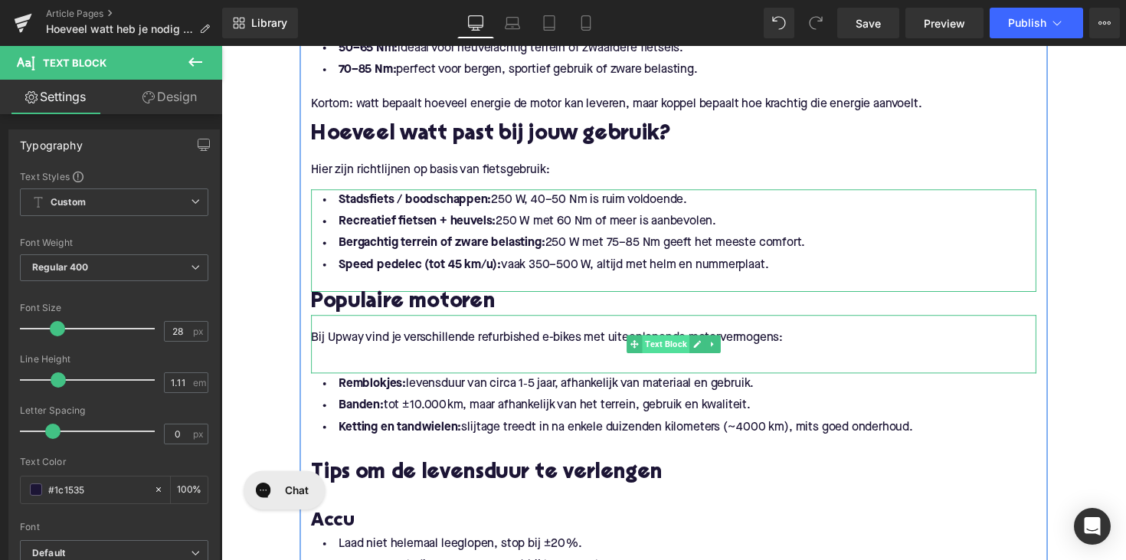
click at [689, 351] on span "Text Block" at bounding box center [676, 351] width 48 height 18
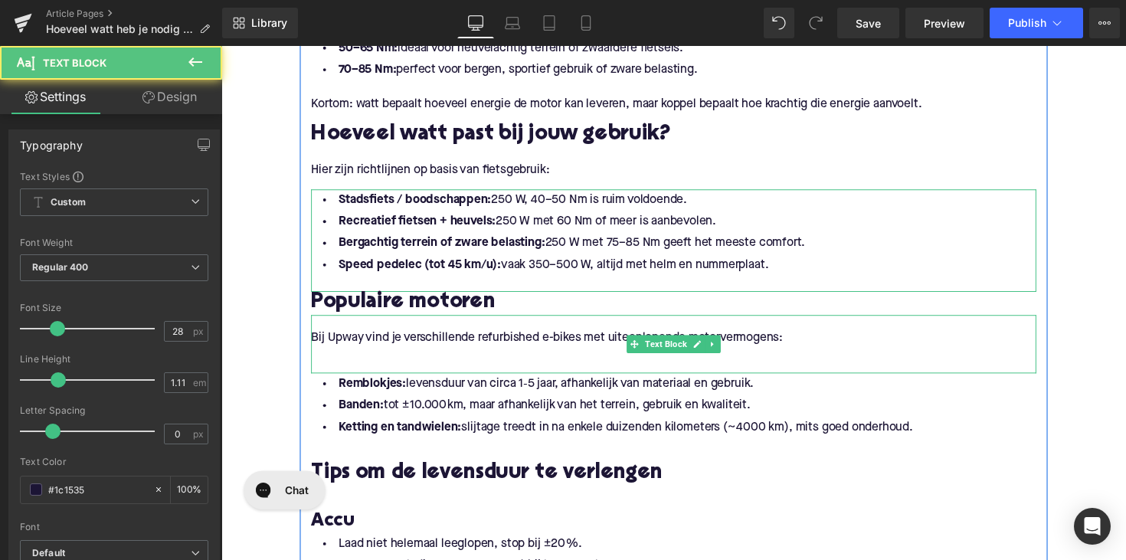
click at [550, 358] on p at bounding box center [684, 362] width 743 height 16
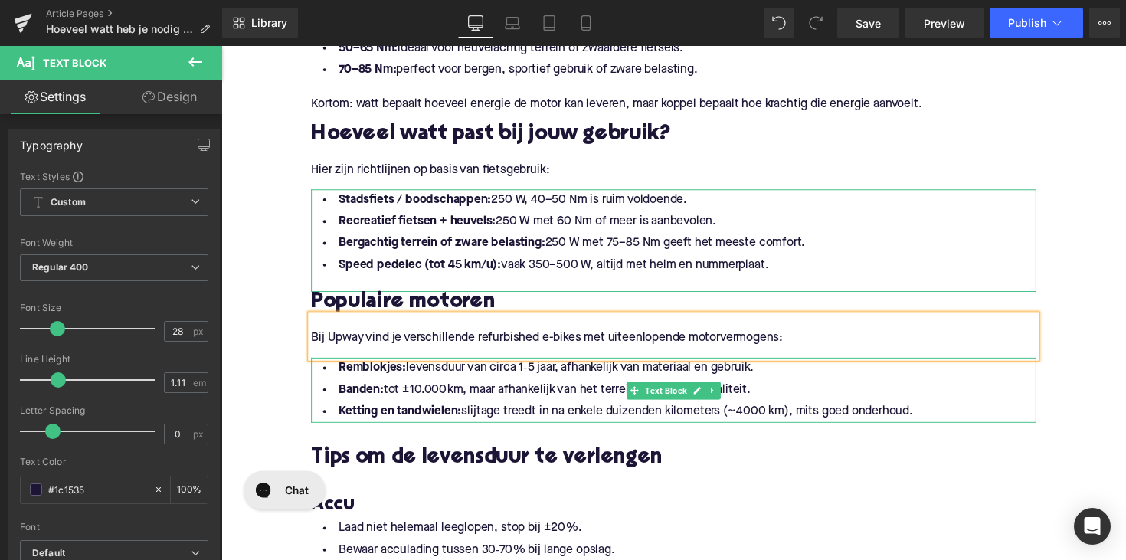
click at [653, 422] on li "Ketting en tandwielen: slijtage treedt in na enkele duizenden kilometers (~4 00…" at bounding box center [684, 421] width 743 height 22
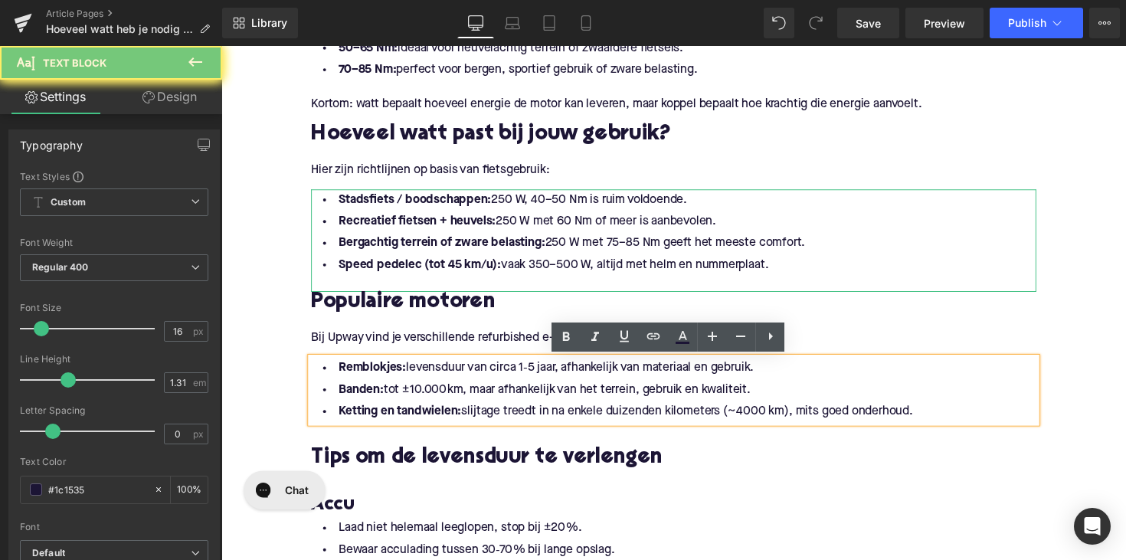
click at [929, 423] on li "Ketting en tandwielen: slijtage treedt in na enkele duizenden kilometers (~4 00…" at bounding box center [684, 421] width 743 height 22
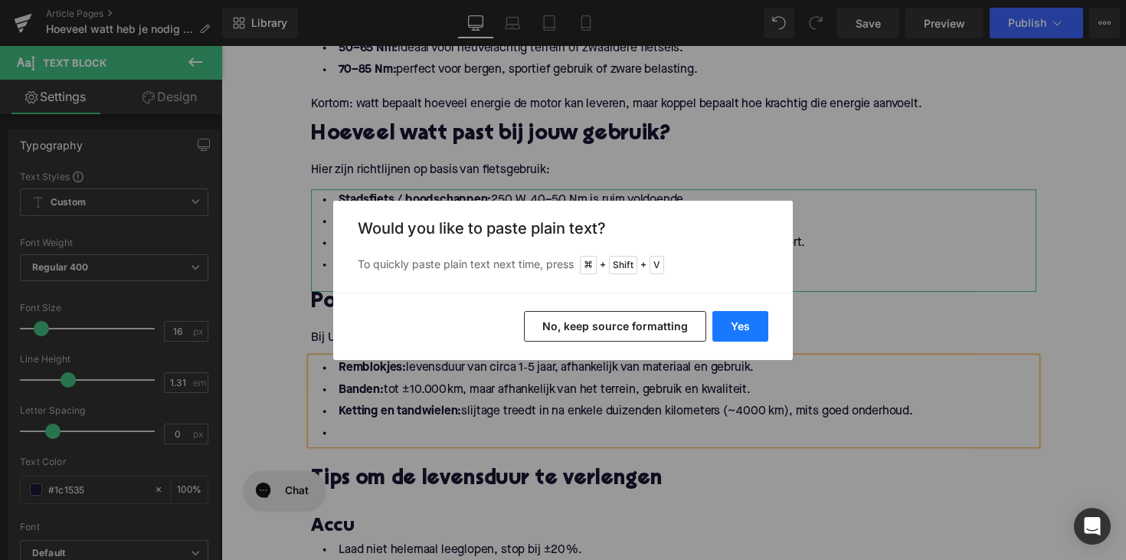
click at [747, 337] on button "Yes" at bounding box center [740, 326] width 56 height 31
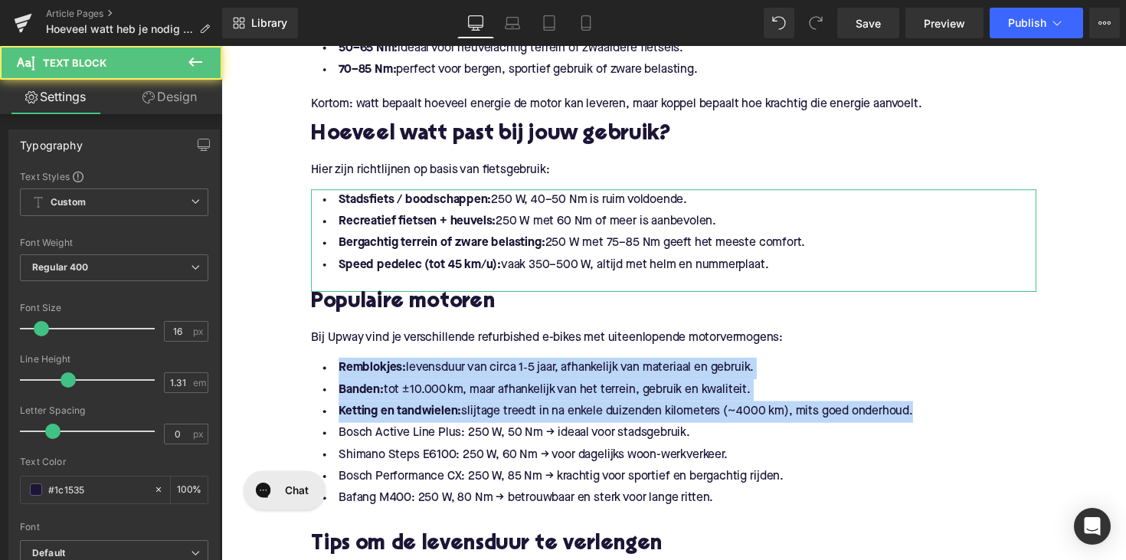
drag, startPoint x: 933, startPoint y: 420, endPoint x: 256, endPoint y: 379, distance: 678.2
click at [256, 379] on div "Home / Hoeveel watt heb je nodig voor een elektrische fiets? Breadcrumbs Hoevee…" at bounding box center [684, 239] width 927 height 2820
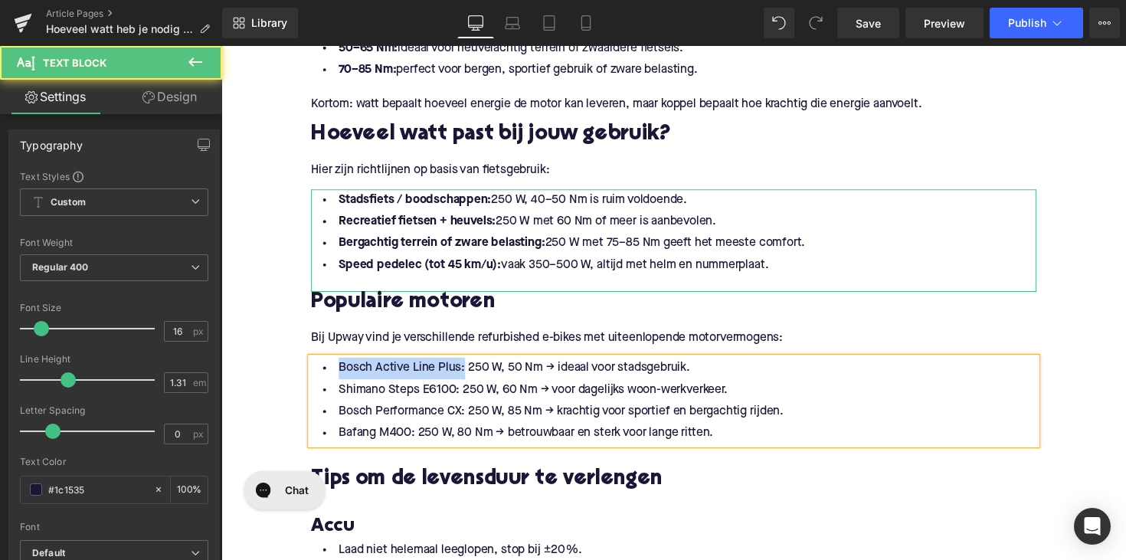
drag, startPoint x: 463, startPoint y: 375, endPoint x: 300, endPoint y: 374, distance: 162.3
click at [302, 374] on div "Wat betekent watt bij een e-bike? Heading Het vermogen van de motor van een ele…" at bounding box center [685, 389] width 766 height 1367
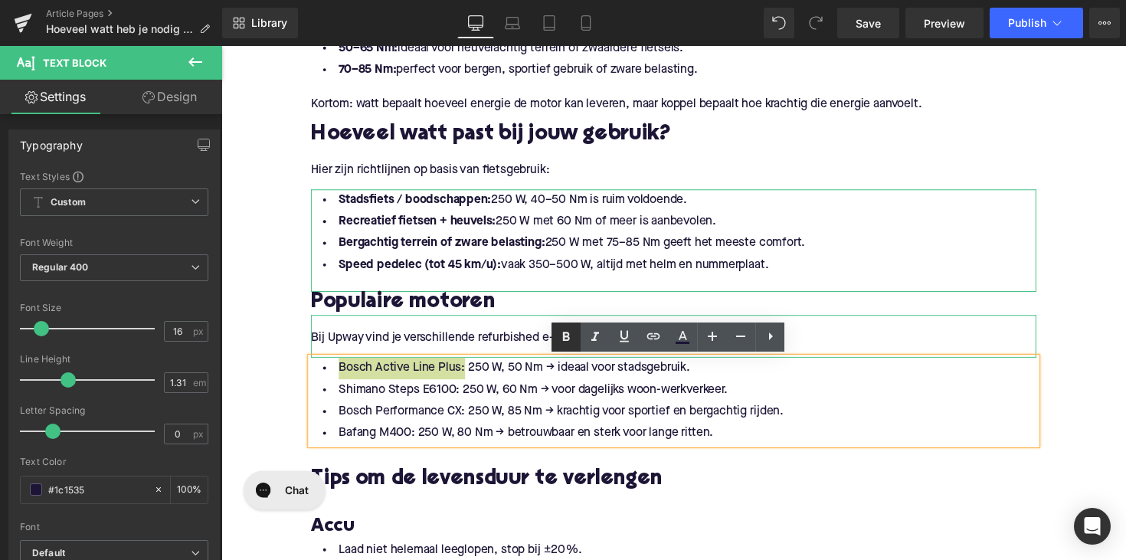
click at [0, 0] on icon at bounding box center [0, 0] width 0 height 0
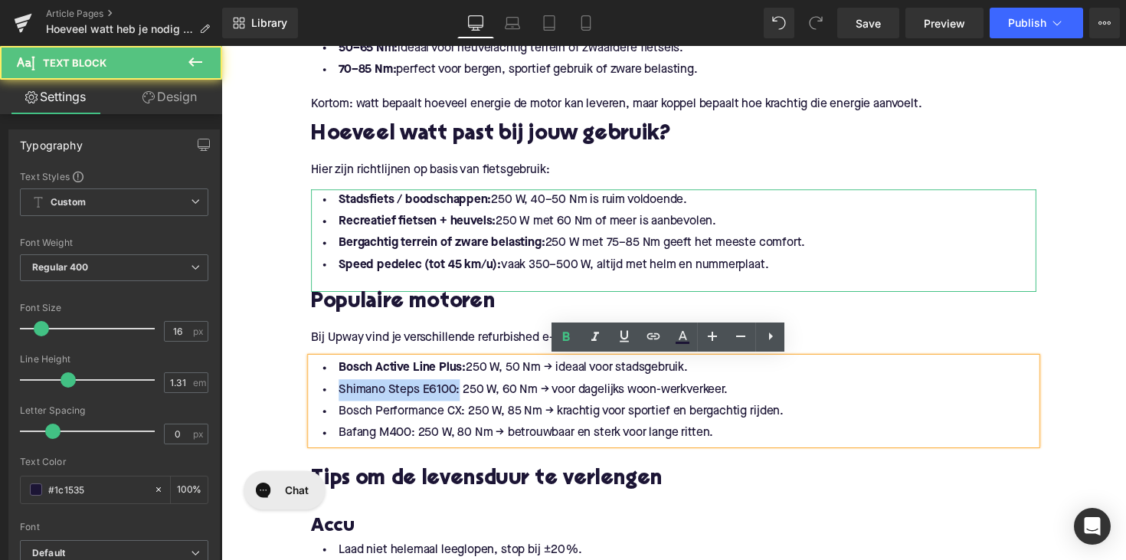
drag, startPoint x: 458, startPoint y: 400, endPoint x: 295, endPoint y: 400, distance: 163.1
click at [295, 400] on div "Home / Hoeveel watt heb je nodig voor een elektrische fiets? Breadcrumbs Hoevee…" at bounding box center [684, 205] width 927 height 2753
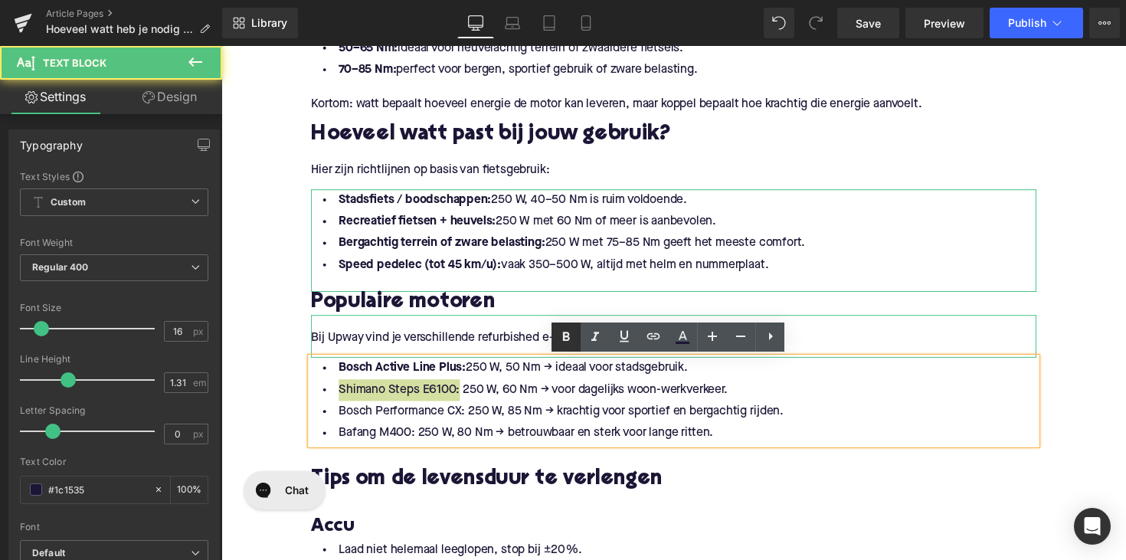
drag, startPoint x: 561, startPoint y: 341, endPoint x: 310, endPoint y: 329, distance: 251.5
click at [0, 0] on icon at bounding box center [0, 0] width 0 height 0
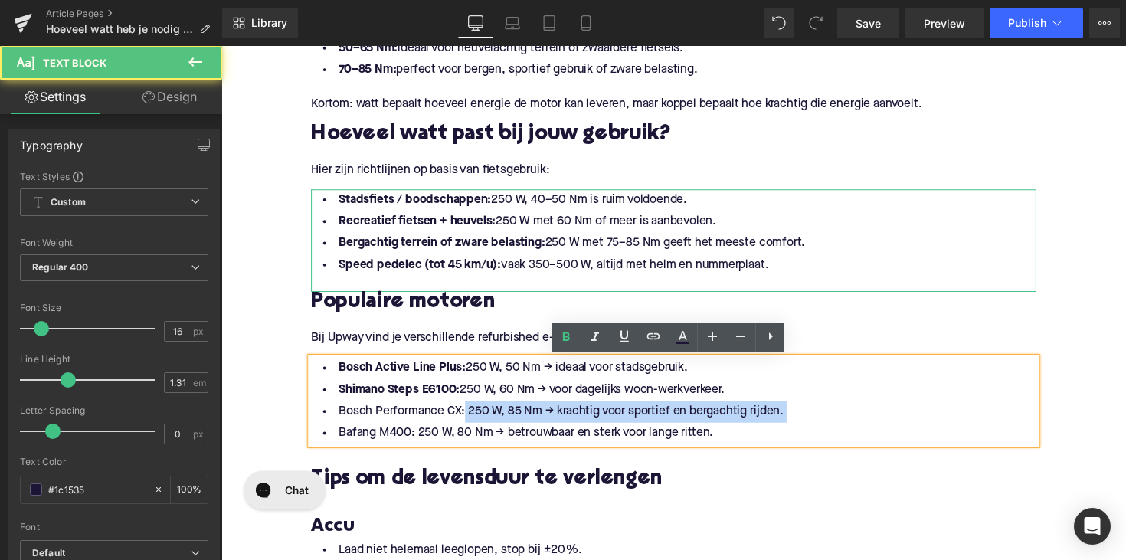
drag, startPoint x: 466, startPoint y: 423, endPoint x: 322, endPoint y: 433, distance: 143.5
click at [322, 433] on ul "Bosch Active Line Plus: 250 W, 50 Nm → ideaal voor stadsgebruik. Shimano Steps …" at bounding box center [684, 409] width 743 height 89
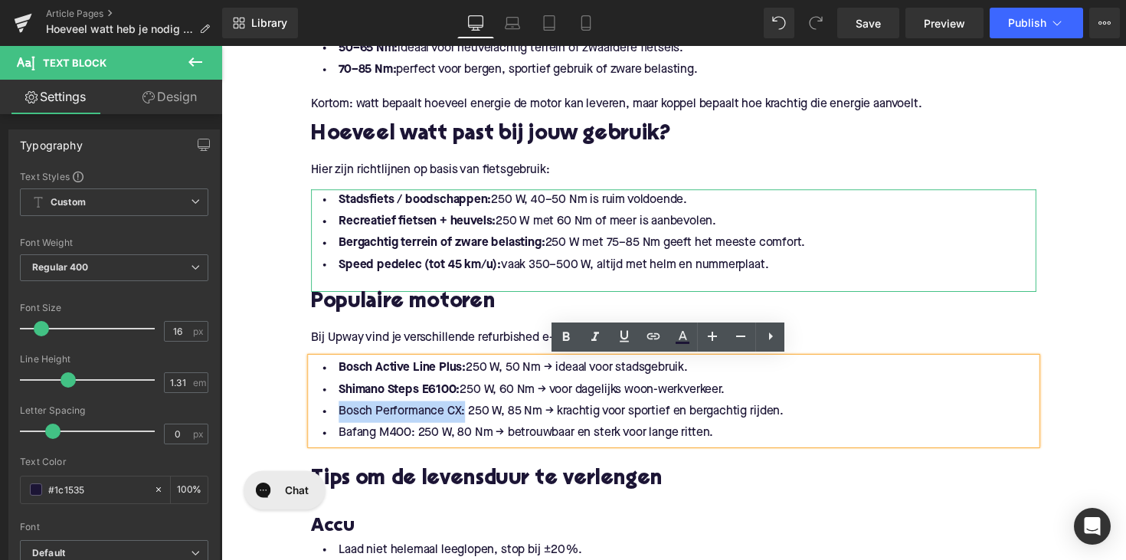
drag, startPoint x: 336, startPoint y: 422, endPoint x: 466, endPoint y: 423, distance: 129.4
click at [466, 423] on li "Bosch Performance CX: 250 W, 85 Nm → krachtig voor sportief en bergachtig rijde…" at bounding box center [684, 421] width 743 height 22
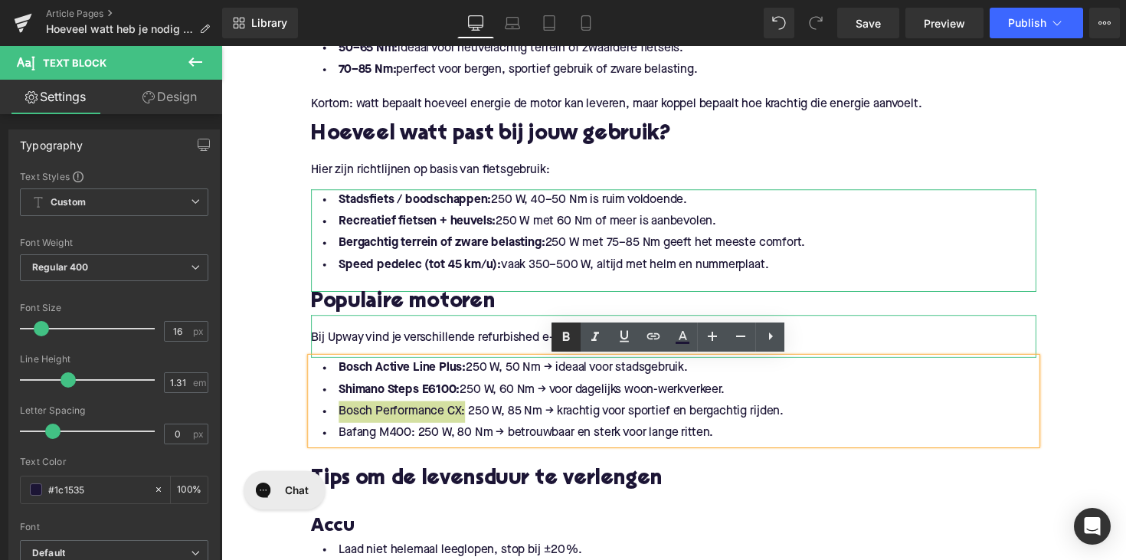
click at [0, 0] on icon at bounding box center [0, 0] width 0 height 0
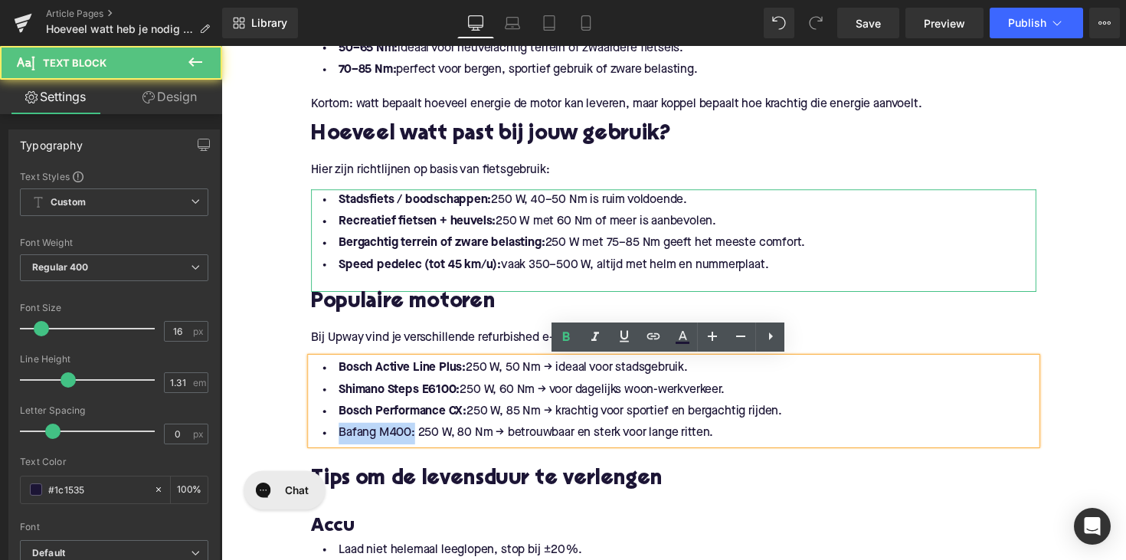
drag, startPoint x: 411, startPoint y: 443, endPoint x: 361, endPoint y: 423, distance: 53.3
click at [335, 443] on li "Bafang M400: 250 W, 80 Nm → betrouwbaar en sterk voor lange ritten." at bounding box center [684, 443] width 743 height 22
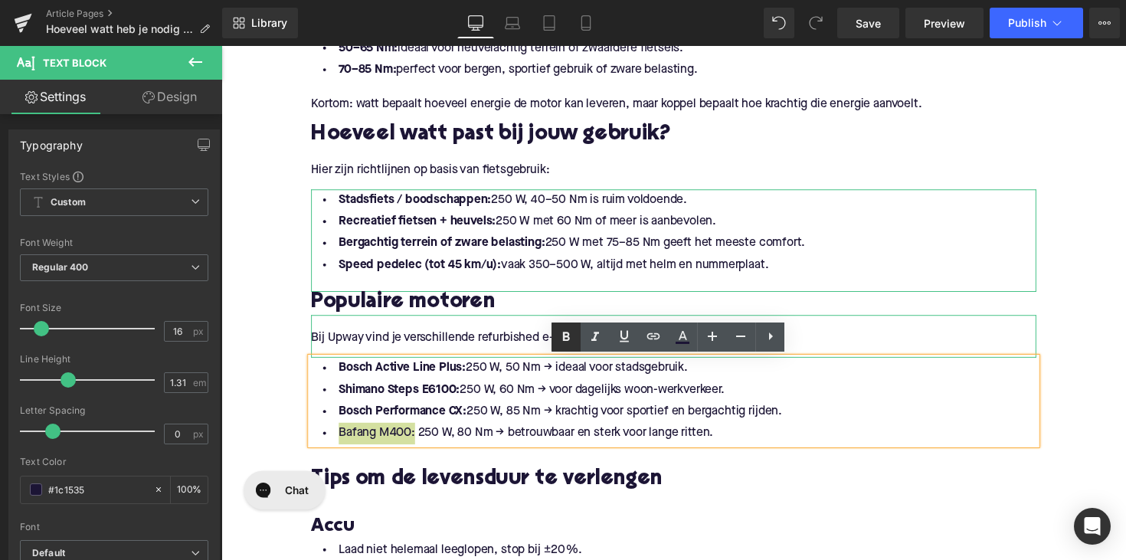
click at [0, 0] on link at bounding box center [0, 0] width 0 height 0
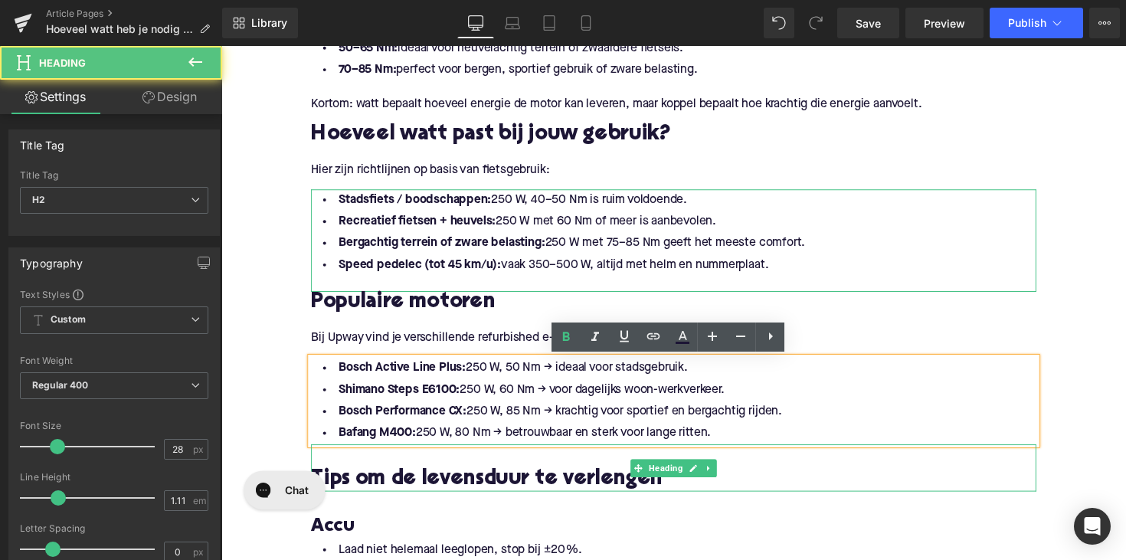
click at [411, 494] on h2 "Tips om de levensduur te verlengen" at bounding box center [684, 491] width 743 height 24
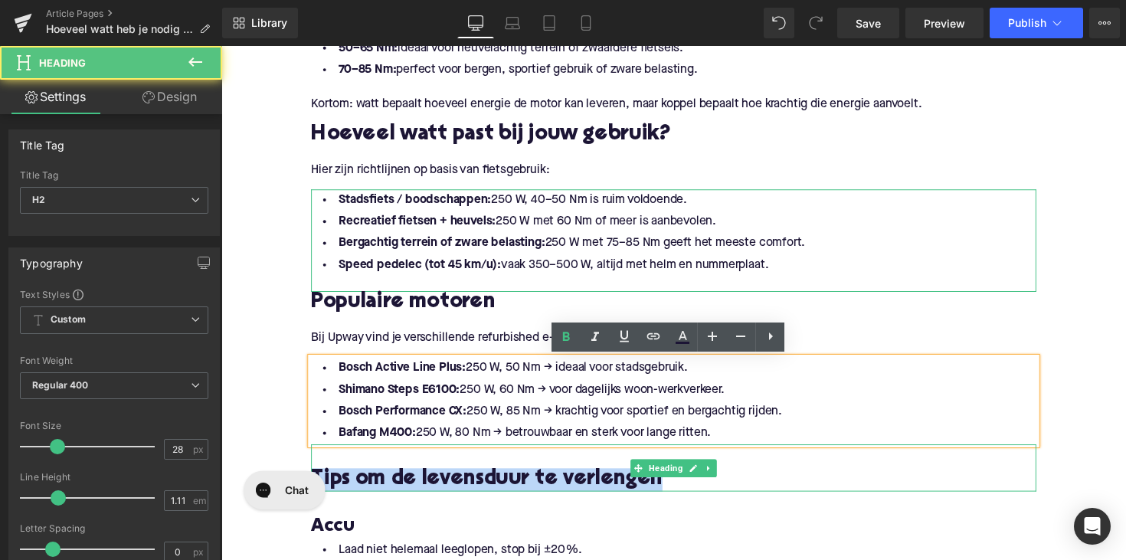
click at [411, 494] on h2 "Tips om de levensduur te verlengen" at bounding box center [684, 491] width 743 height 24
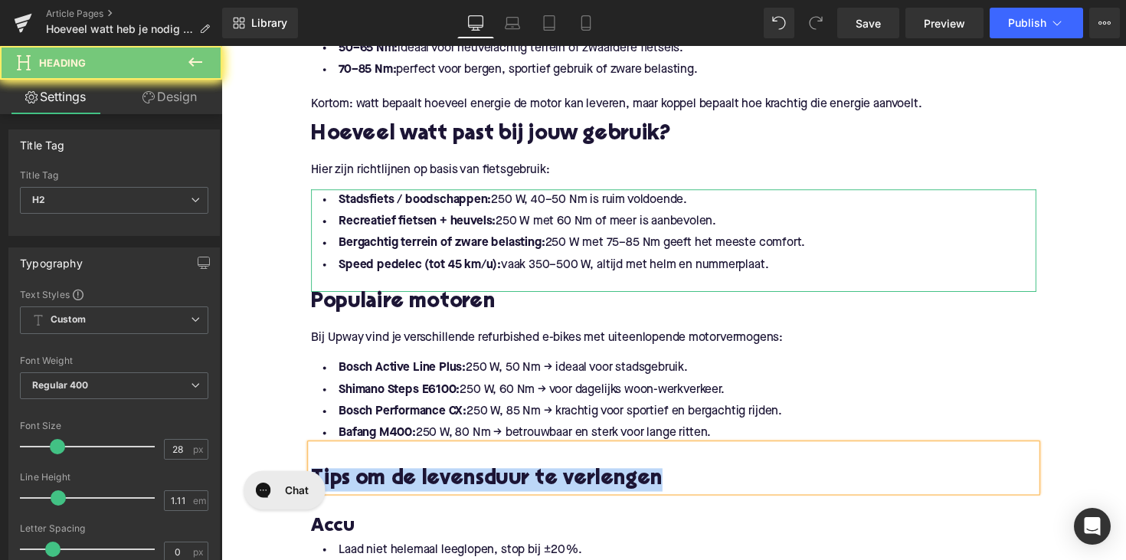
paste div
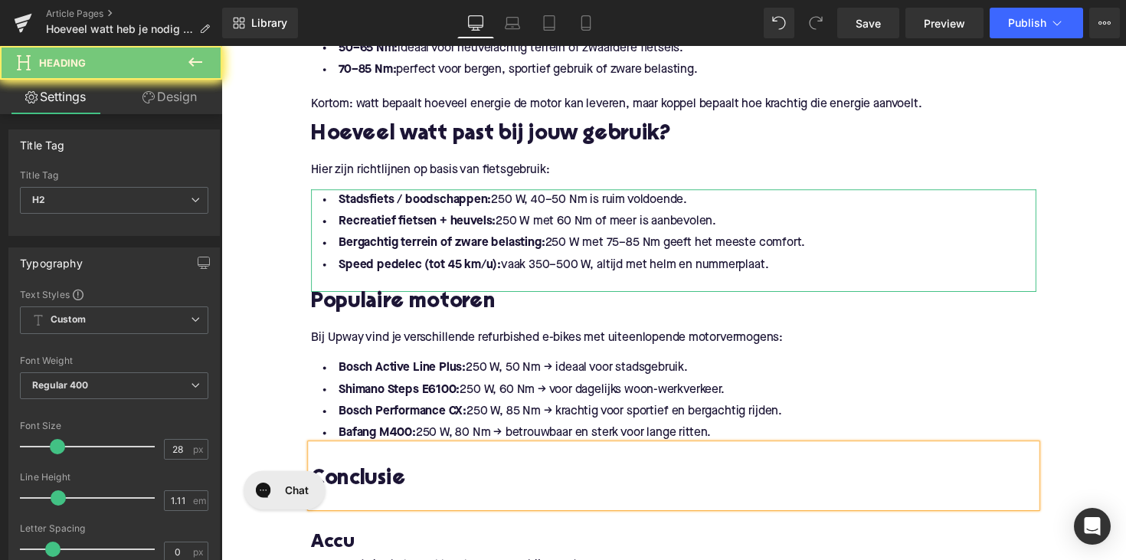
scroll to position [1347, 0]
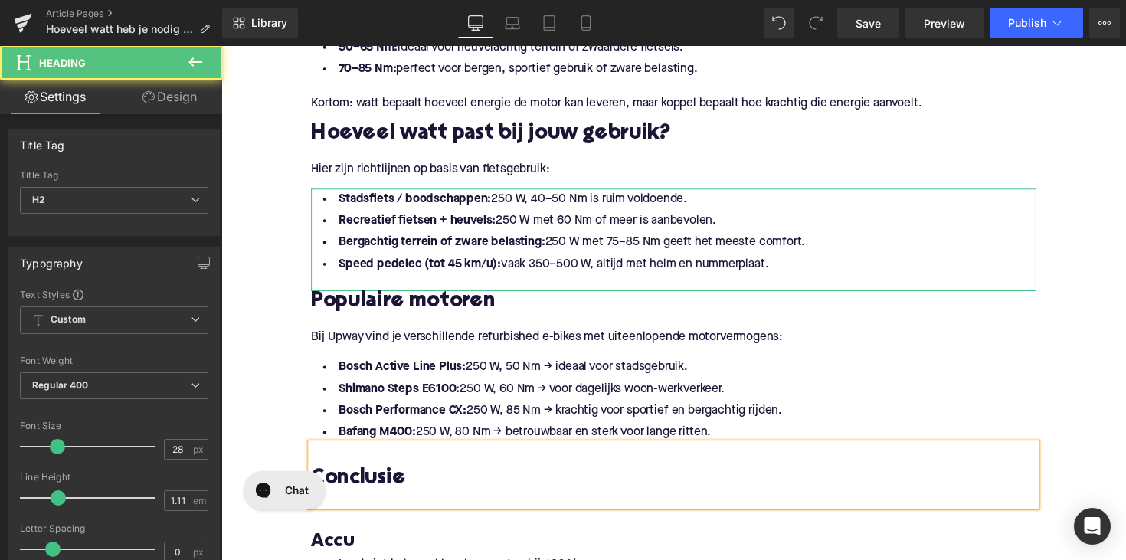
click at [383, 502] on div at bounding box center [684, 510] width 743 height 16
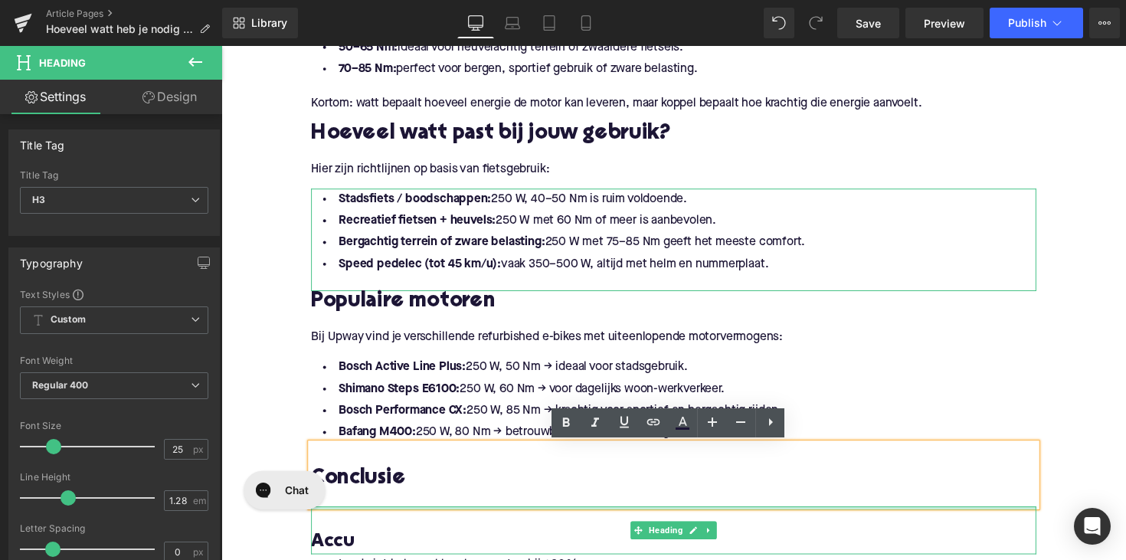
click at [374, 518] on div "Accu Heading" at bounding box center [684, 542] width 743 height 49
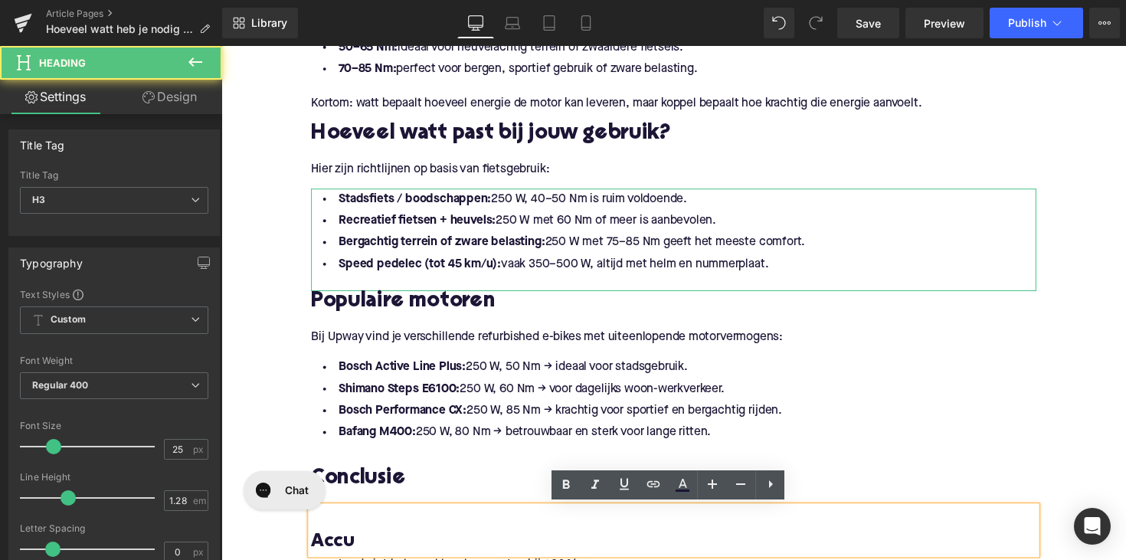
click at [372, 518] on div "Accu" at bounding box center [684, 542] width 743 height 49
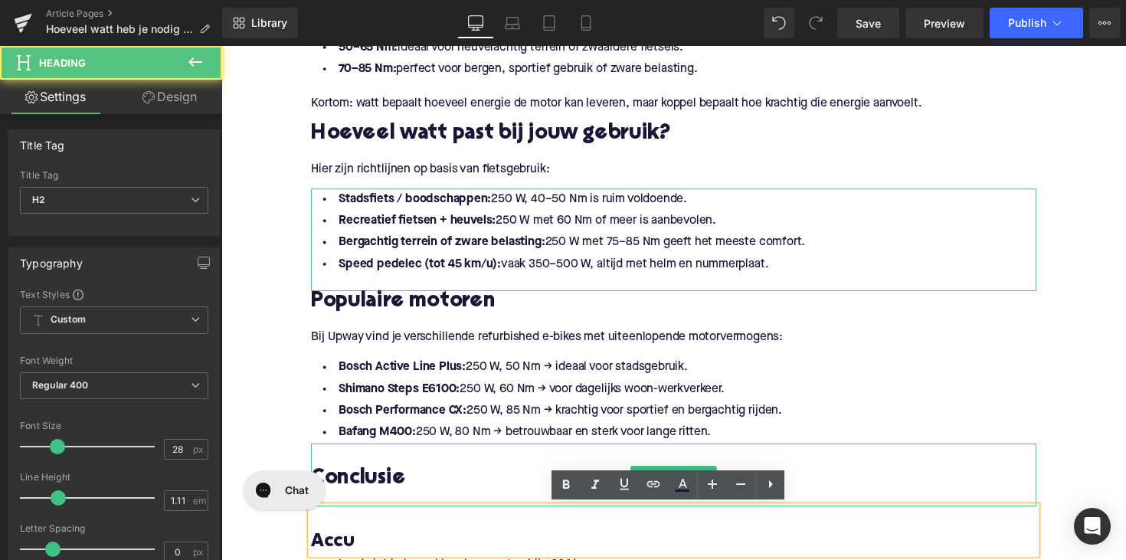
click at [363, 507] on div at bounding box center [684, 510] width 743 height 16
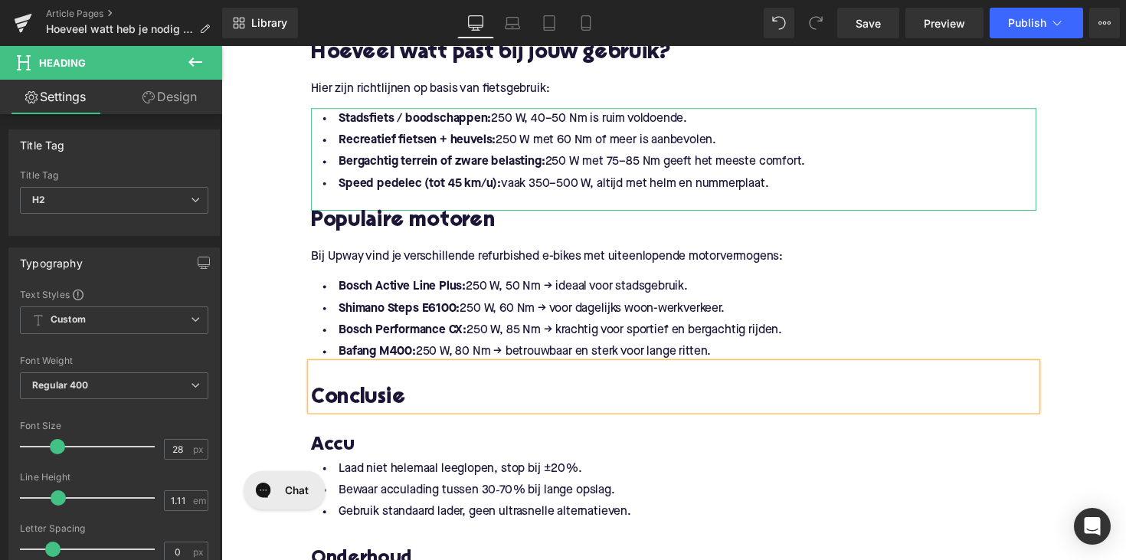
scroll to position [1517, 0]
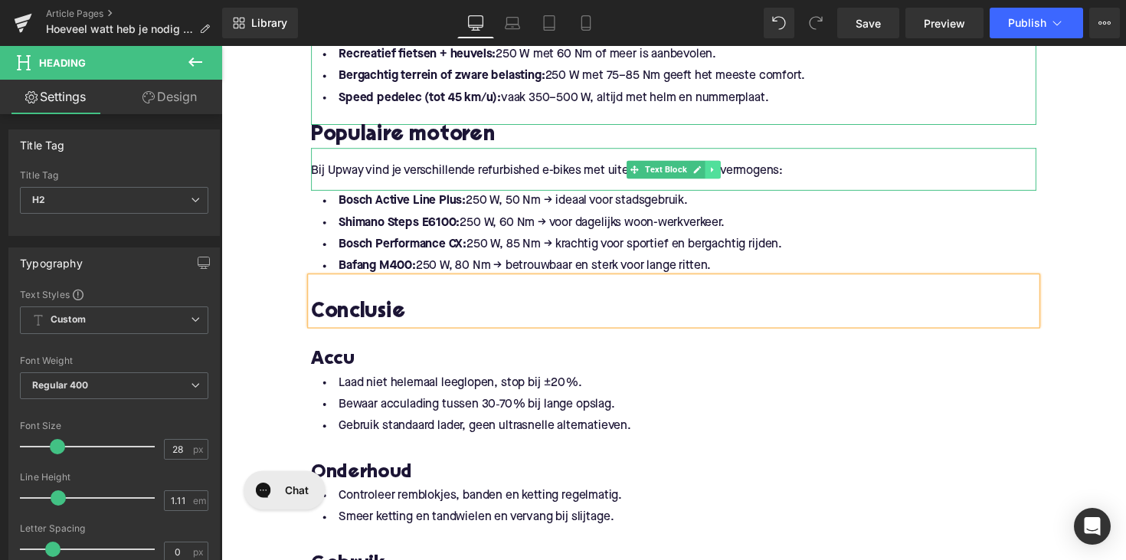
click at [721, 175] on icon at bounding box center [725, 172] width 8 height 9
click at [714, 175] on icon at bounding box center [716, 172] width 8 height 9
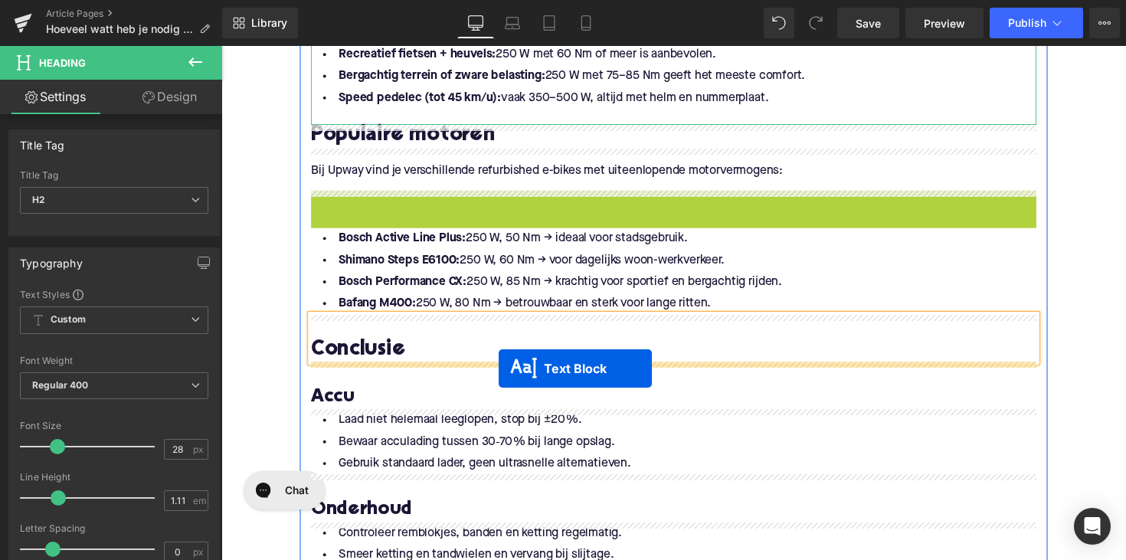
drag, startPoint x: 641, startPoint y: 215, endPoint x: 505, endPoint y: 376, distance: 210.3
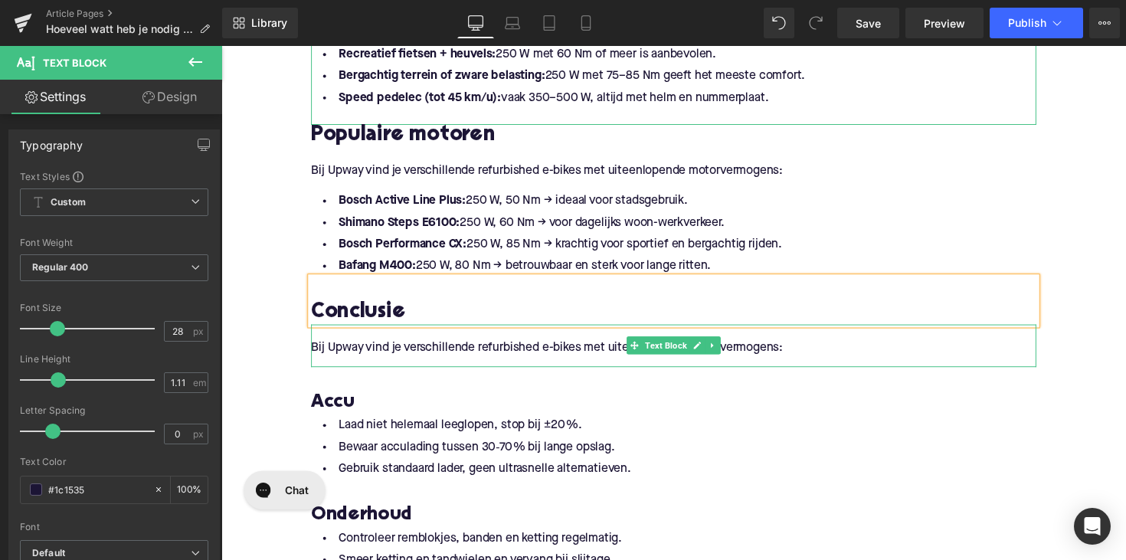
click at [386, 355] on p "Bij Upway vind je verschillende refurbished e-bikes met uiteenlopende motorverm…" at bounding box center [684, 356] width 743 height 16
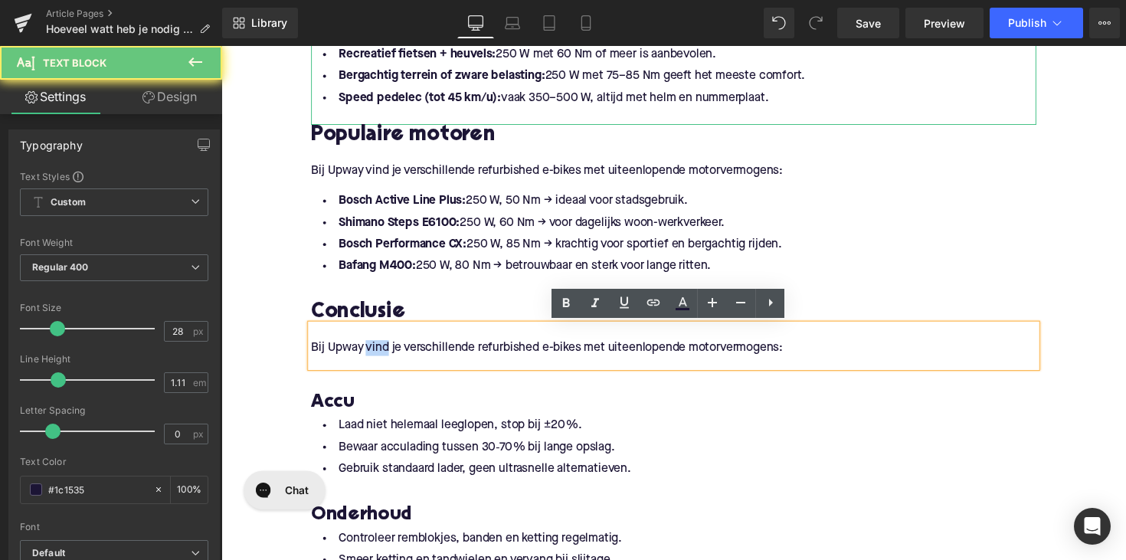
click at [386, 355] on p "Bij Upway vind je verschillende refurbished e-bikes met uiteenlopende motorverm…" at bounding box center [684, 356] width 743 height 16
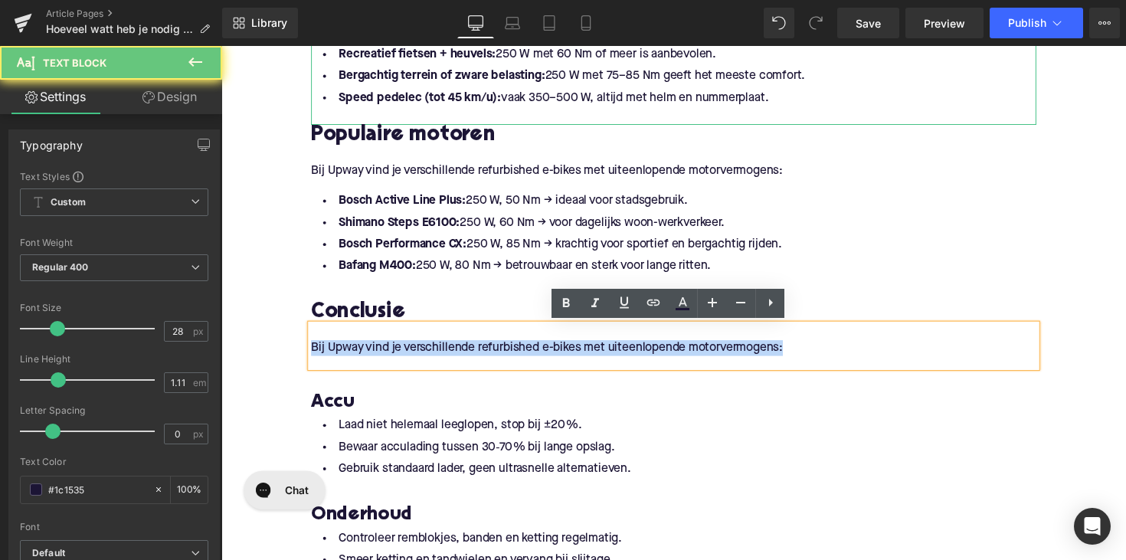
click at [386, 355] on p "Bij Upway vind je verschillende refurbished e-bikes met uiteenlopende motorverm…" at bounding box center [684, 356] width 743 height 16
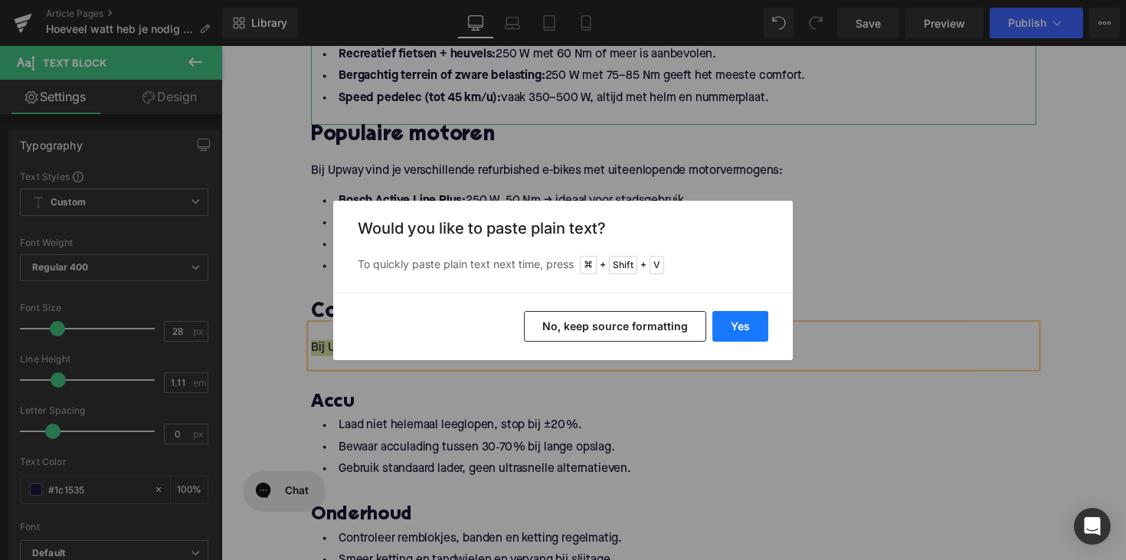
click at [728, 319] on button "Yes" at bounding box center [740, 326] width 56 height 31
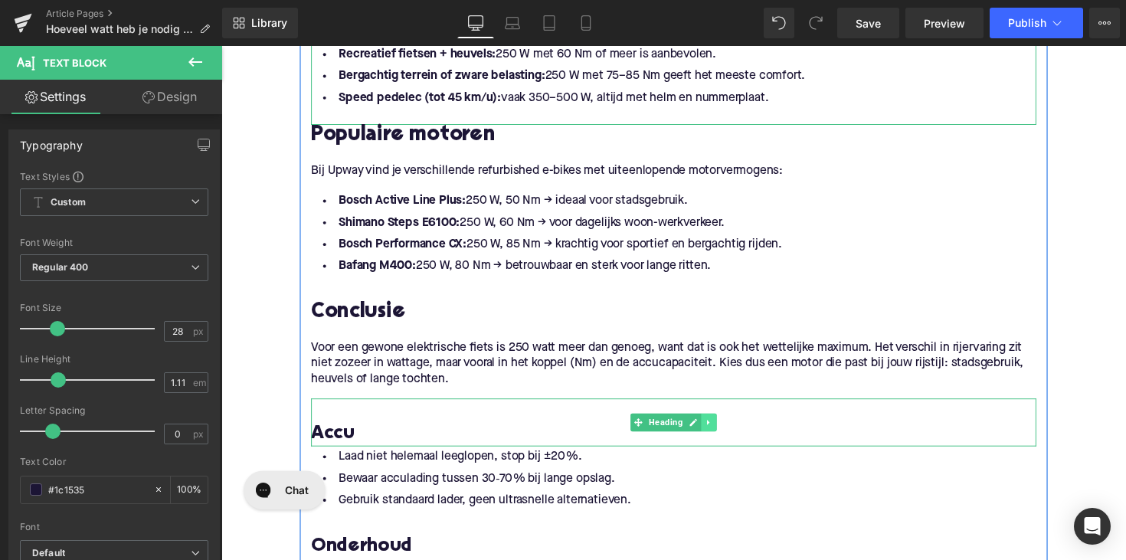
click at [717, 429] on icon at bounding box center [721, 431] width 8 height 9
click at [721, 430] on link at bounding box center [729, 432] width 16 height 18
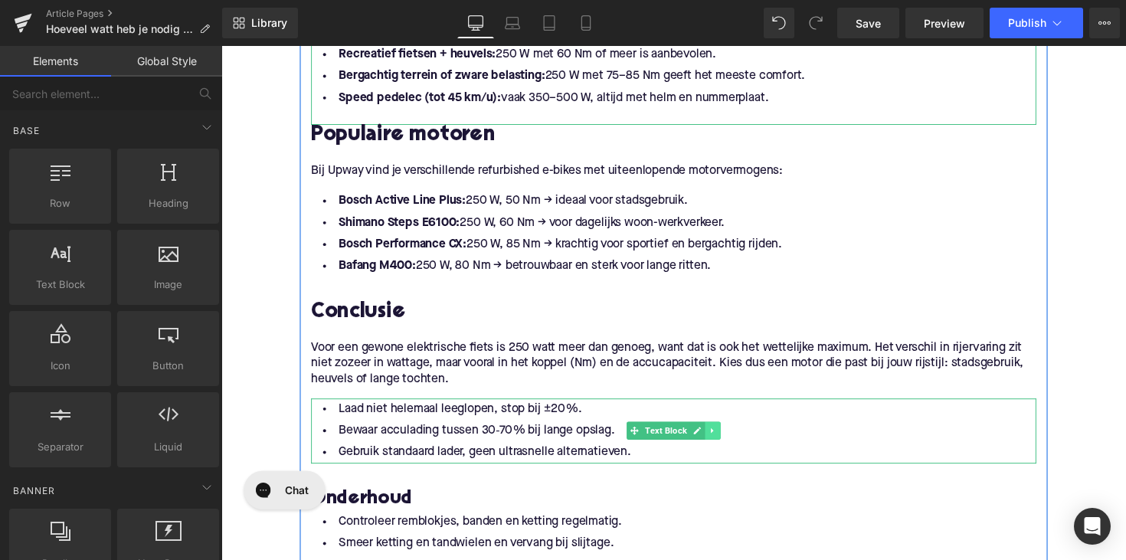
click at [721, 443] on icon at bounding box center [725, 440] width 8 height 9
click at [724, 440] on link at bounding box center [732, 440] width 16 height 18
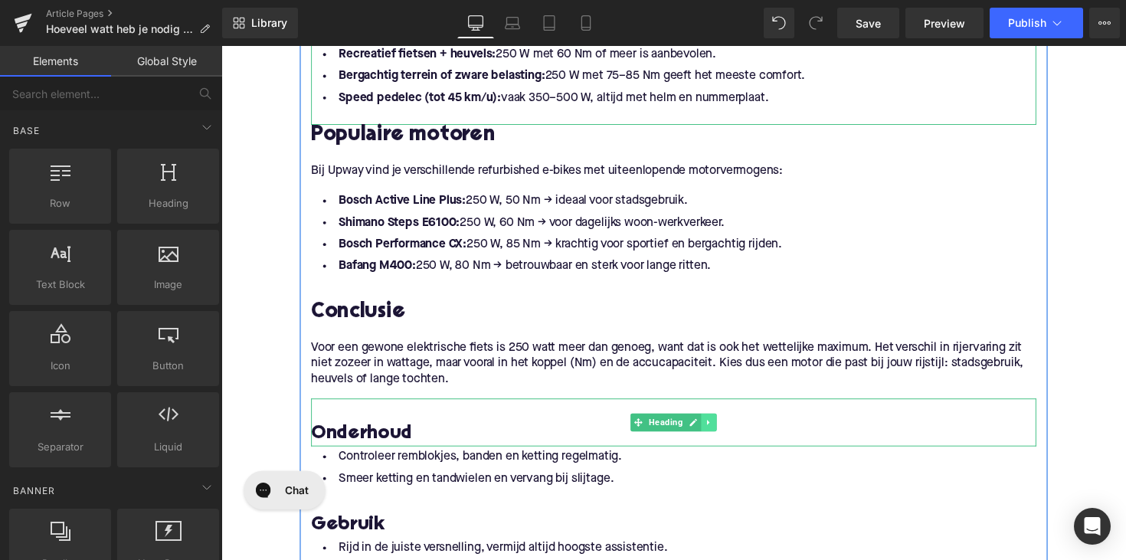
click at [723, 430] on link at bounding box center [721, 432] width 16 height 18
click at [724, 430] on icon at bounding box center [728, 431] width 8 height 8
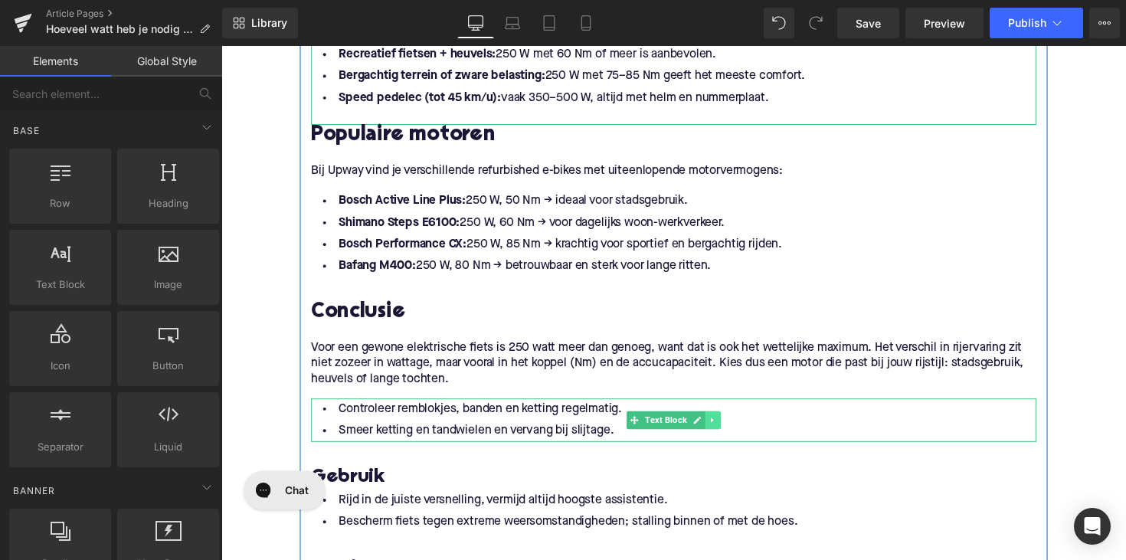
click at [721, 431] on icon at bounding box center [725, 429] width 8 height 9
click at [725, 430] on link at bounding box center [732, 429] width 16 height 18
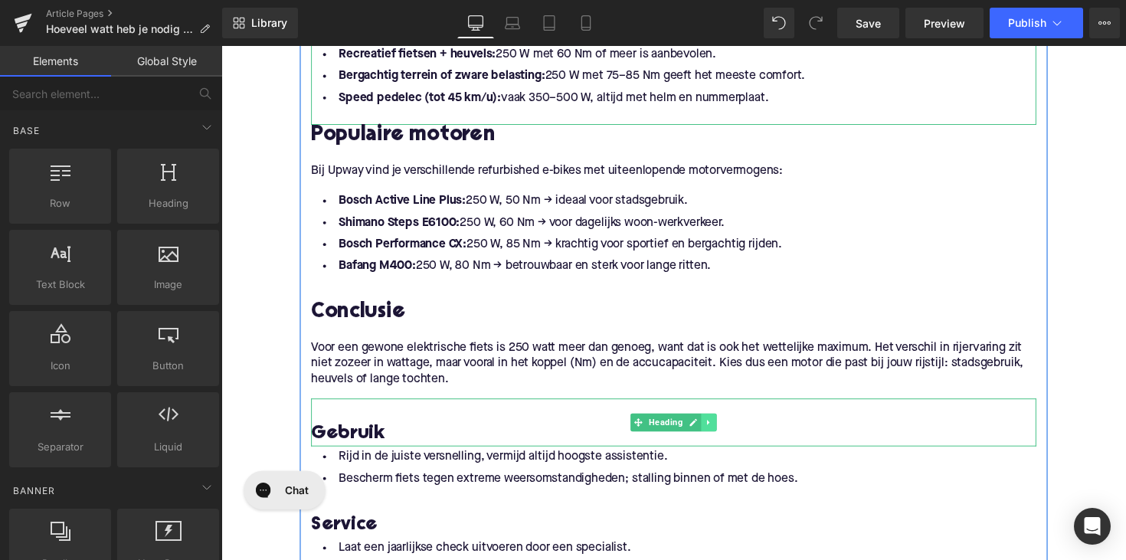
click at [721, 433] on icon at bounding box center [721, 431] width 8 height 9
click at [724, 430] on icon at bounding box center [728, 431] width 8 height 8
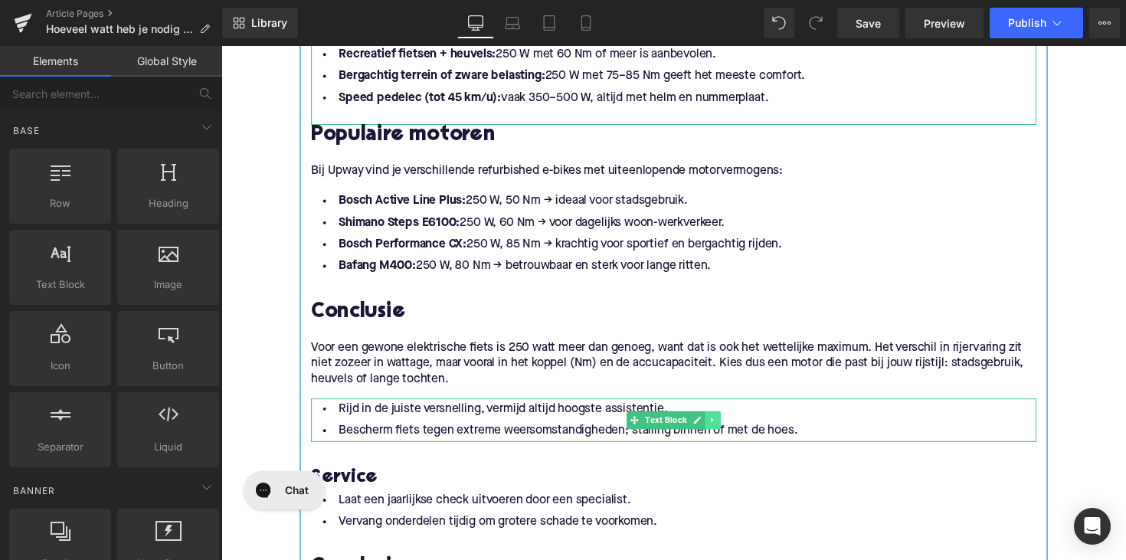
click at [729, 430] on link at bounding box center [725, 429] width 16 height 18
click at [728, 430] on icon at bounding box center [732, 429] width 8 height 8
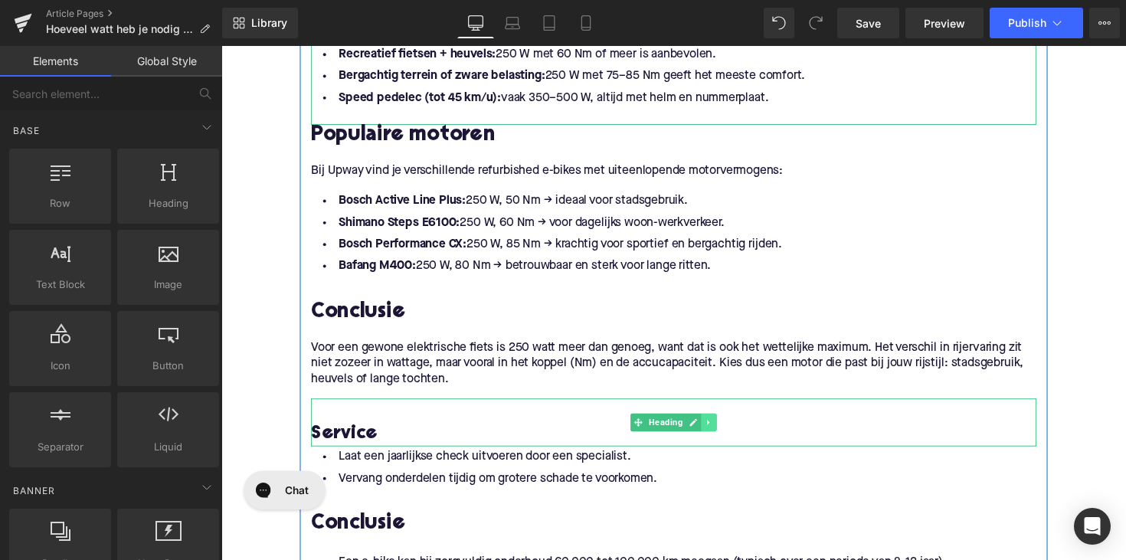
click at [721, 439] on link at bounding box center [721, 432] width 16 height 18
click at [724, 432] on icon at bounding box center [728, 431] width 8 height 8
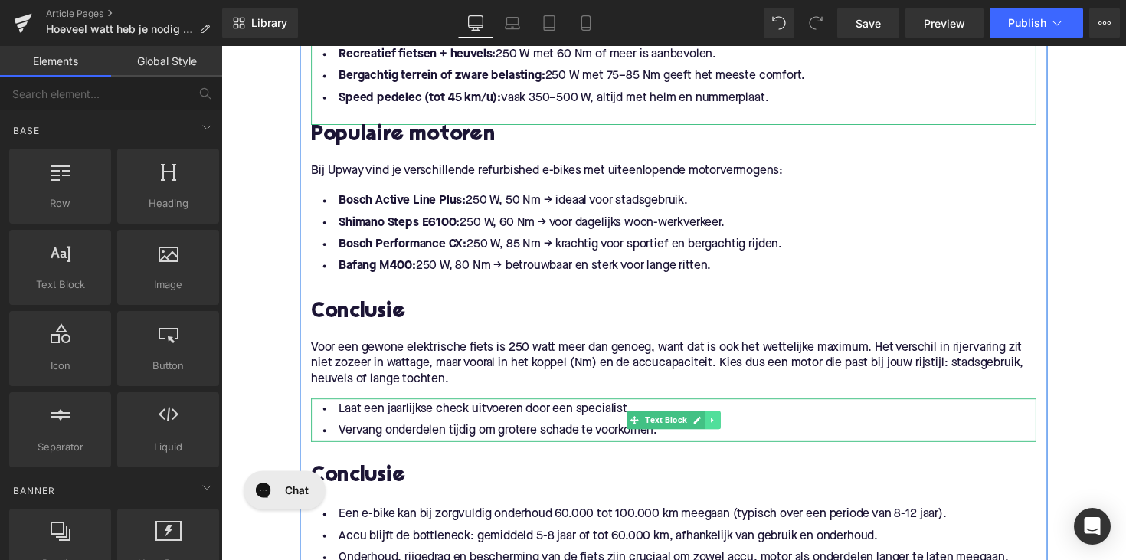
click at [724, 433] on icon at bounding box center [725, 429] width 8 height 9
click at [724, 433] on link at bounding box center [732, 429] width 16 height 18
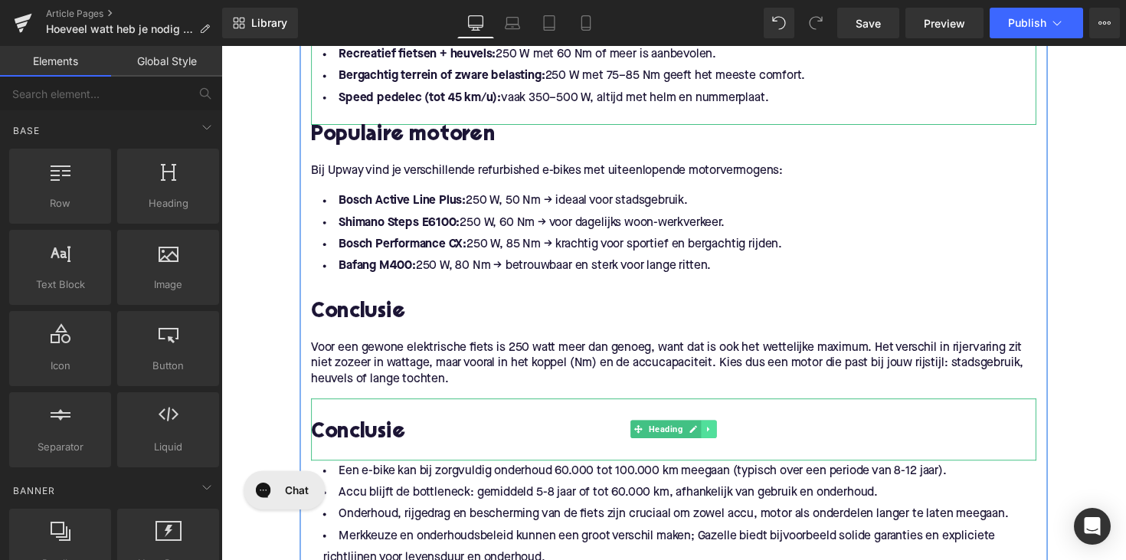
click at [724, 436] on link at bounding box center [721, 439] width 16 height 18
click at [724, 436] on icon at bounding box center [728, 439] width 8 height 8
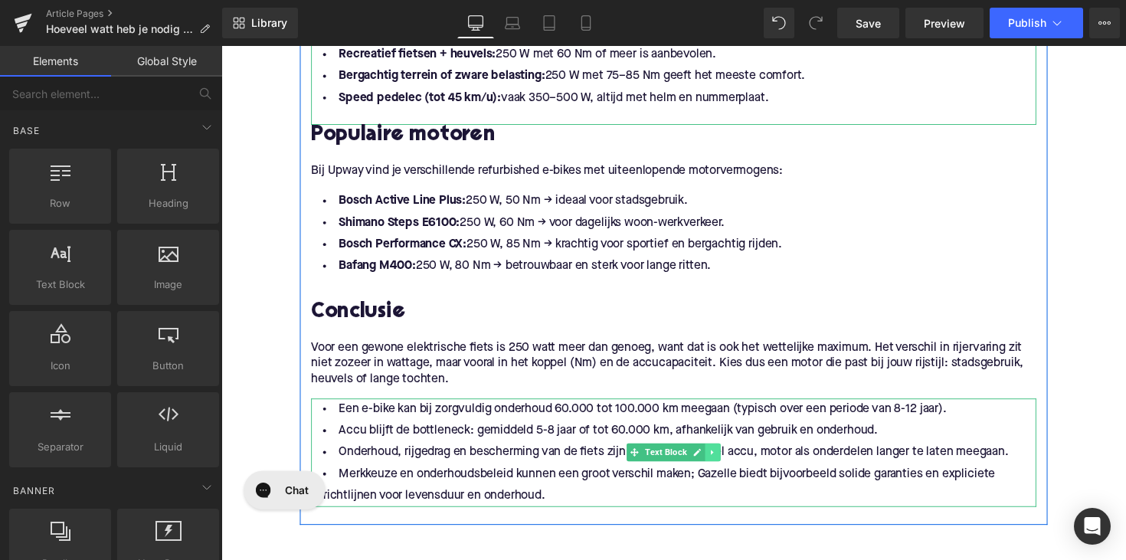
click at [726, 463] on icon at bounding box center [725, 462] width 8 height 9
click at [728, 463] on icon at bounding box center [732, 463] width 8 height 8
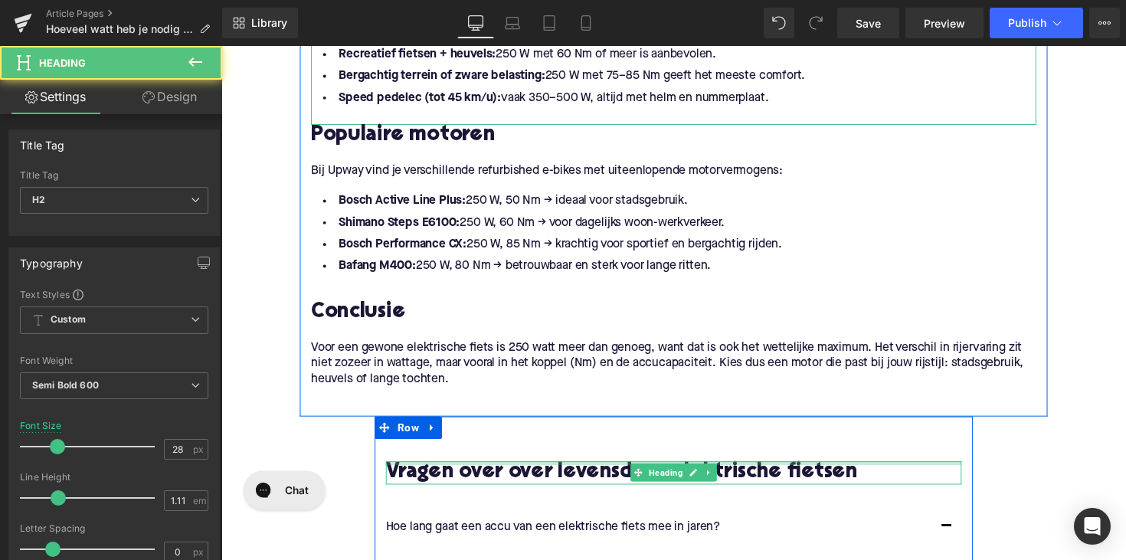
click at [746, 474] on div "Vragen over over levensduur elektrische fietsen Heading" at bounding box center [685, 484] width 590 height 24
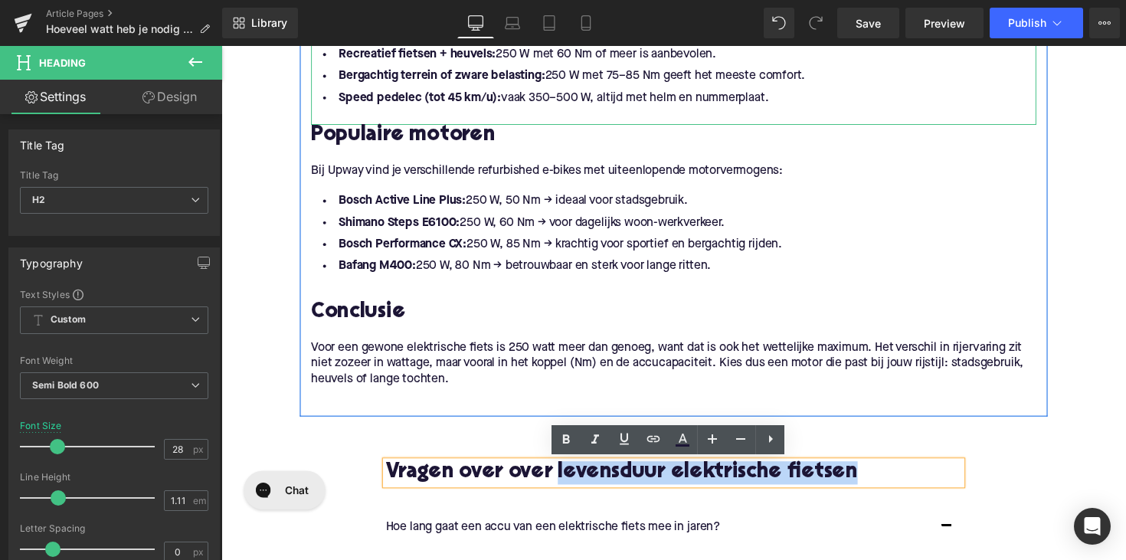
drag, startPoint x: 567, startPoint y: 476, endPoint x: 904, endPoint y: 476, distance: 336.9
click at [904, 476] on h2 "Vragen over over levensduur elektrische fietsen" at bounding box center [685, 484] width 590 height 24
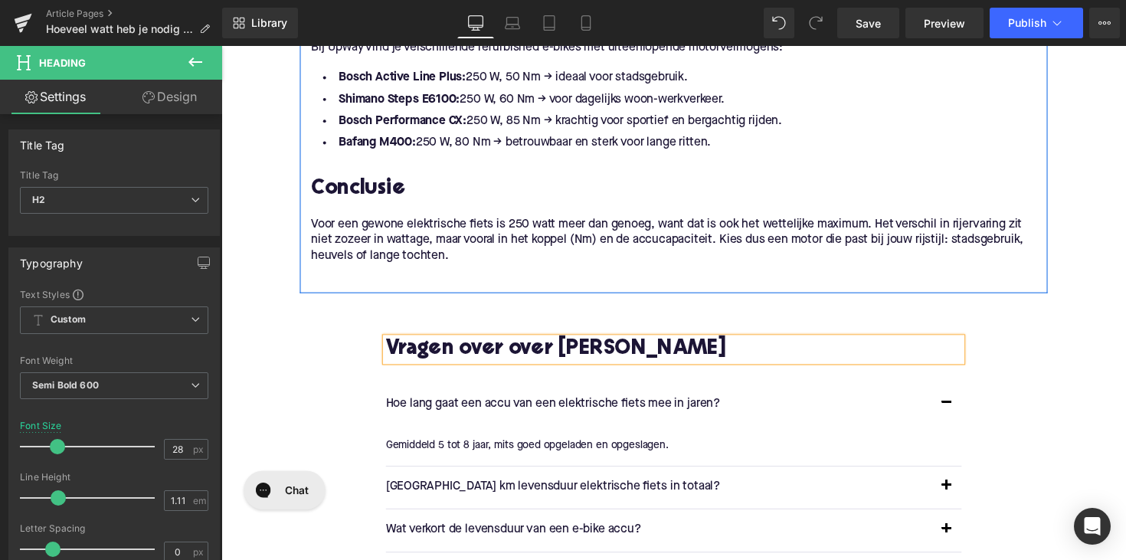
scroll to position [1791, 0]
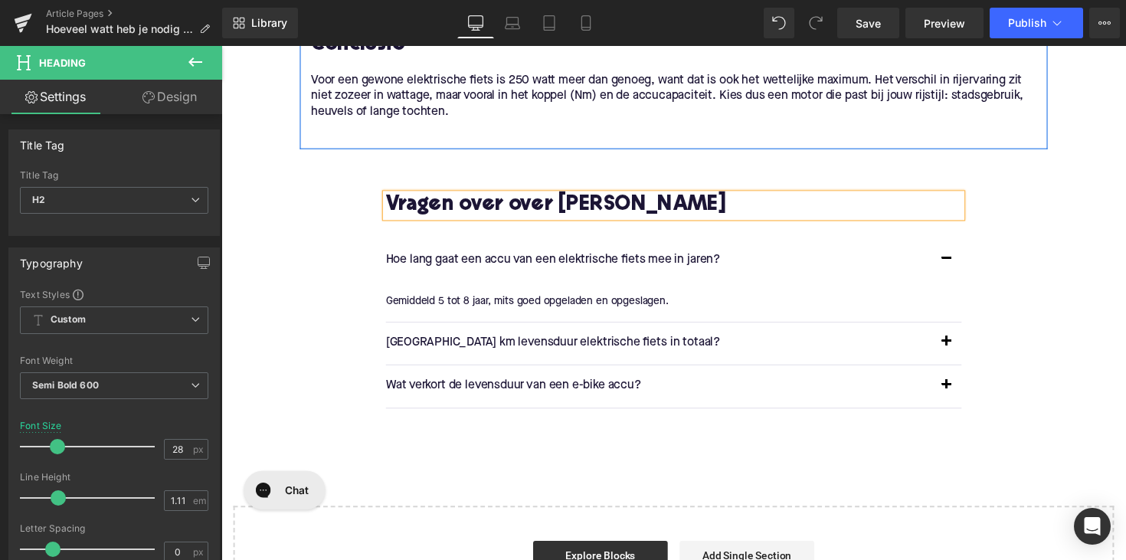
click at [466, 264] on p "Hoe lang gaat een accu van een elektrische fiets mee in jaren?" at bounding box center [669, 266] width 559 height 20
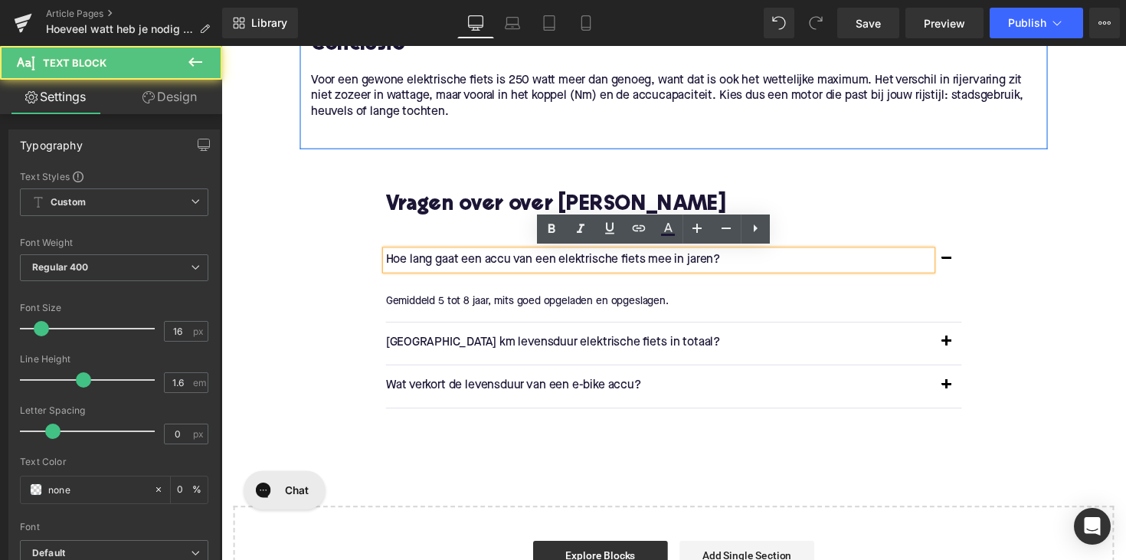
click at [466, 264] on p "Hoe lang gaat een accu van een elektrische fiets mee in jaren?" at bounding box center [669, 266] width 559 height 20
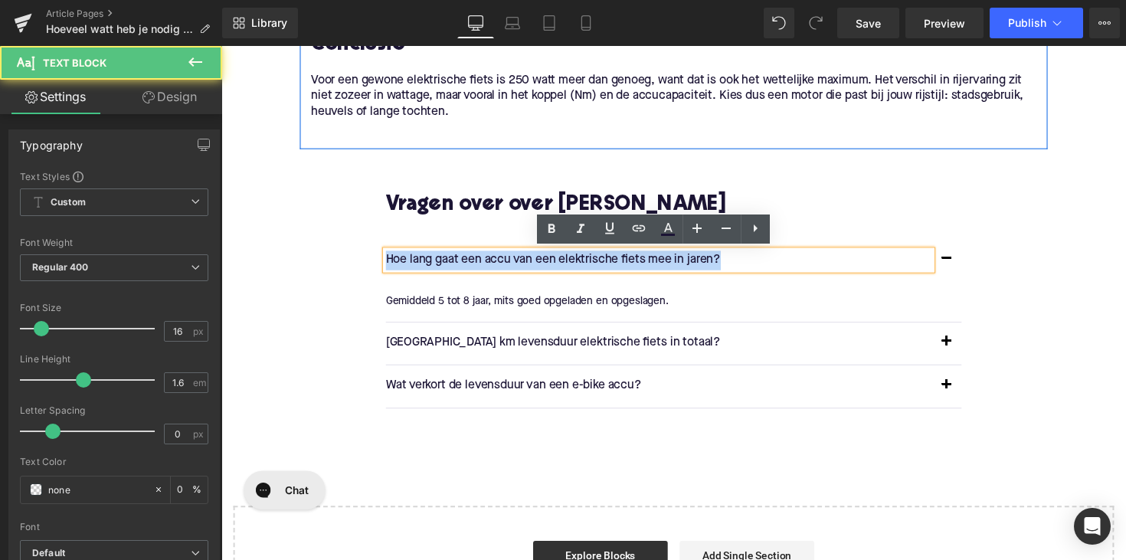
click at [466, 264] on p "Hoe lang gaat een accu van een elektrische fiets mee in jaren?" at bounding box center [669, 266] width 559 height 20
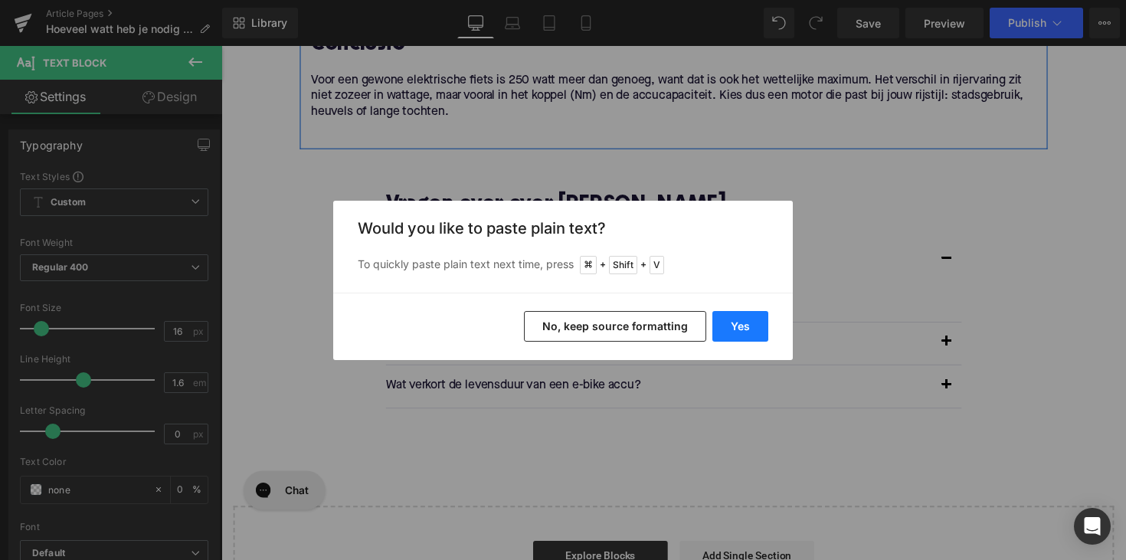
drag, startPoint x: 734, startPoint y: 330, endPoint x: 538, endPoint y: 285, distance: 200.4
click at [734, 330] on button "Yes" at bounding box center [740, 326] width 56 height 31
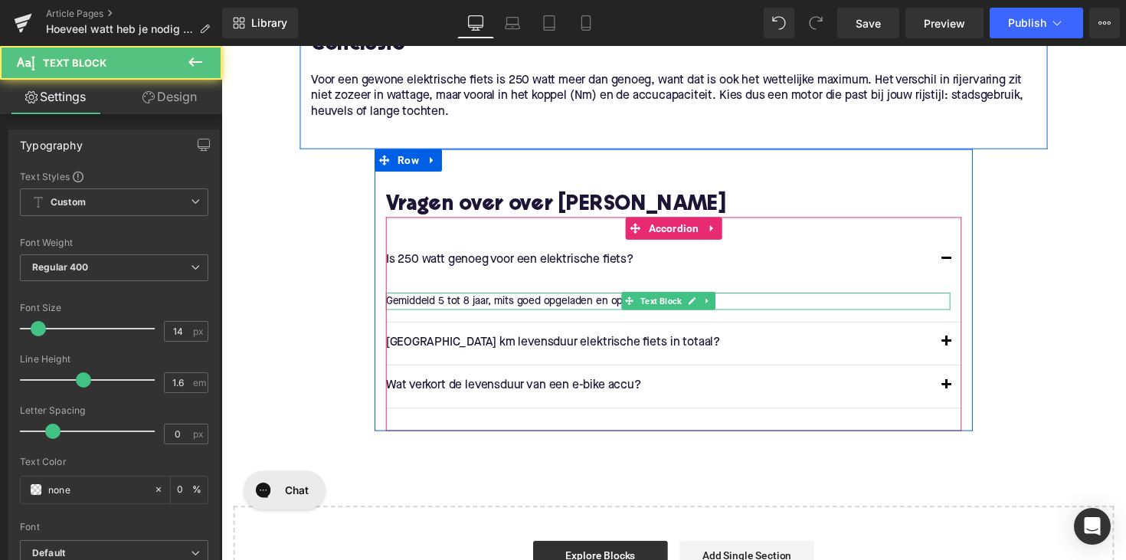
click at [522, 308] on p "Gemiddeld 5 tot 8 jaar, mits goed opgeladen en opgeslagen." at bounding box center [679, 307] width 578 height 17
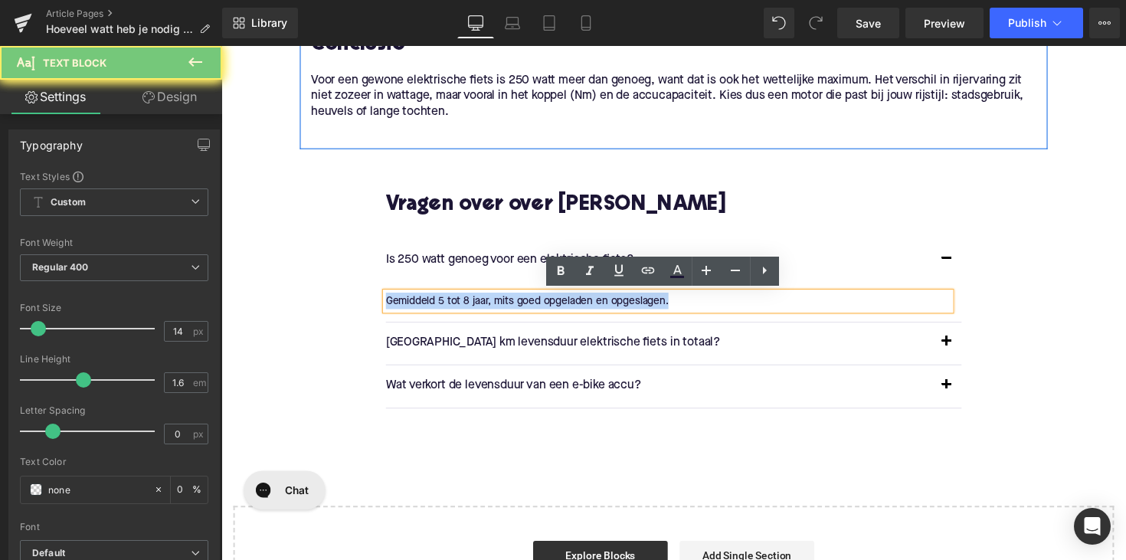
click at [522, 308] on p "Gemiddeld 5 tot 8 jaar, mits goed opgeladen en opgeslagen." at bounding box center [679, 307] width 578 height 17
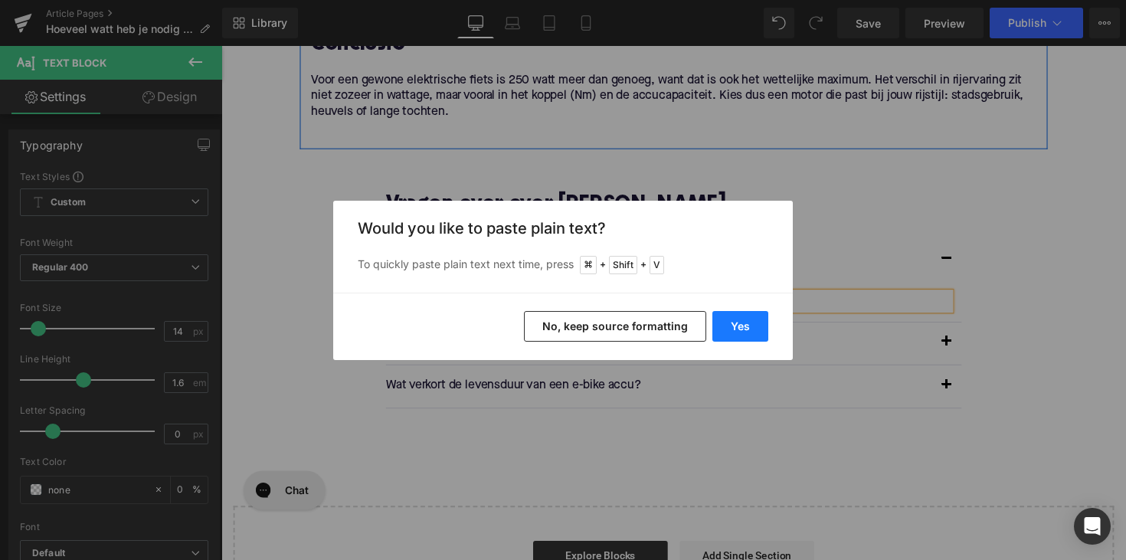
click at [751, 326] on button "Yes" at bounding box center [740, 326] width 56 height 31
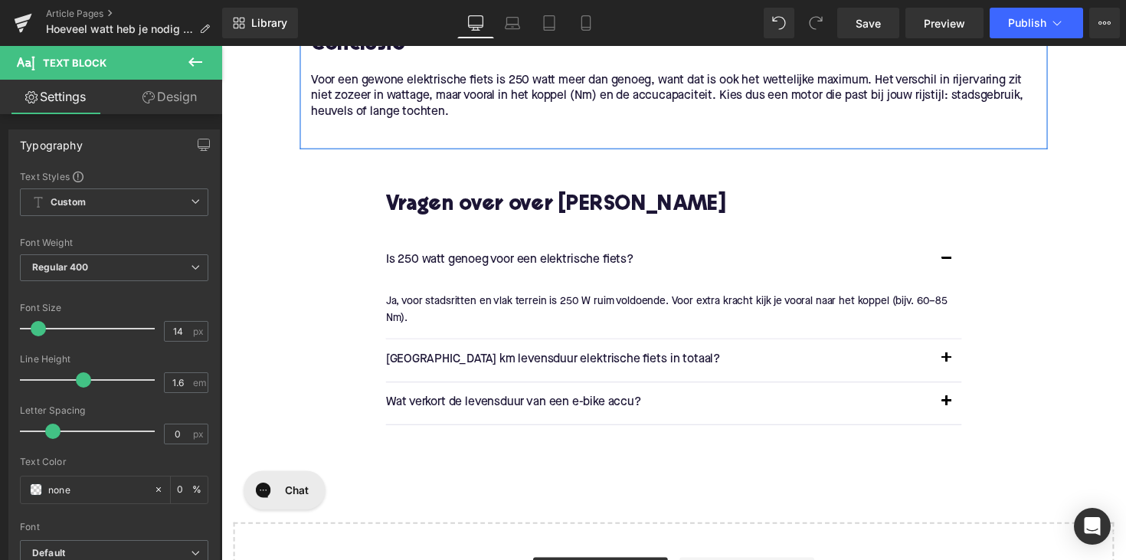
click at [556, 365] on p "[GEOGRAPHIC_DATA] km levensduur elektrische fiets in totaal?" at bounding box center [669, 368] width 559 height 20
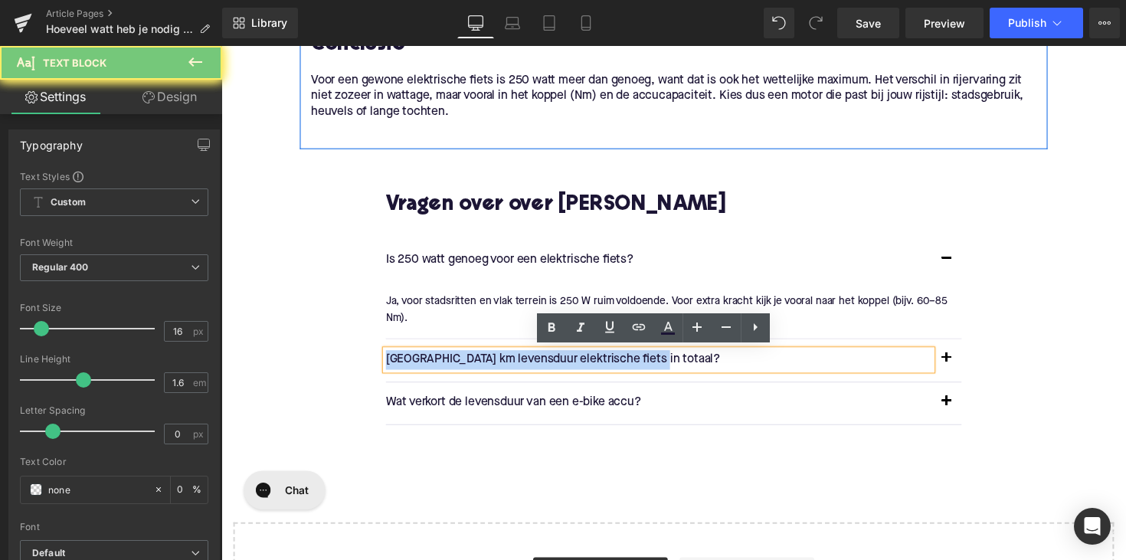
click at [556, 365] on p "[GEOGRAPHIC_DATA] km levensduur elektrische fiets in totaal?" at bounding box center [669, 368] width 559 height 20
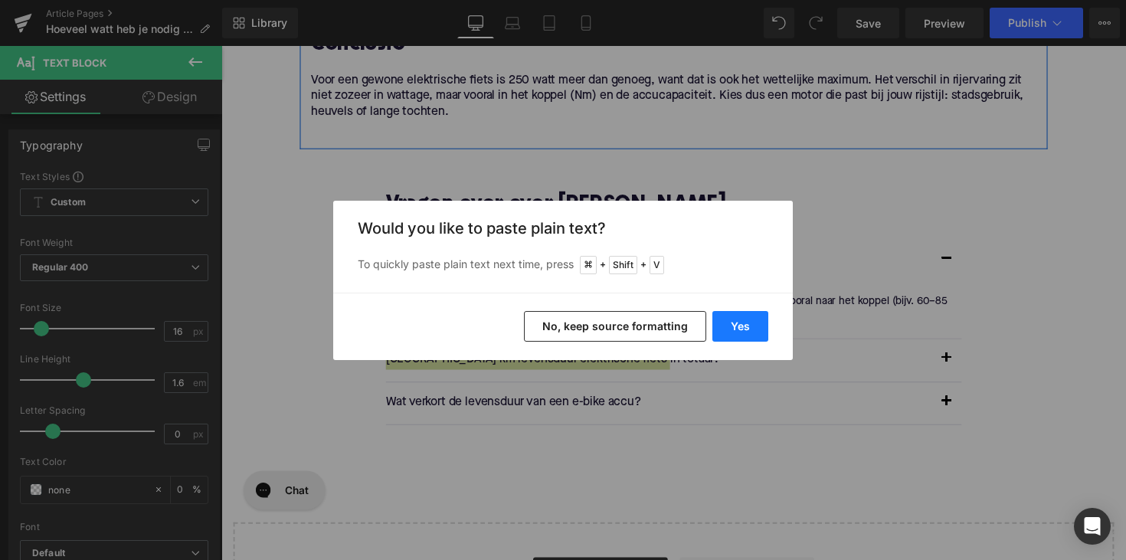
drag, startPoint x: 741, startPoint y: 332, endPoint x: 548, endPoint y: 291, distance: 197.2
click at [741, 332] on button "Yes" at bounding box center [740, 326] width 56 height 31
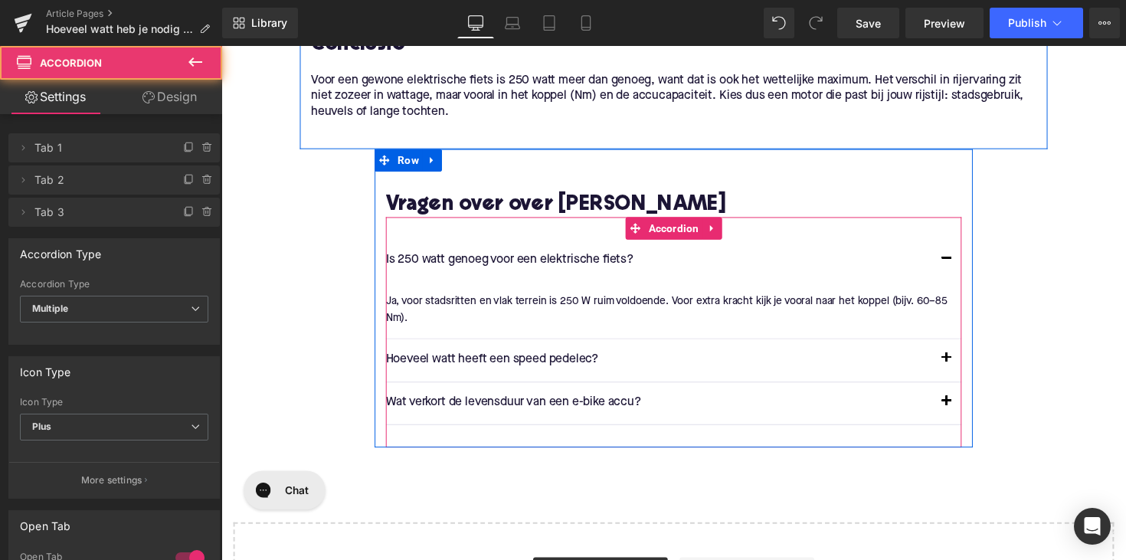
click at [964, 370] on span "button" at bounding box center [964, 370] width 0 height 0
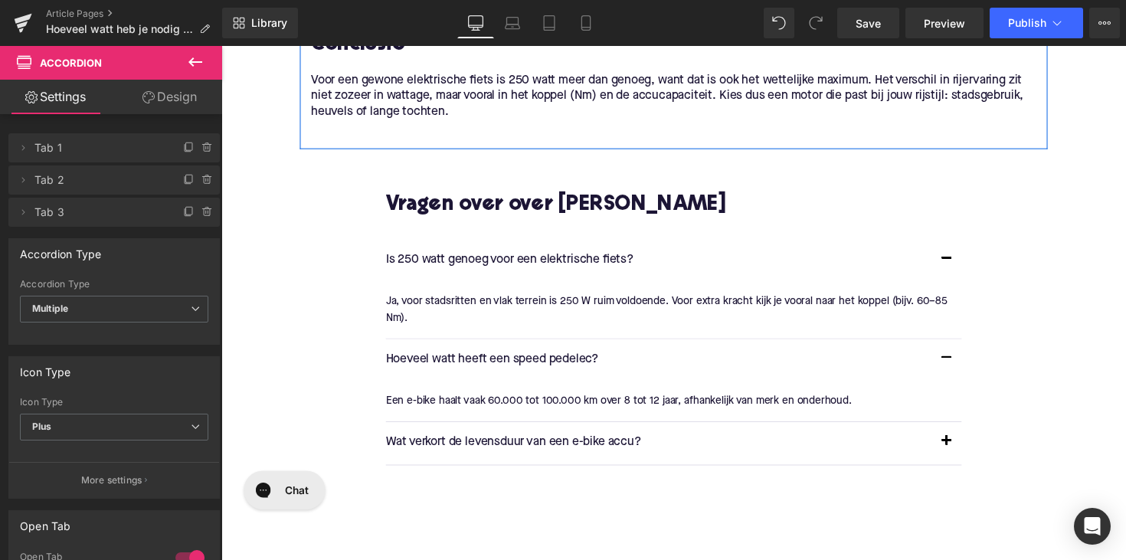
click at [551, 410] on div "Een e-bike haalt vaak 60.000 tot 100.000 km over 8 tot 12 jaar, afhankelijk van…" at bounding box center [679, 409] width 578 height 17
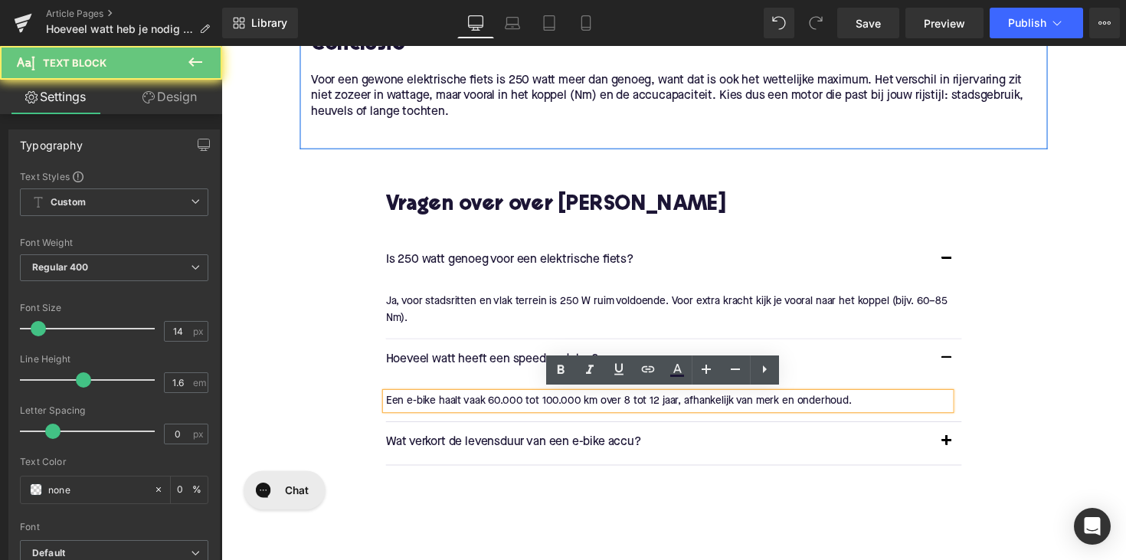
click at [551, 410] on div "Een e-bike haalt vaak 60.000 tot 100.000 km over 8 tot 12 jaar, afhankelijk van…" at bounding box center [679, 409] width 578 height 17
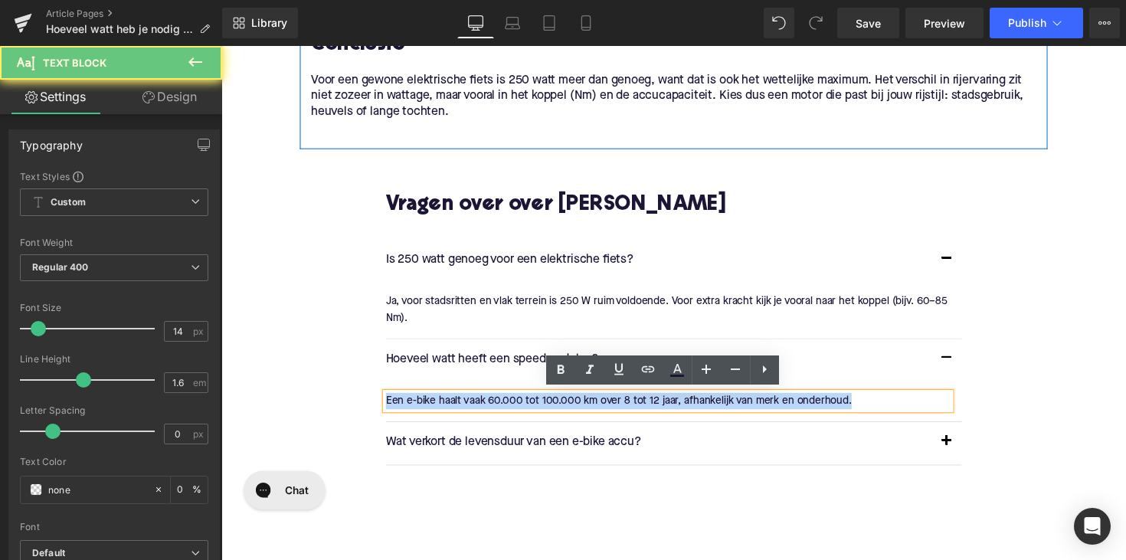
click at [551, 410] on div "Een e-bike haalt vaak 60.000 tot 100.000 km over 8 tot 12 jaar, afhankelijk van…" at bounding box center [679, 409] width 578 height 17
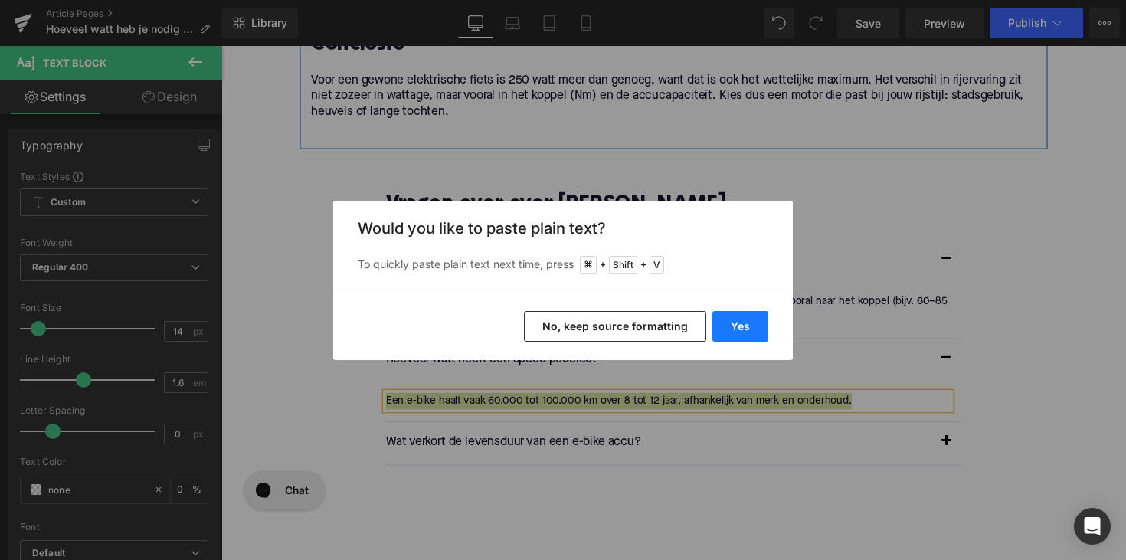
click at [731, 326] on button "Yes" at bounding box center [740, 326] width 56 height 31
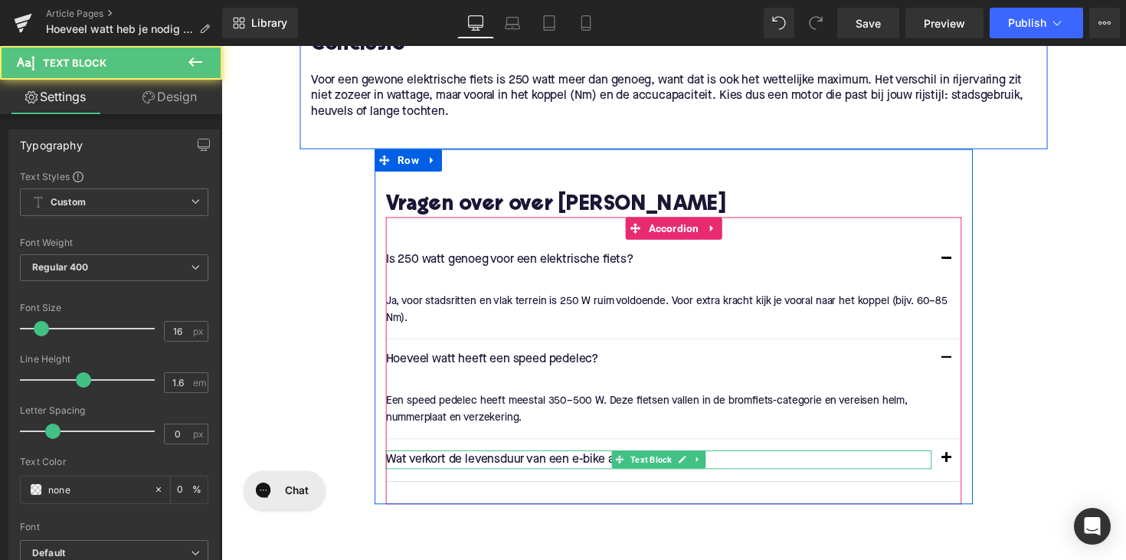
click at [525, 468] on p "Wat verkort de levensduur van een e-bike accu?" at bounding box center [669, 470] width 559 height 20
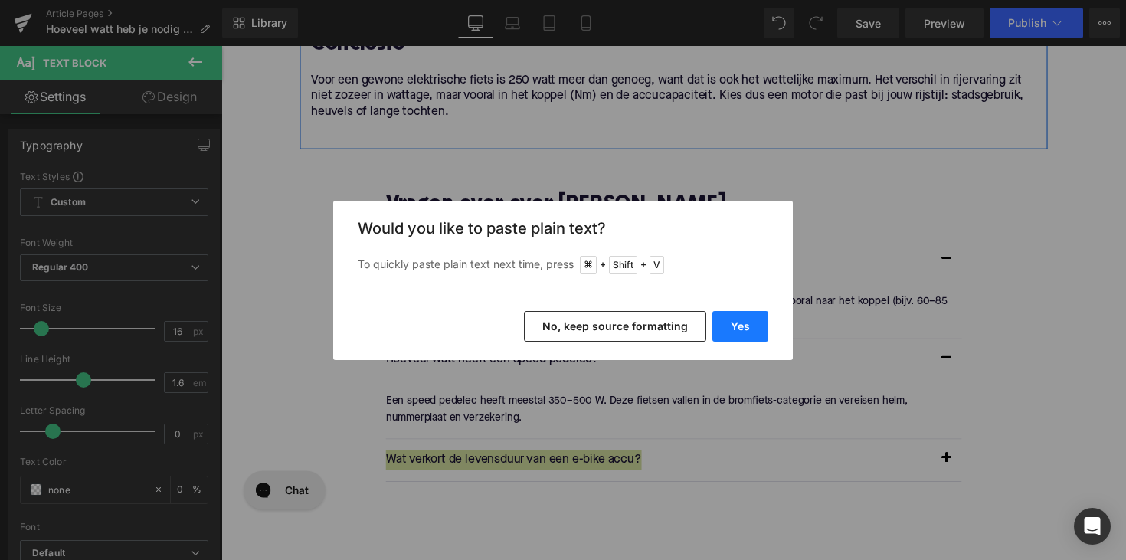
click at [732, 325] on button "Yes" at bounding box center [740, 326] width 56 height 31
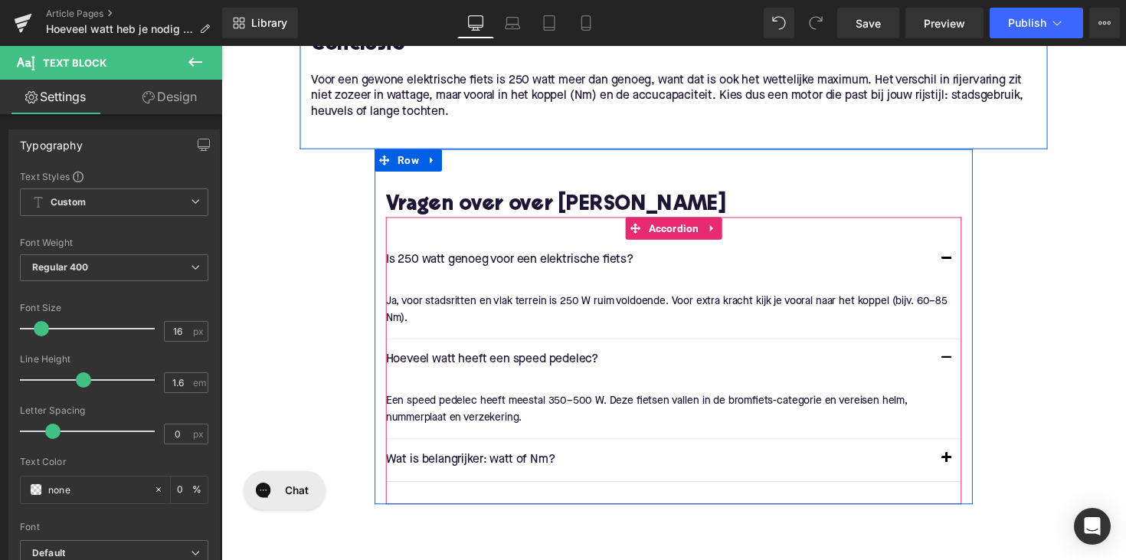
click at [959, 465] on button "button" at bounding box center [964, 470] width 31 height 43
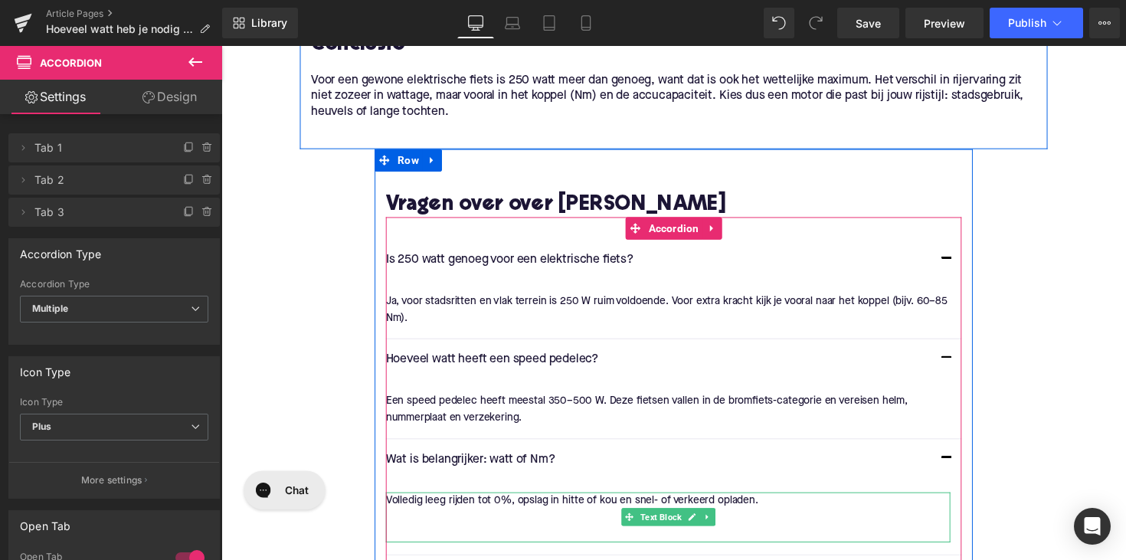
click at [499, 512] on p "Volledig leeg rijden tot 0%, opslag in hitte of kou en snel- of verkeerd oplade…" at bounding box center [679, 511] width 578 height 17
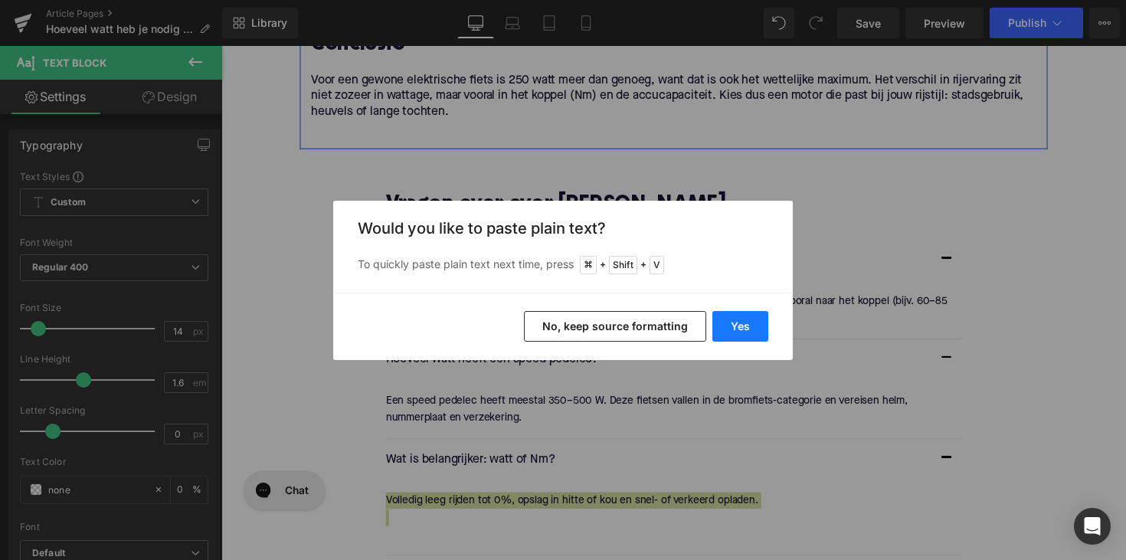
drag, startPoint x: 738, startPoint y: 319, endPoint x: 529, endPoint y: 280, distance: 212.7
click at [738, 319] on button "Yes" at bounding box center [740, 326] width 56 height 31
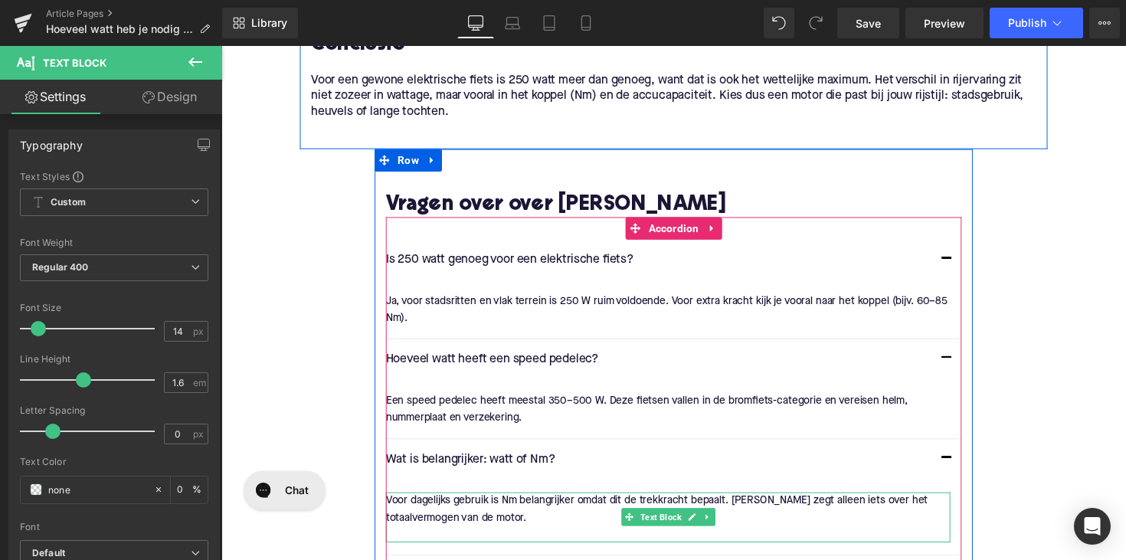
click at [483, 542] on p at bounding box center [679, 546] width 578 height 17
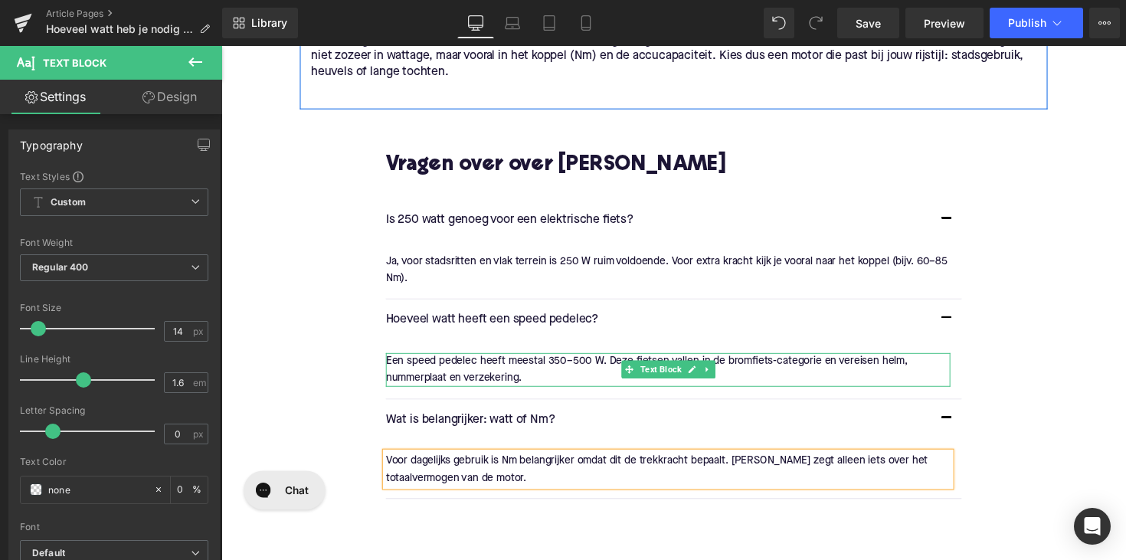
scroll to position [1833, 0]
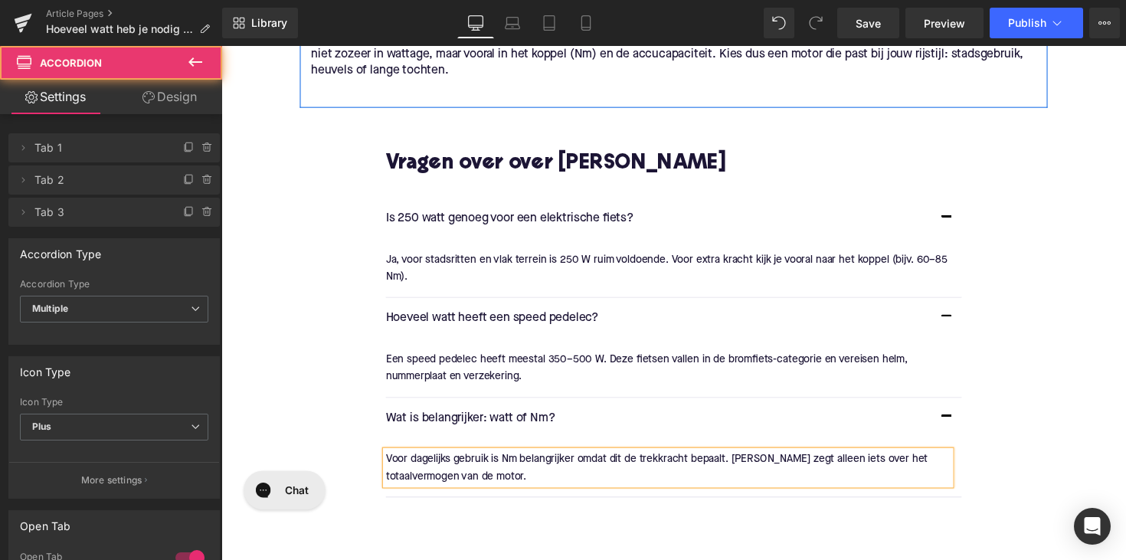
click at [965, 322] on button "button" at bounding box center [964, 325] width 31 height 43
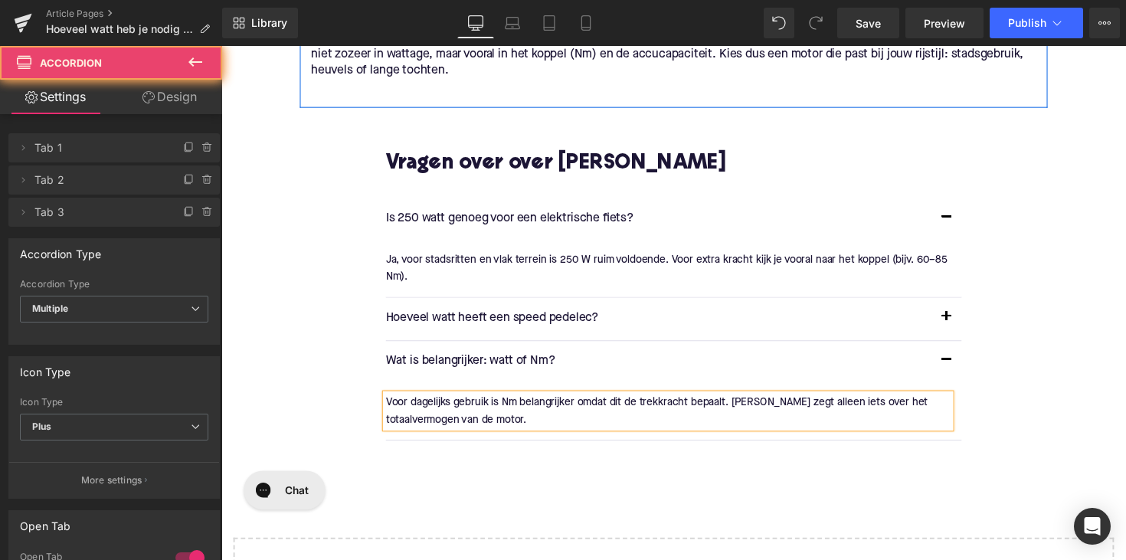
click at [961, 355] on button "button" at bounding box center [964, 369] width 31 height 43
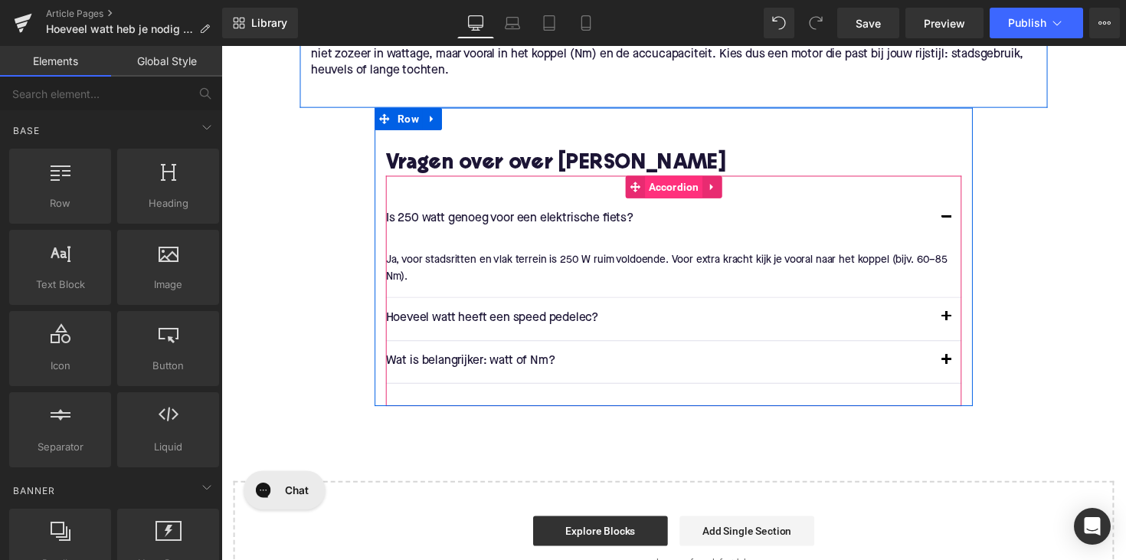
click at [675, 196] on span "Accordion" at bounding box center [685, 190] width 59 height 23
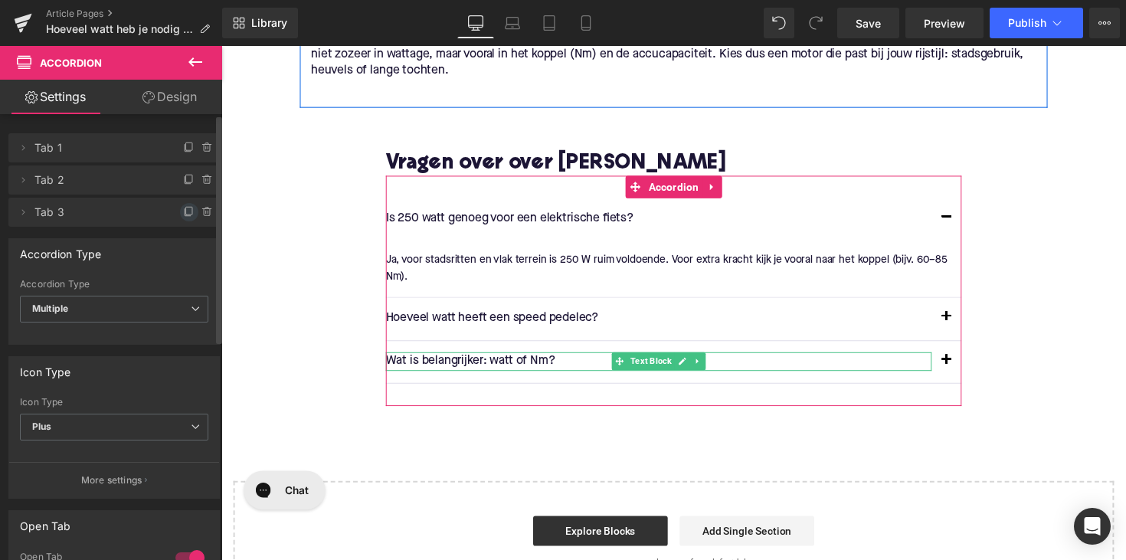
click at [180, 218] on span at bounding box center [189, 212] width 18 height 18
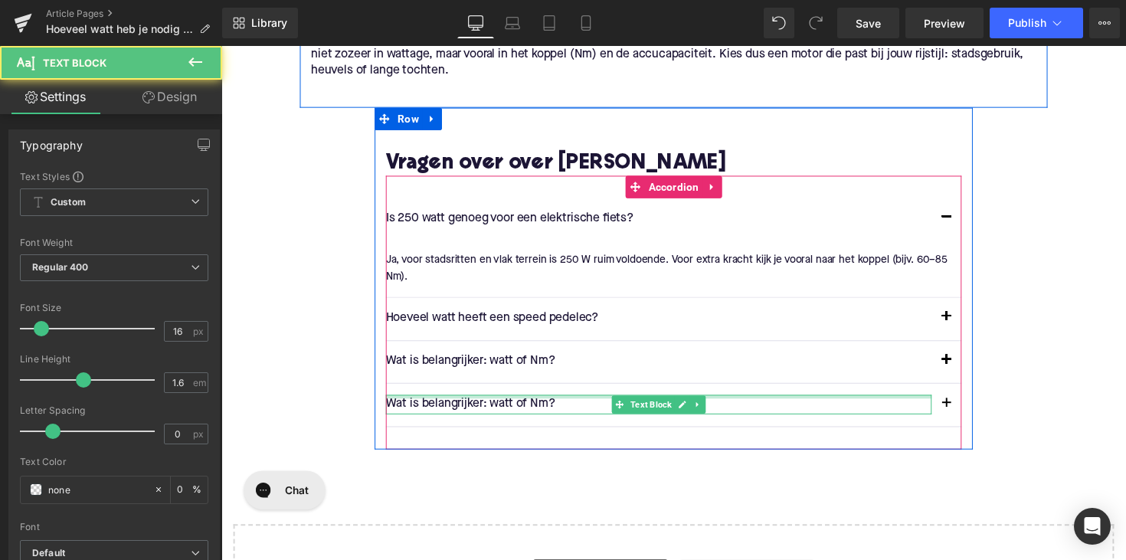
click at [510, 404] on div at bounding box center [669, 406] width 559 height 4
click at [510, 404] on p "Wat is belangrijker: watt of Nm?" at bounding box center [669, 414] width 559 height 20
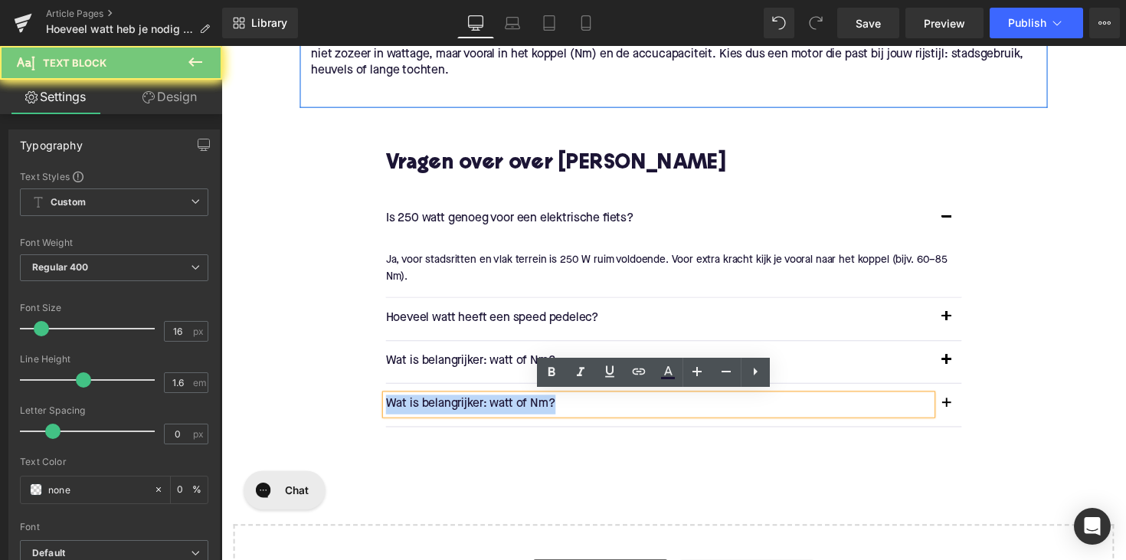
click at [510, 404] on p "Wat is belangrijker: watt of Nm?" at bounding box center [669, 414] width 559 height 20
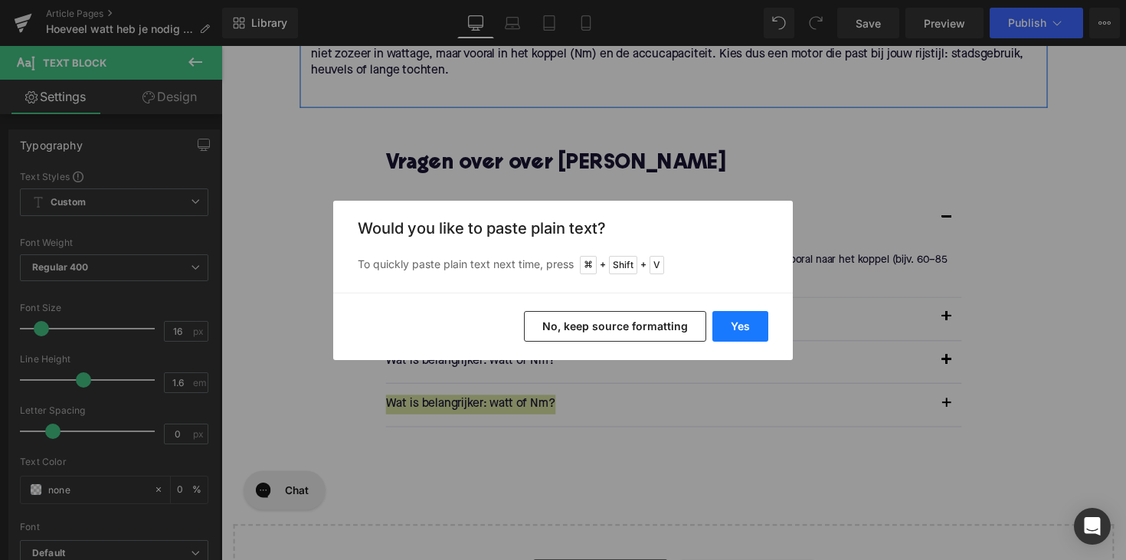
drag, startPoint x: 728, startPoint y: 320, endPoint x: 443, endPoint y: 460, distance: 318.2
click at [728, 320] on button "Yes" at bounding box center [740, 326] width 56 height 31
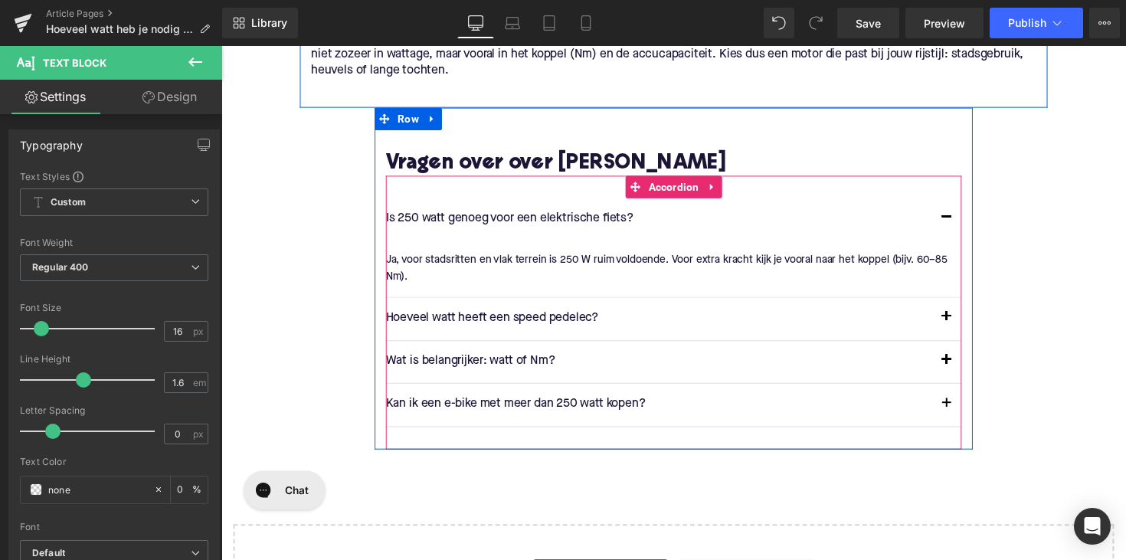
click at [964, 417] on span "button" at bounding box center [964, 417] width 0 height 0
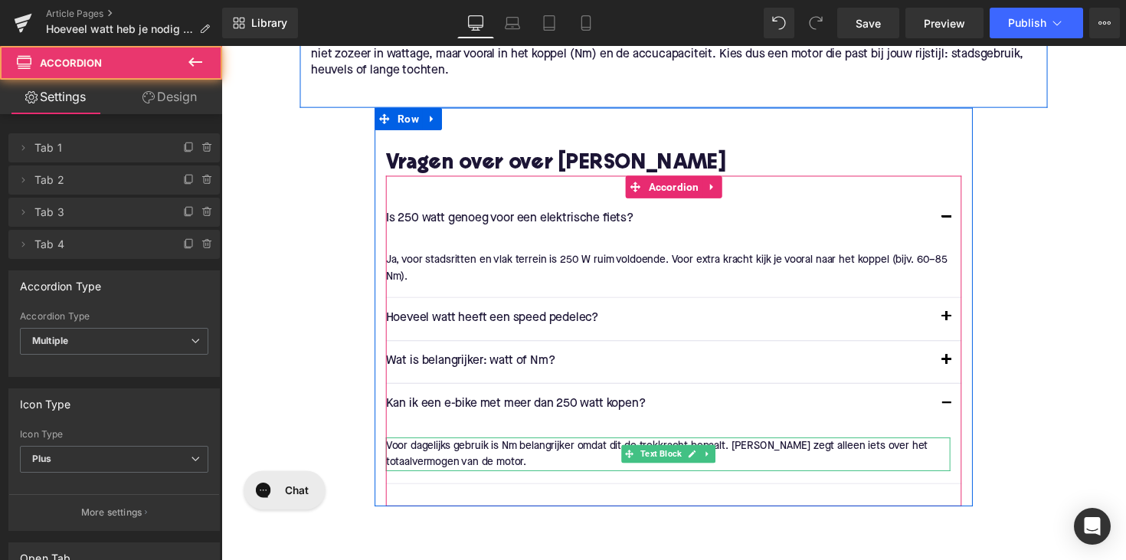
click at [557, 452] on p "Voor dagelijks gebruik is Nm belangrijker omdat dit de trekkracht bepaalt. [PER…" at bounding box center [679, 464] width 578 height 34
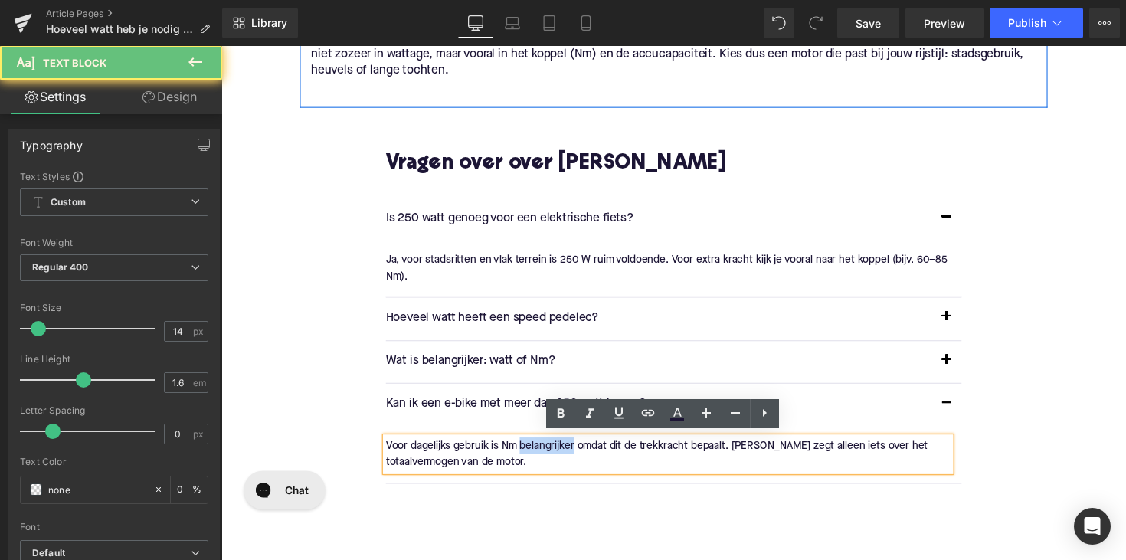
click at [557, 452] on p "Voor dagelijks gebruik is Nm belangrijker omdat dit de trekkracht bepaalt. [PER…" at bounding box center [679, 464] width 578 height 34
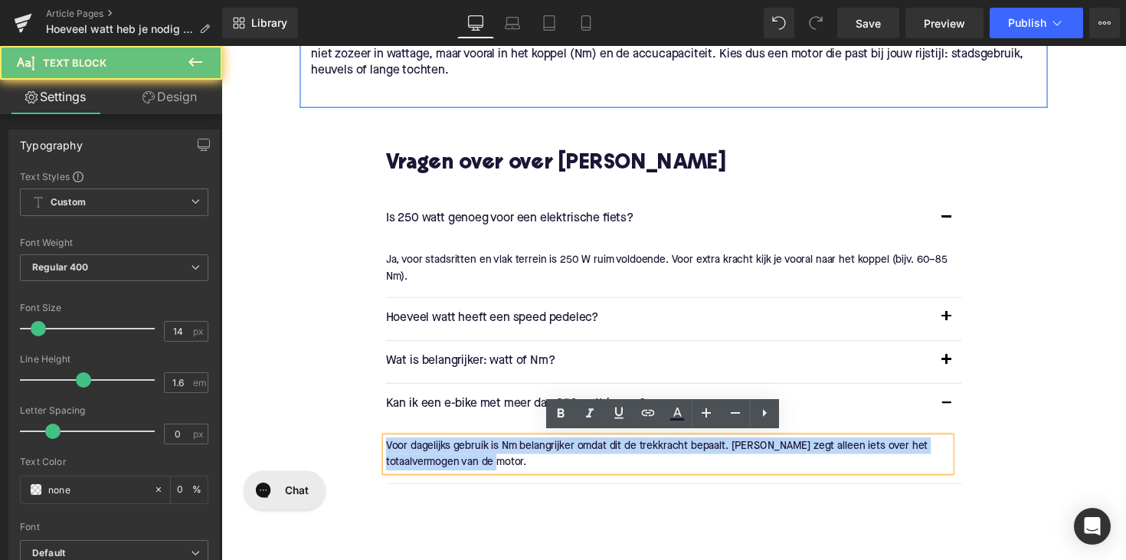
click at [557, 452] on p "Voor dagelijks gebruik is Nm belangrijker omdat dit de trekkracht bepaalt. [PER…" at bounding box center [679, 464] width 578 height 34
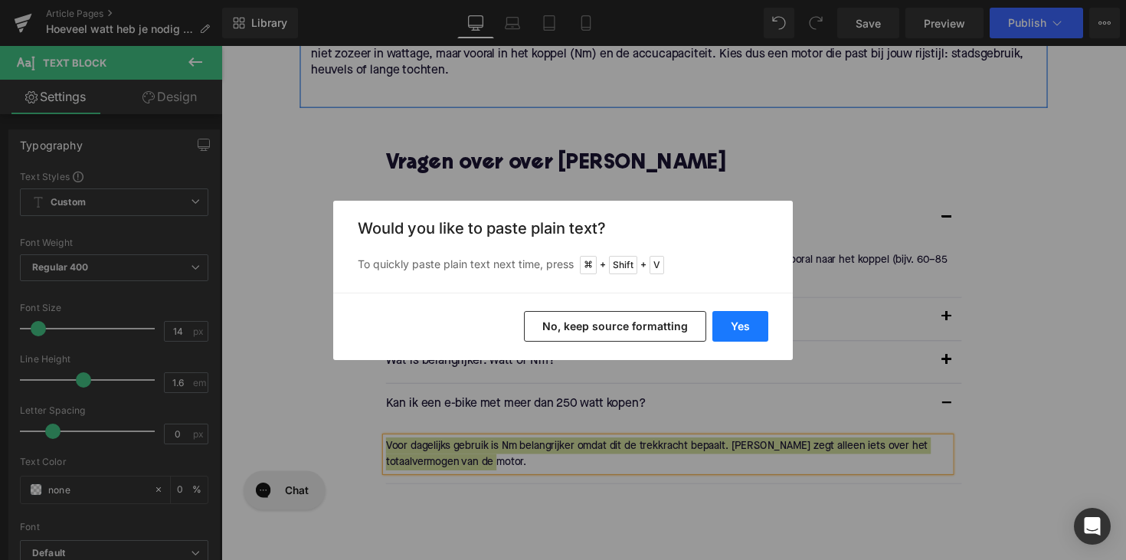
click at [737, 327] on button "Yes" at bounding box center [740, 326] width 56 height 31
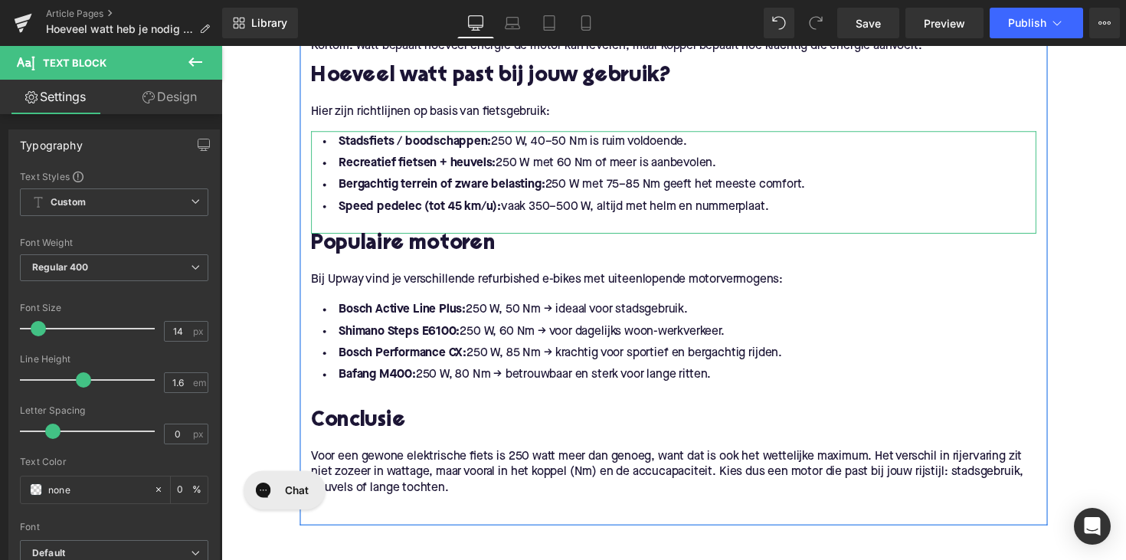
scroll to position [1404, 0]
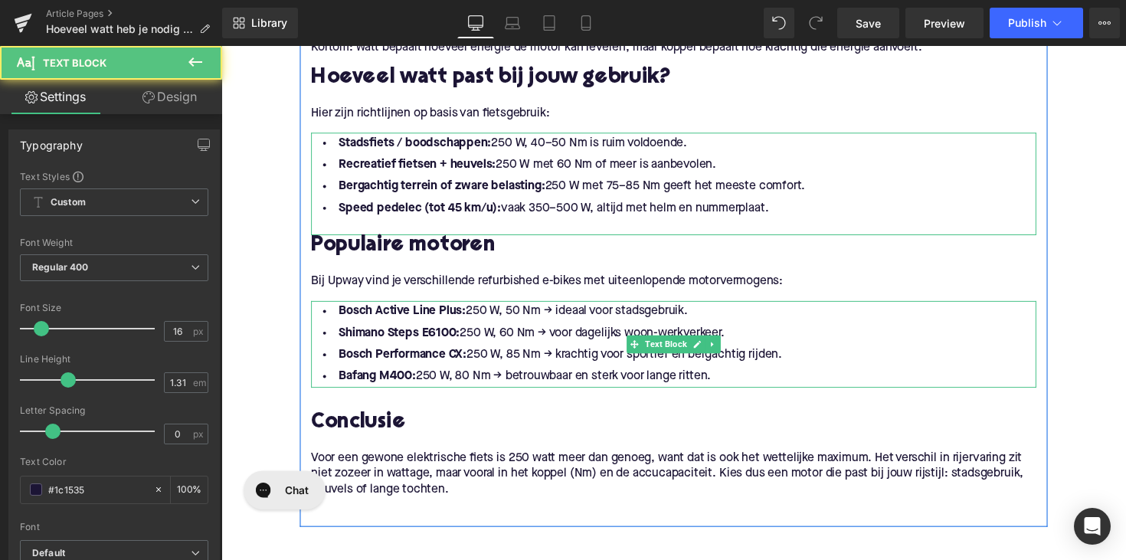
click at [361, 315] on strong "Bosch Active Line Plus:" at bounding box center [407, 318] width 130 height 12
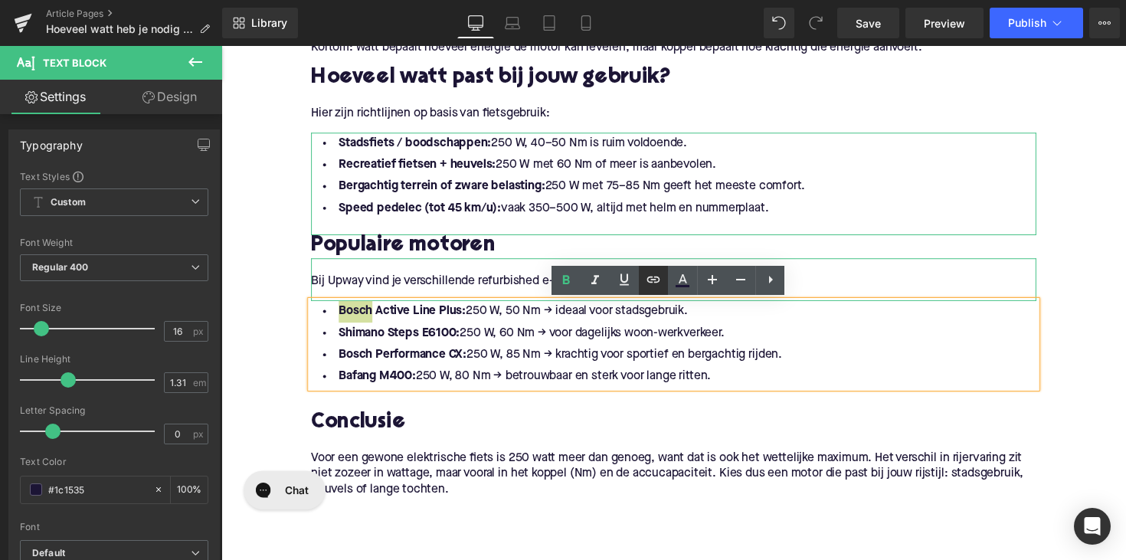
click at [0, 0] on icon at bounding box center [0, 0] width 0 height 0
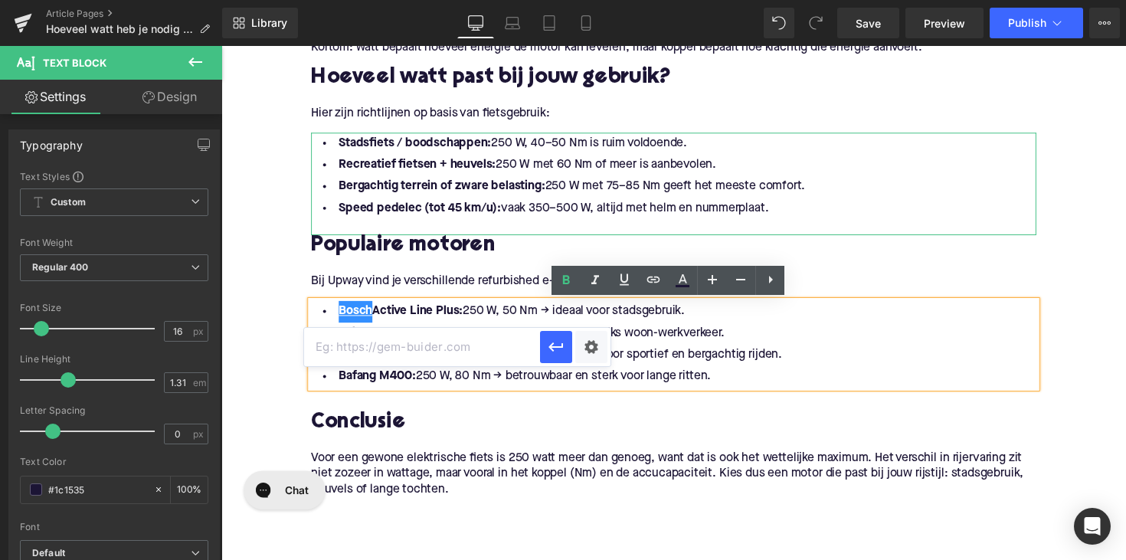
click at [506, 345] on input "text" at bounding box center [422, 347] width 236 height 38
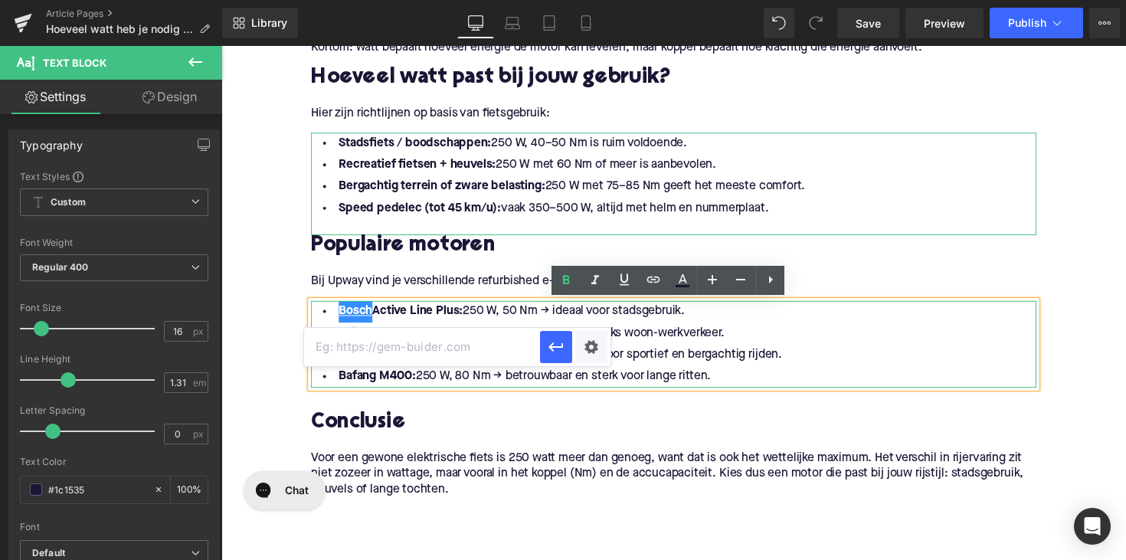
paste input "[URL][DOMAIN_NAME]"
click at [554, 351] on icon "button" at bounding box center [556, 347] width 18 height 18
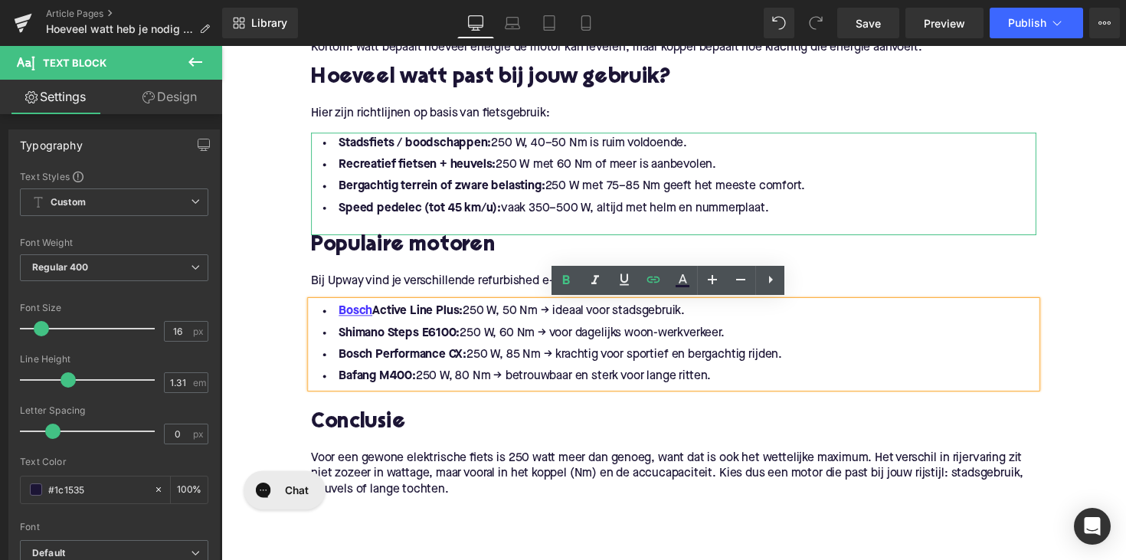
click at [354, 338] on strong "Shimano Steps E6100:" at bounding box center [404, 340] width 124 height 12
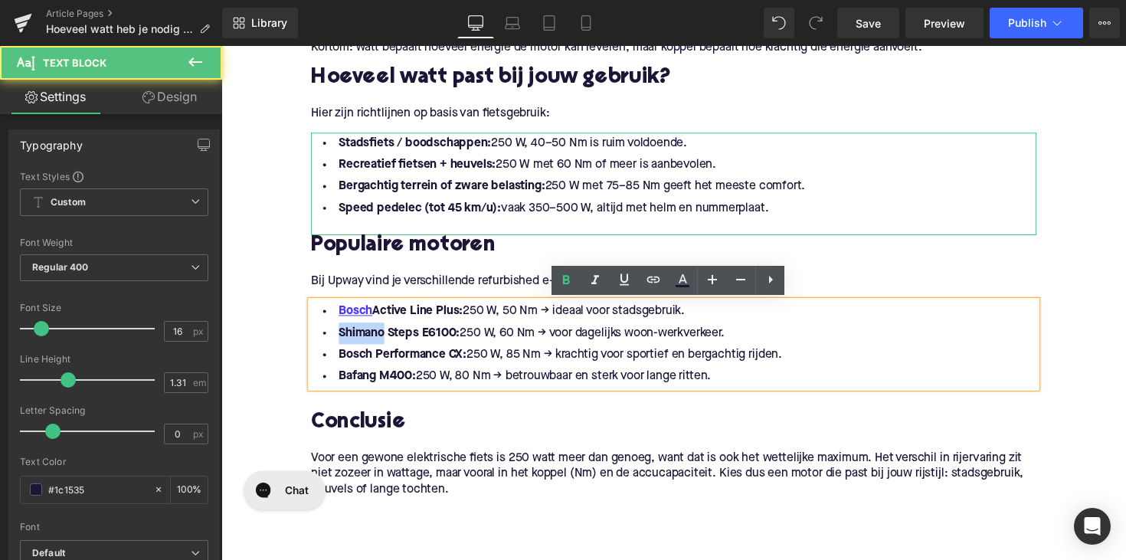
click at [354, 338] on strong "Shimano Steps E6100:" at bounding box center [404, 340] width 124 height 12
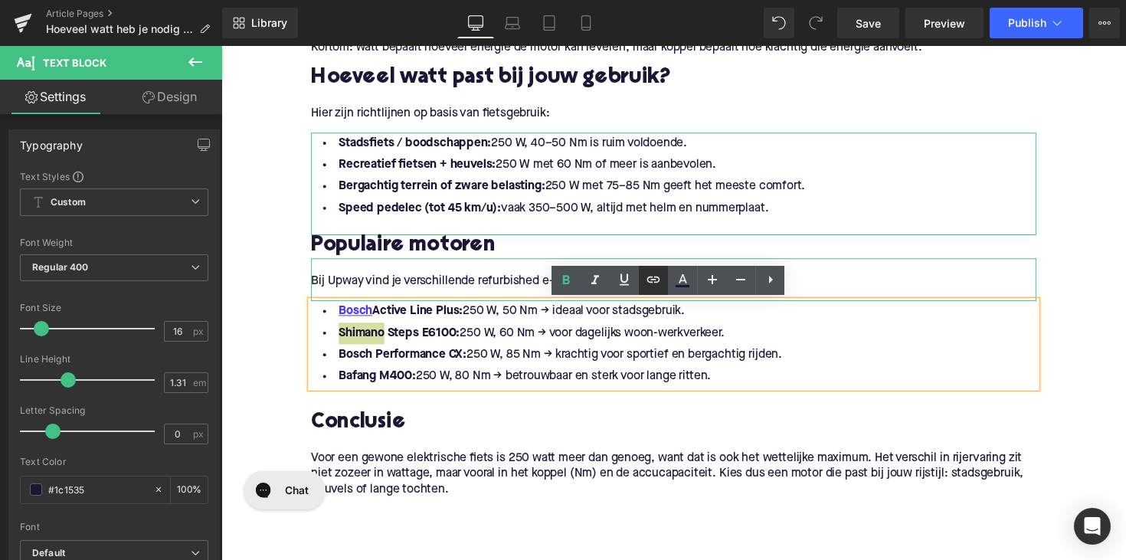
click at [0, 0] on icon at bounding box center [0, 0] width 0 height 0
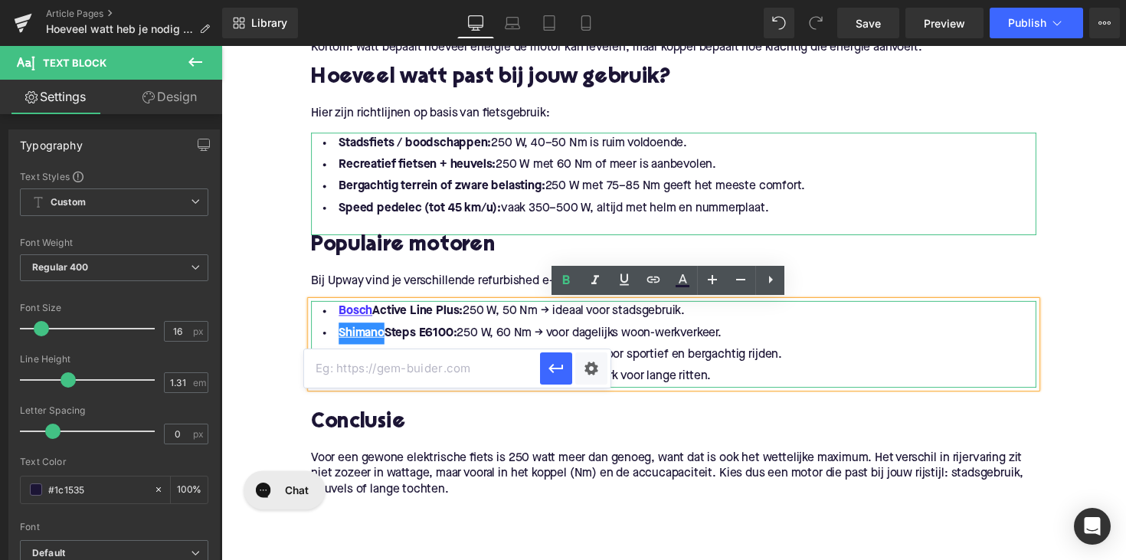
click at [461, 365] on input "text" at bounding box center [422, 368] width 236 height 38
paste input "[URL][DOMAIN_NAME]"
click at [560, 372] on icon "button" at bounding box center [556, 368] width 18 height 18
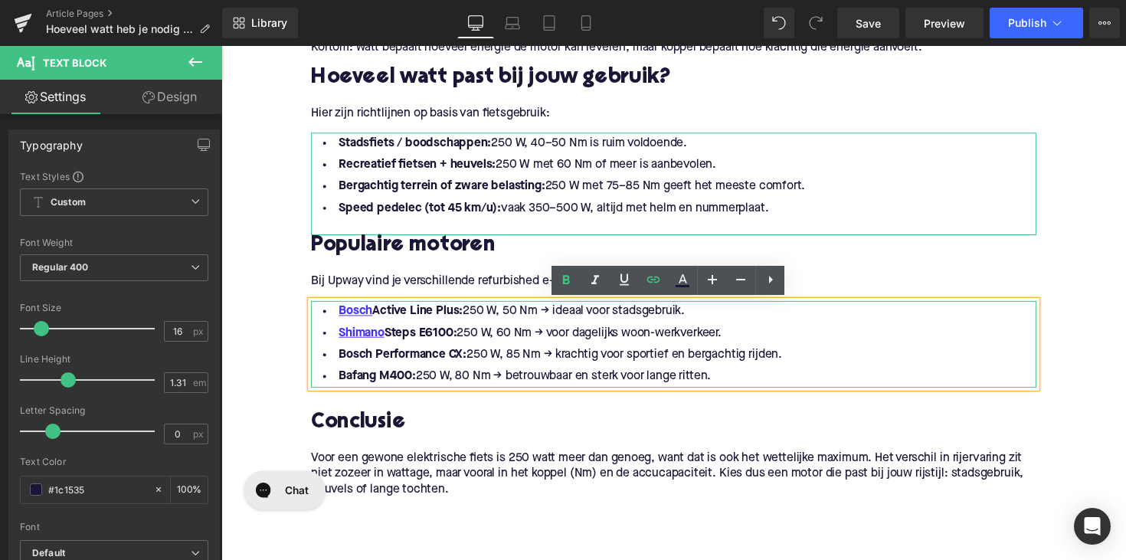
click at [850, 335] on li "Shimano Steps E6100: 250 W, 60 Nm → voor dagelijks woon-werkverkeer." at bounding box center [684, 340] width 743 height 22
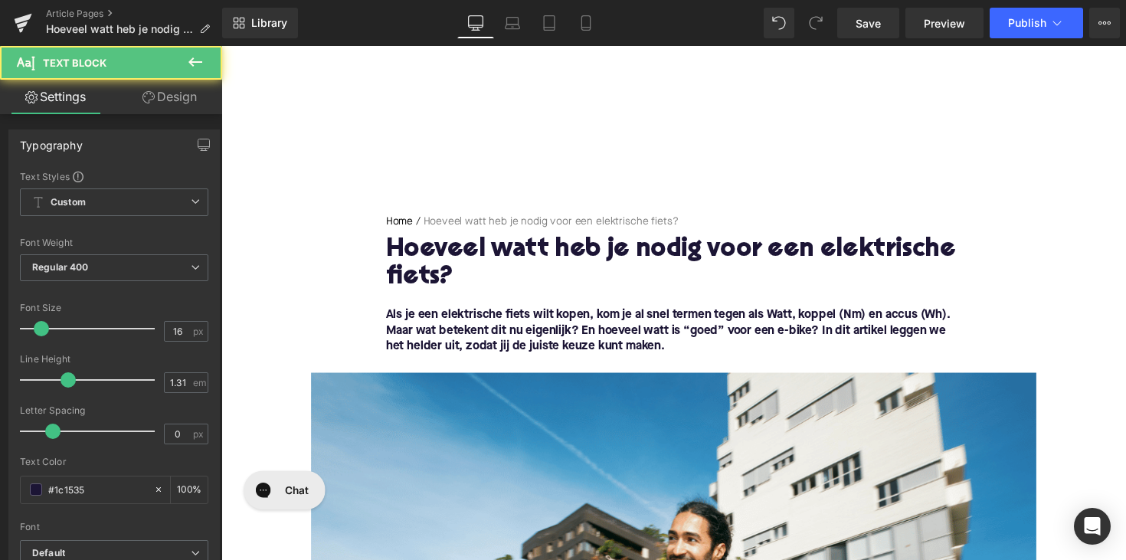
scroll to position [0, 0]
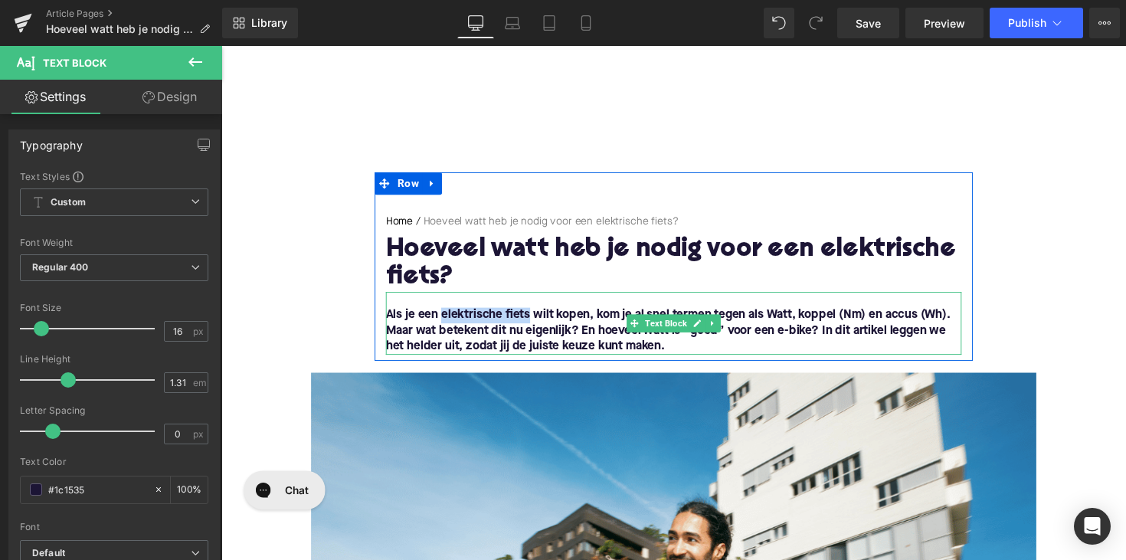
drag, startPoint x: 445, startPoint y: 323, endPoint x: 534, endPoint y: 320, distance: 88.9
click at [534, 320] on font "Als je een elektrische fiets wilt kopen, kom je al snel termen tegen als Watt, …" at bounding box center [679, 338] width 578 height 44
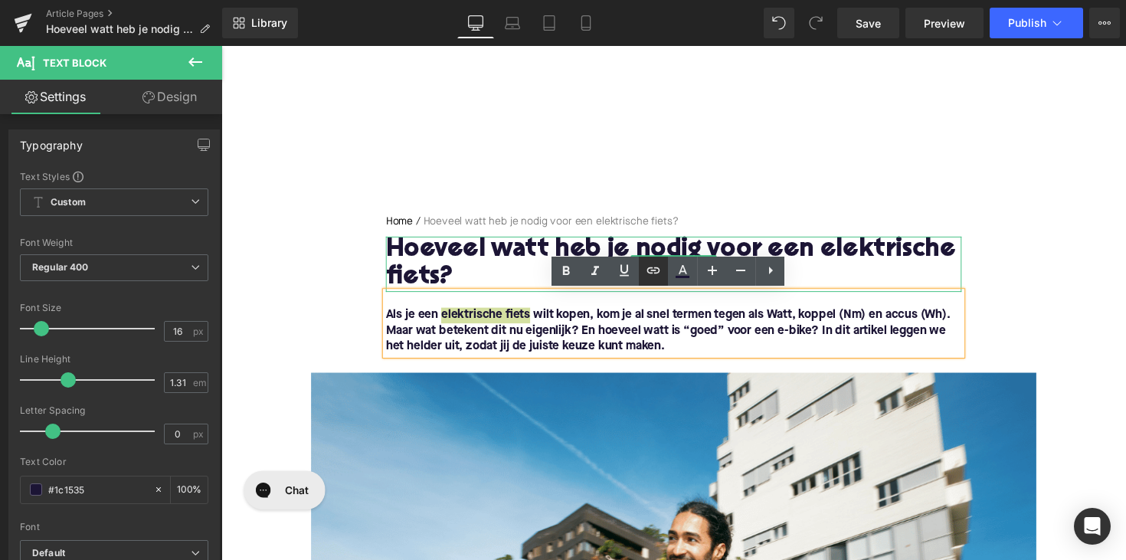
click at [0, 0] on icon at bounding box center [0, 0] width 0 height 0
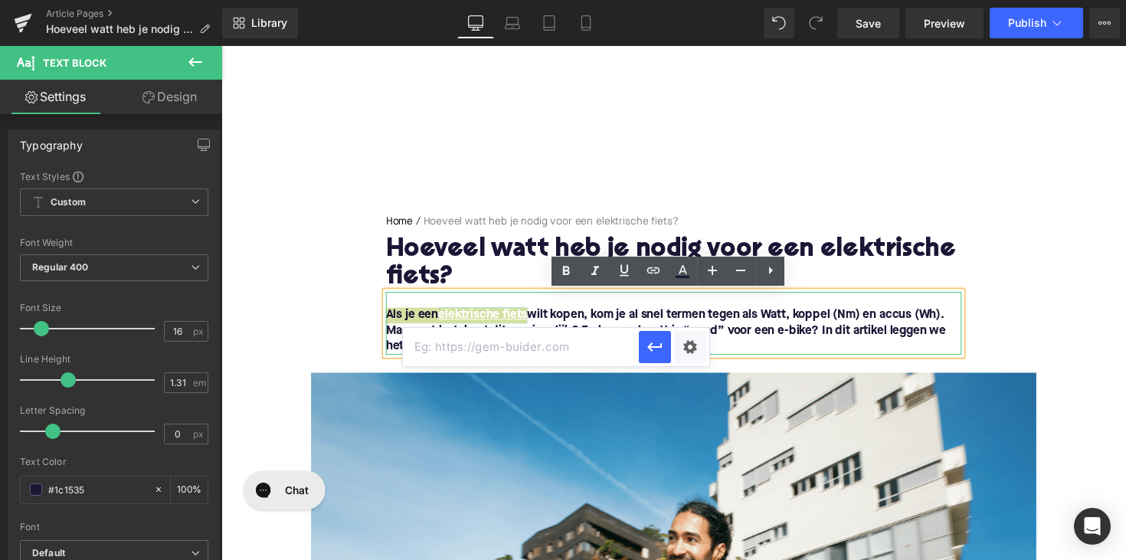
click at [540, 344] on input "text" at bounding box center [521, 347] width 236 height 38
paste input "[URL][DOMAIN_NAME]"
type input "[URL][DOMAIN_NAME]"
click at [659, 345] on icon "button" at bounding box center [655, 347] width 18 height 18
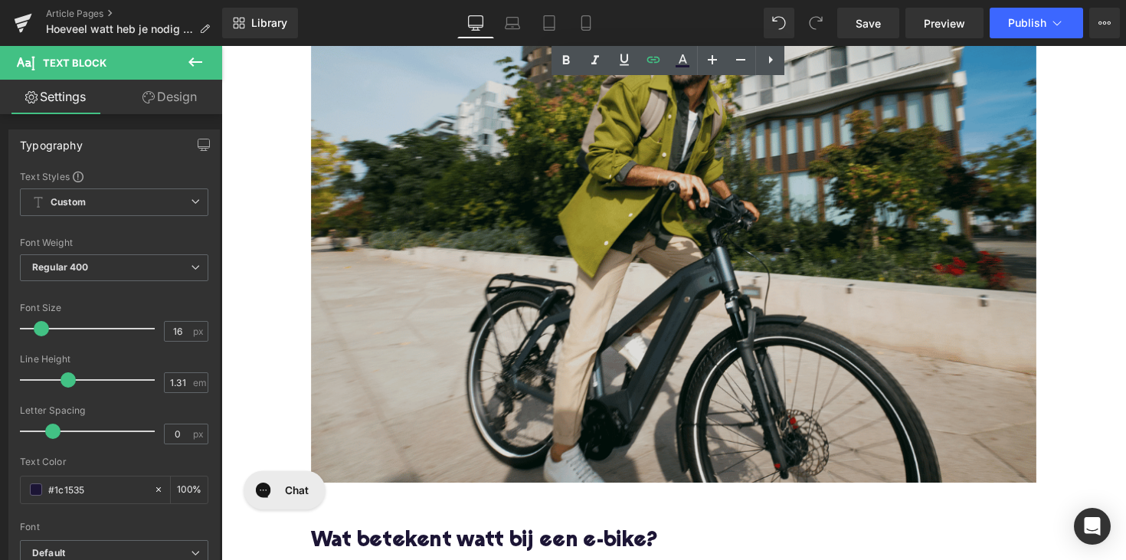
scroll to position [563, 0]
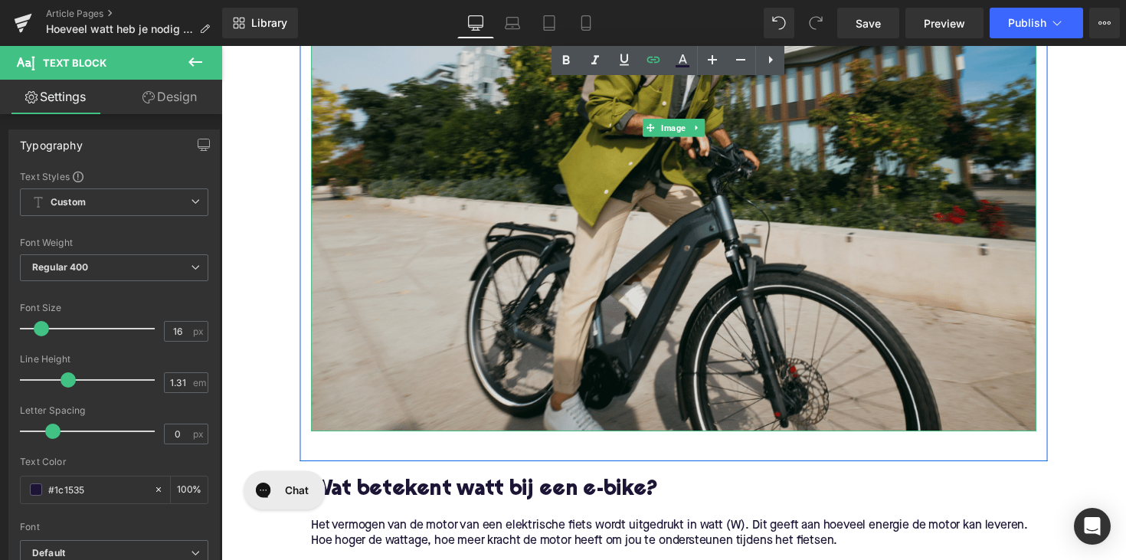
click at [610, 230] on img at bounding box center [684, 129] width 743 height 623
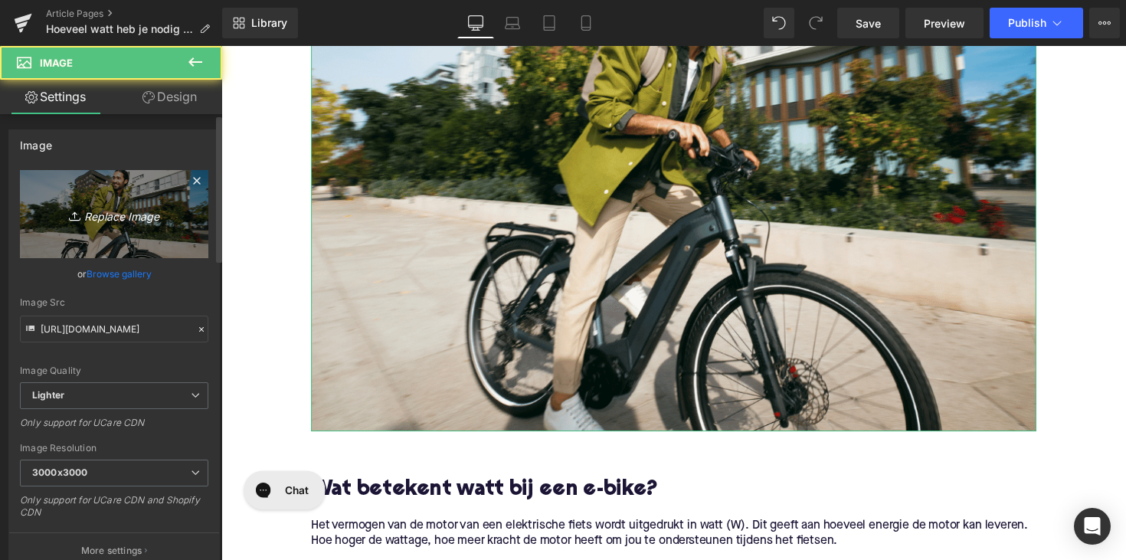
click at [138, 214] on icon "Replace Image" at bounding box center [114, 213] width 123 height 19
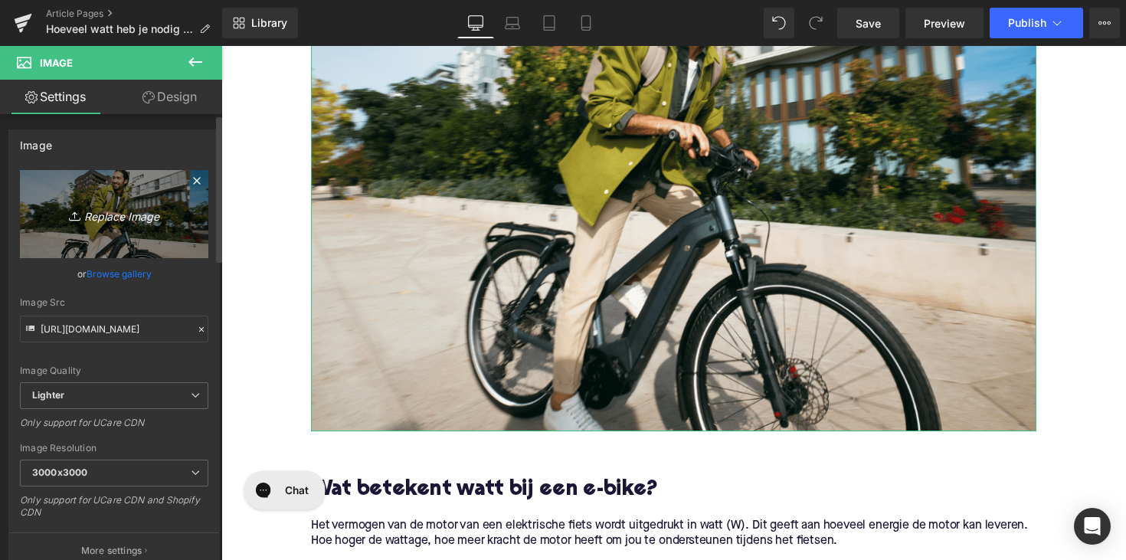
type input "C:\fakepath\242.avif"
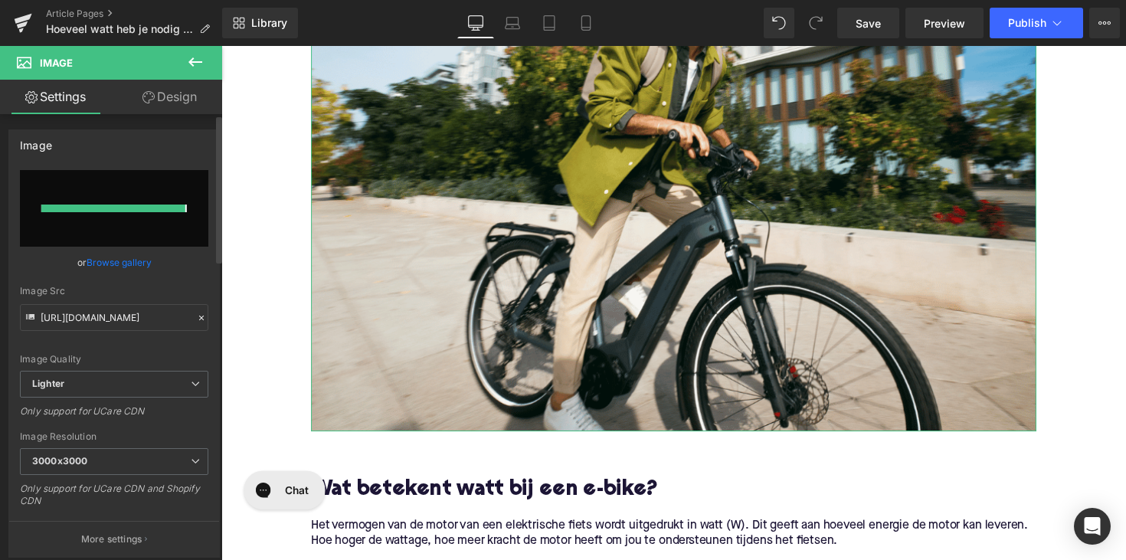
type input "[URL][DOMAIN_NAME]"
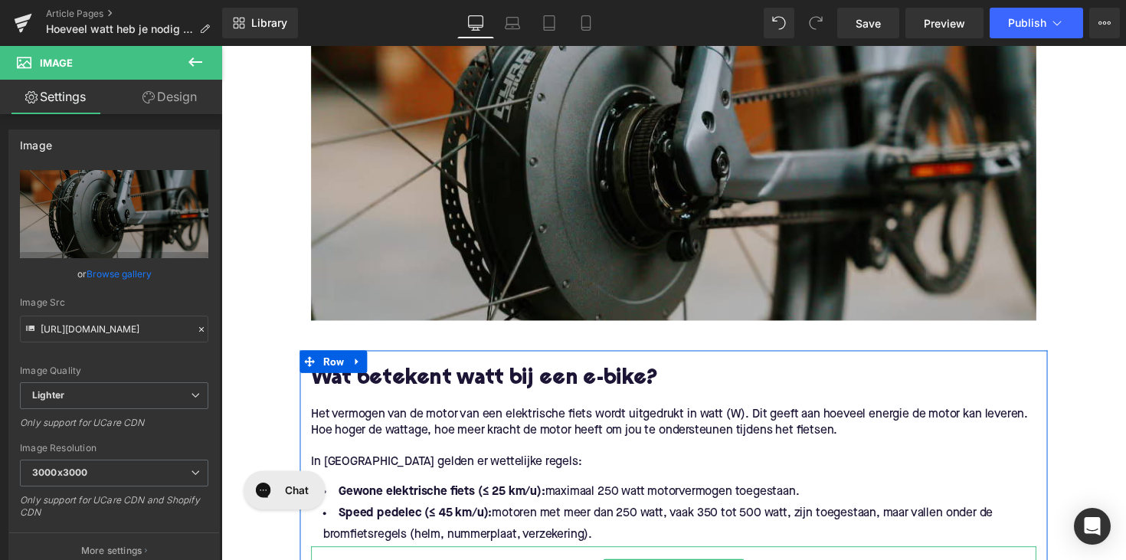
scroll to position [217, 0]
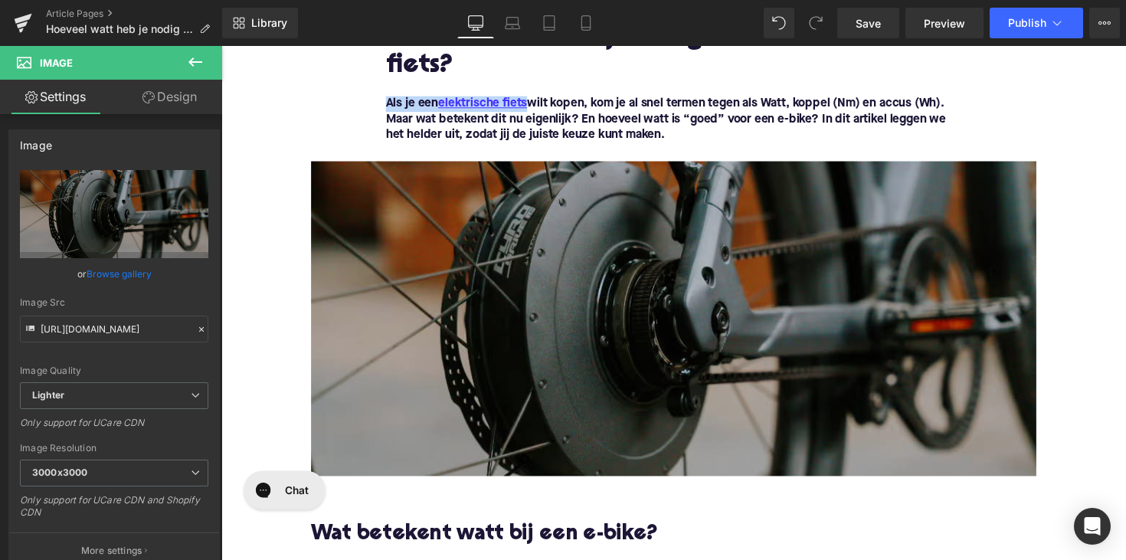
click at [652, 312] on img at bounding box center [684, 325] width 743 height 322
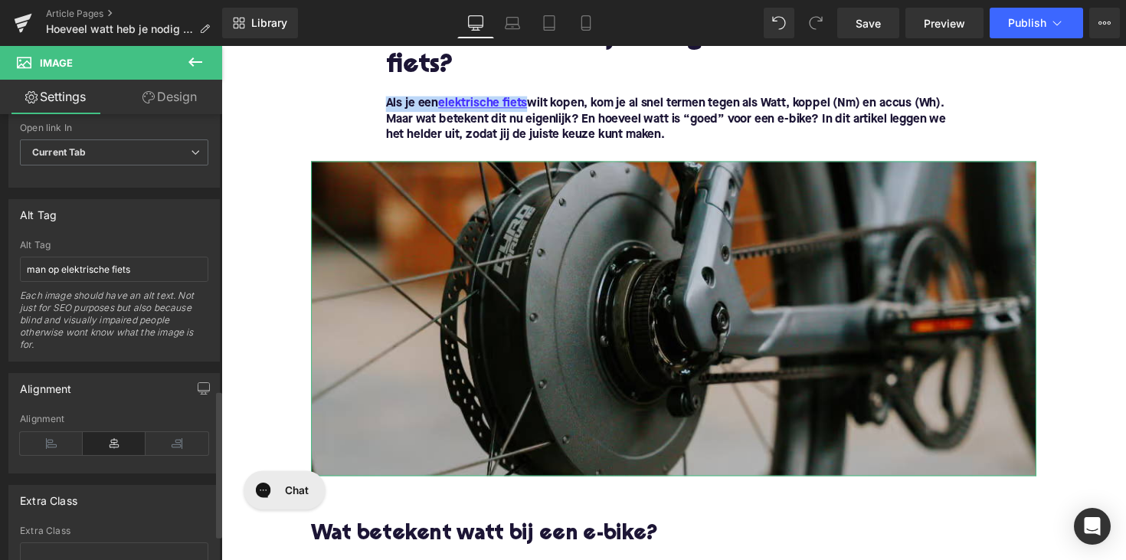
scroll to position [853, 0]
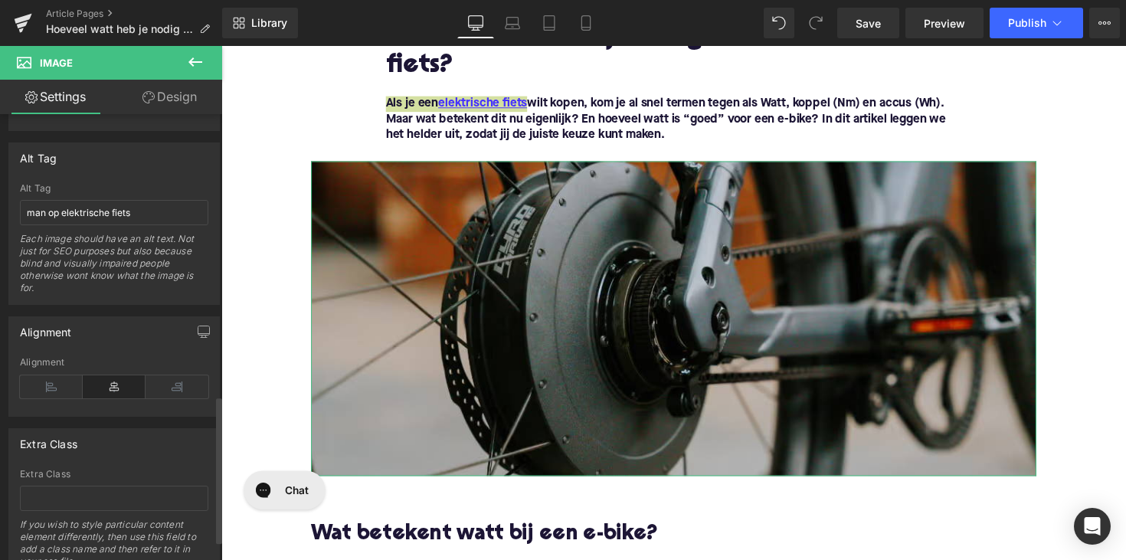
click at [102, 194] on div "Alt Tag man op elektrische fiets Each image should have an alt text. Not just f…" at bounding box center [114, 243] width 188 height 121
click at [102, 202] on input "man op elektrische fiets" at bounding box center [114, 212] width 188 height 25
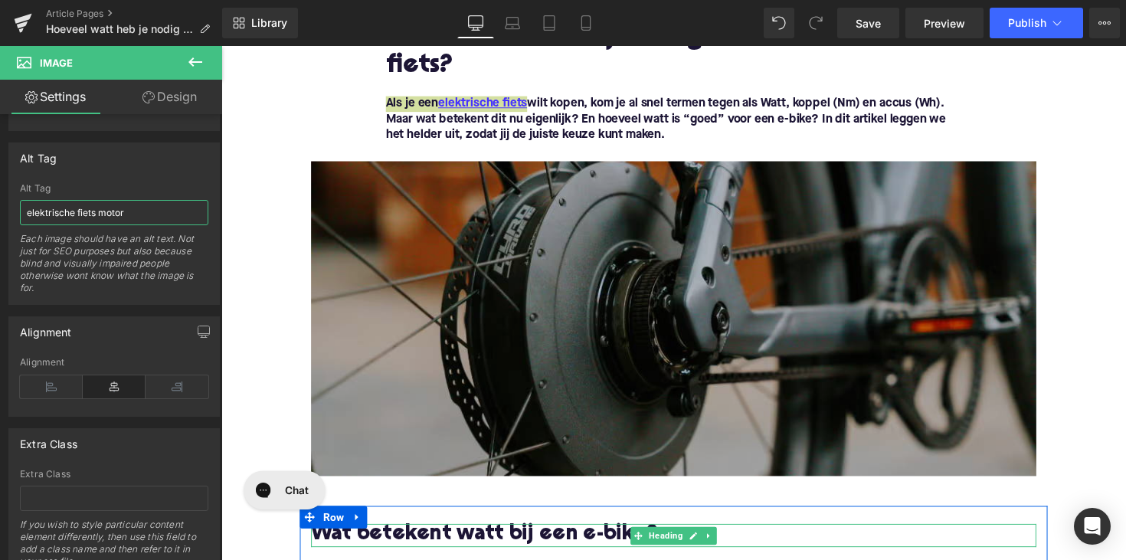
type input "elektrische fiets motor"
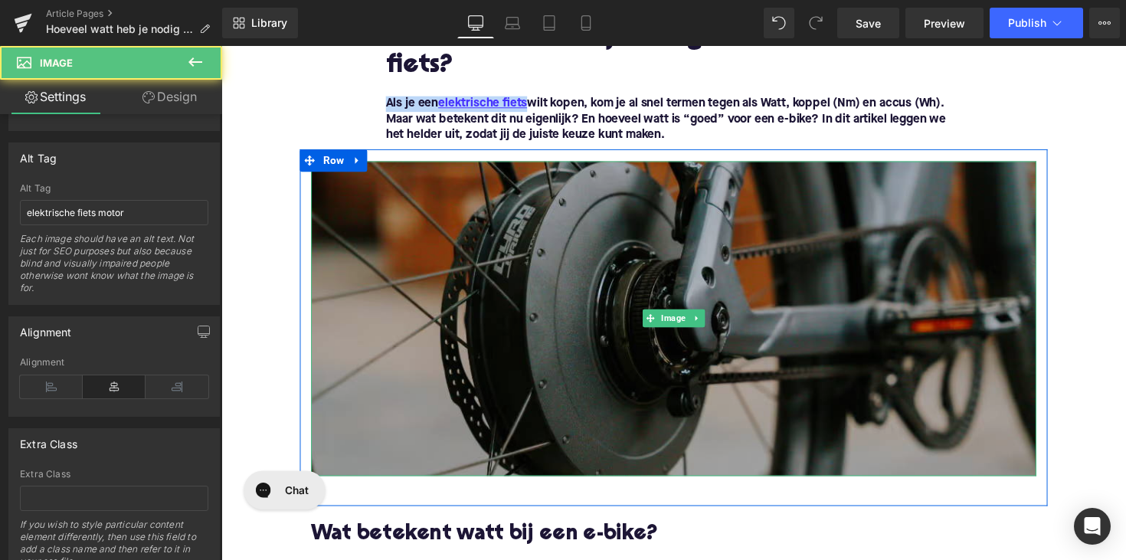
click at [571, 273] on img at bounding box center [684, 325] width 743 height 322
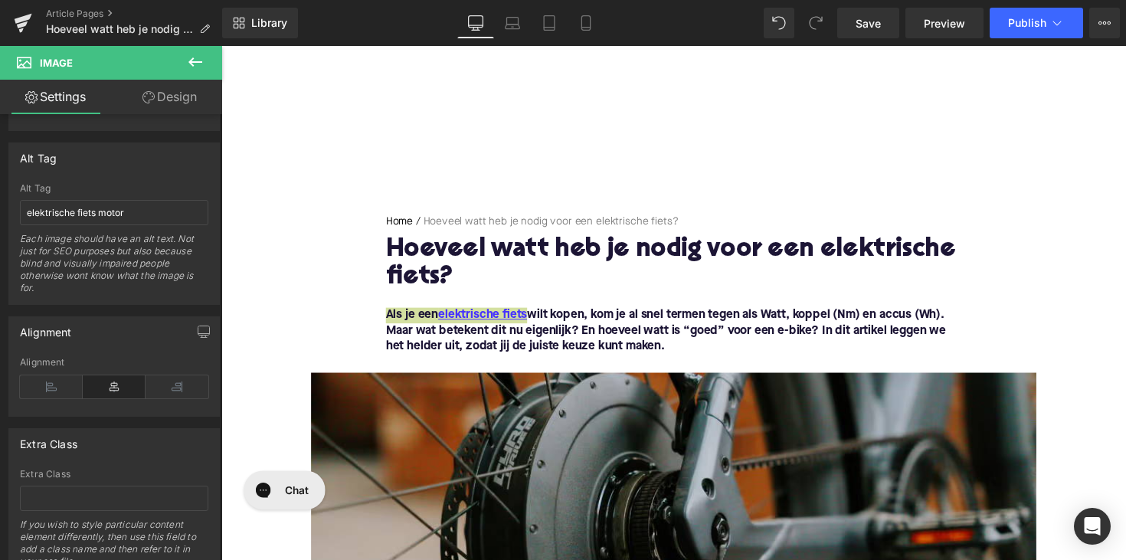
scroll to position [0, 0]
click at [1026, 25] on span "Publish" at bounding box center [1027, 23] width 38 height 12
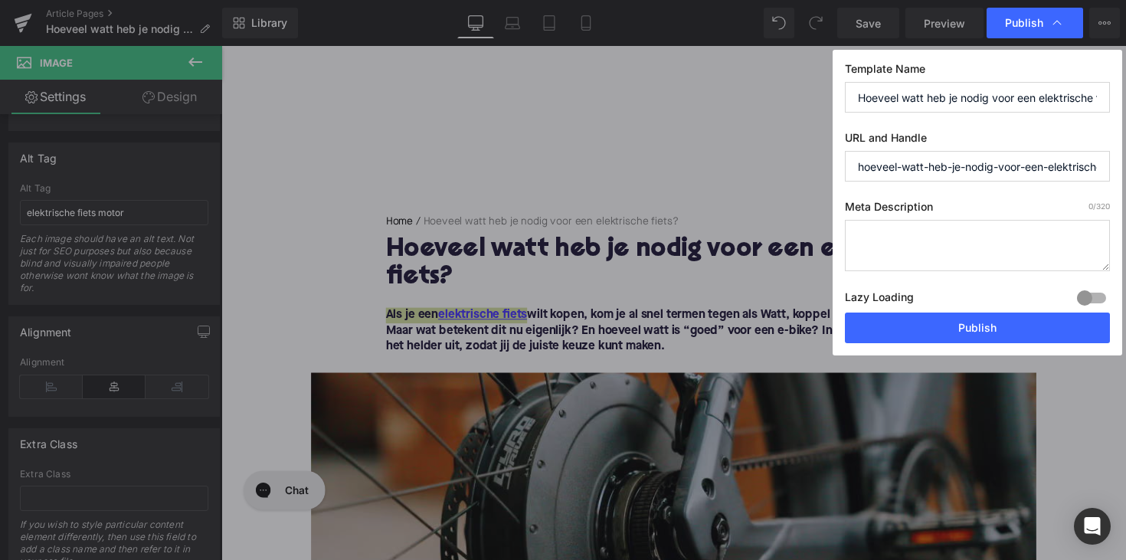
click at [953, 225] on textarea at bounding box center [977, 245] width 265 height 51
paste textarea "Ontdek hoeveel watt je nodig hebt voor een e-bike. [PERSON_NAME] het verschil t…"
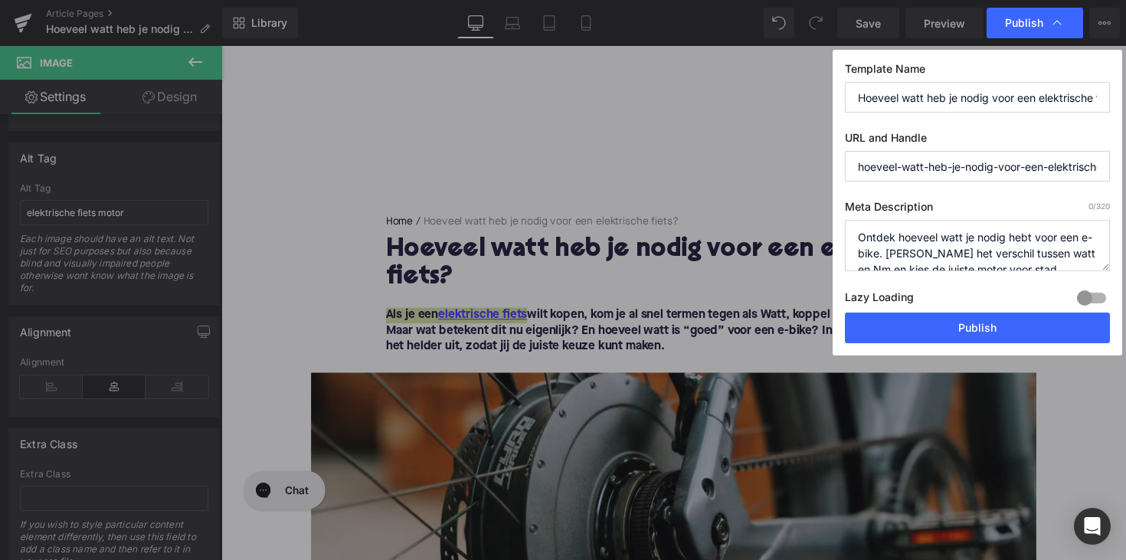
scroll to position [32, 0]
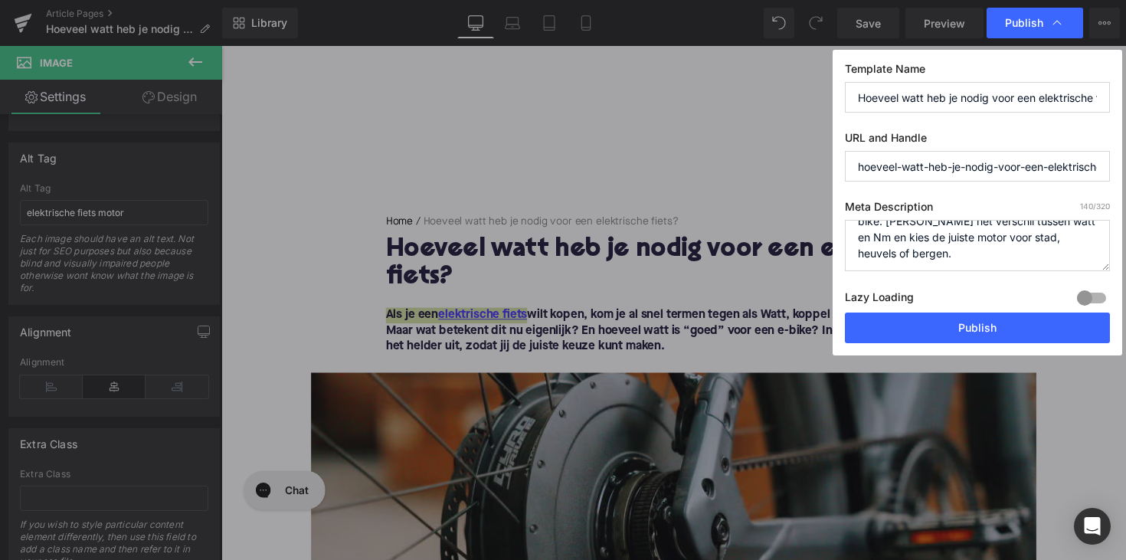
type textarea "Ontdek hoeveel watt je nodig hebt voor een e-bike. [PERSON_NAME] het verschil t…"
drag, startPoint x: 1018, startPoint y: 166, endPoint x: 1199, endPoint y: 167, distance: 181.5
click at [1125, 167] on html "Accordion You are previewing how the will restyle your page. You can not edit E…" at bounding box center [563, 280] width 1126 height 560
click at [990, 249] on textarea "Ontdek hoeveel watt je nodig hebt voor een e-bike. [PERSON_NAME] het verschil t…" at bounding box center [977, 245] width 265 height 51
click at [982, 327] on button "Publish" at bounding box center [977, 327] width 265 height 31
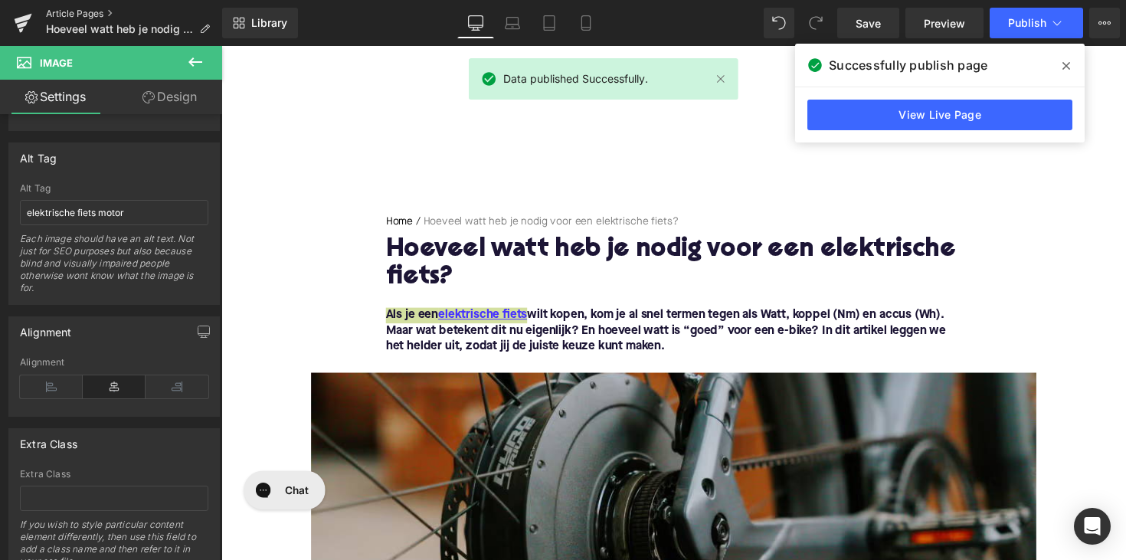
click at [87, 9] on link "Article Pages" at bounding box center [134, 14] width 176 height 12
